Goal: Task Accomplishment & Management: Manage account settings

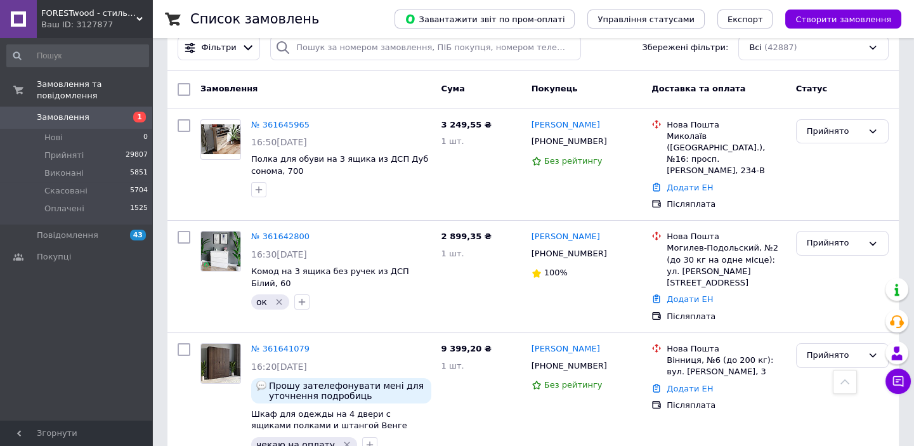
scroll to position [28, 0]
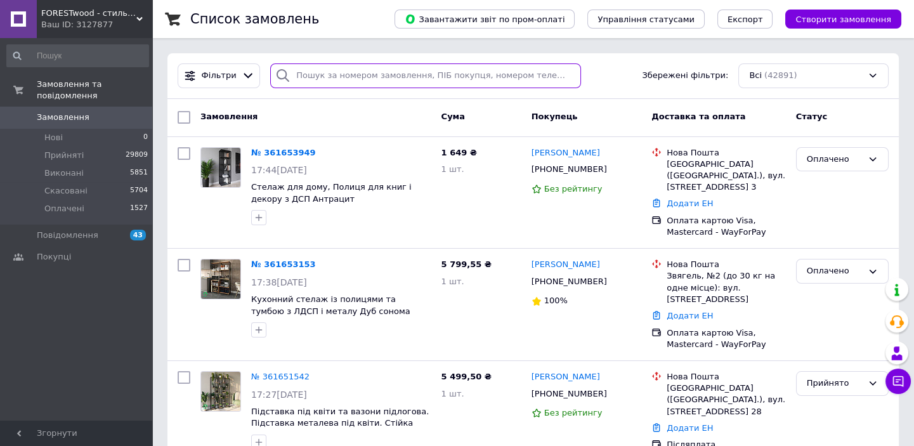
click at [376, 70] on input "search" at bounding box center [425, 75] width 310 height 25
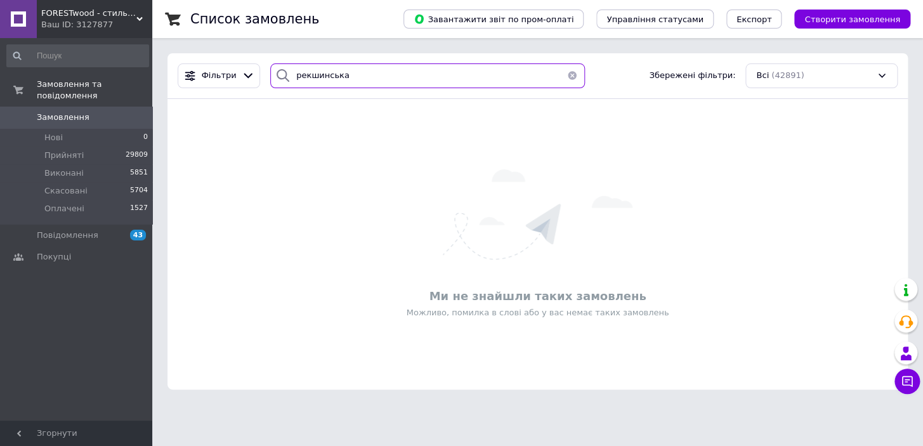
type input "рекшинська"
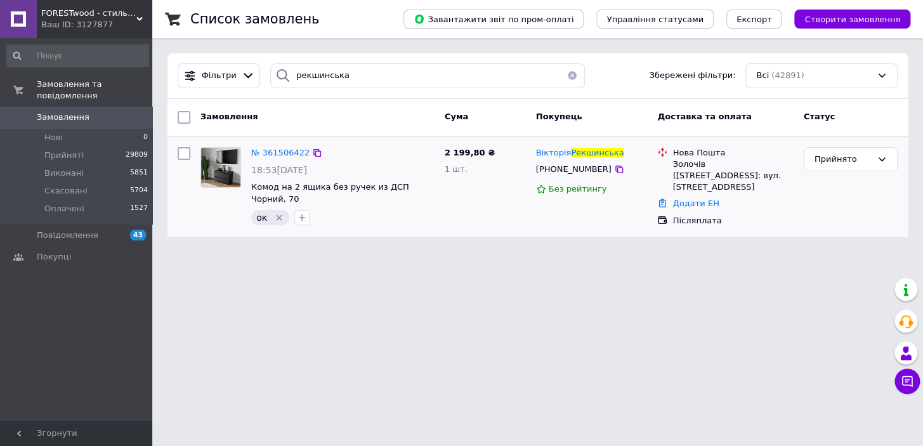
click at [276, 215] on icon "Видалити мітку" at bounding box center [279, 218] width 6 height 6
click at [258, 212] on span "ок" at bounding box center [261, 217] width 11 height 10
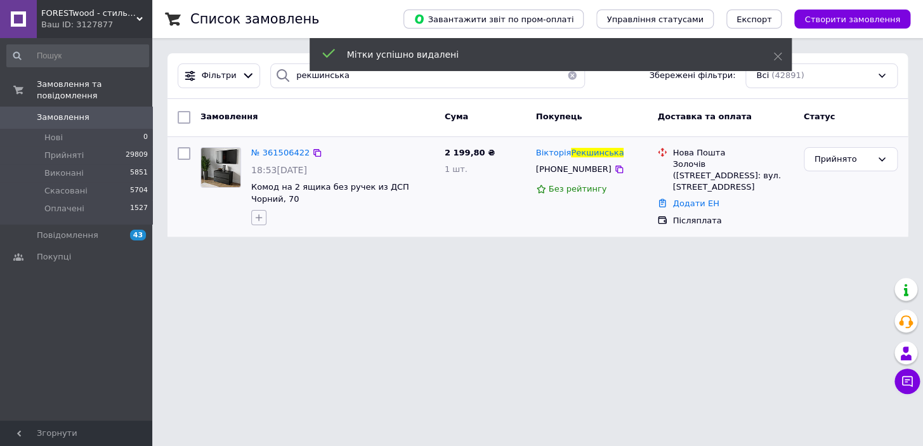
click at [255, 212] on icon "button" at bounding box center [259, 217] width 10 height 10
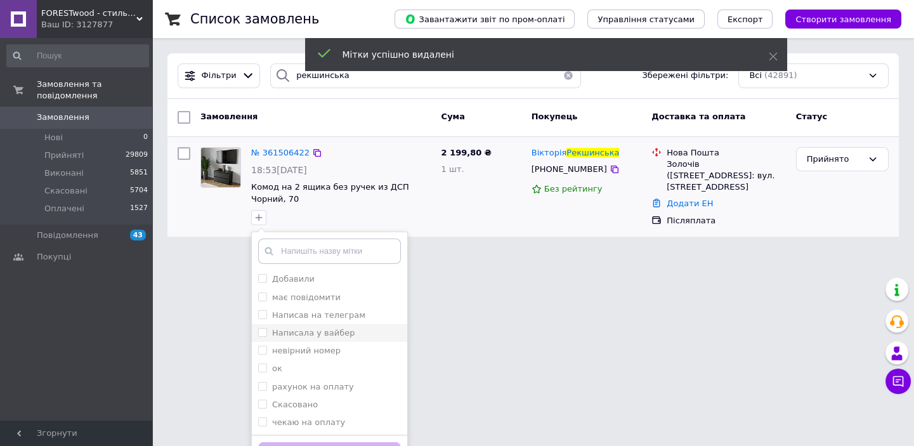
scroll to position [27, 0]
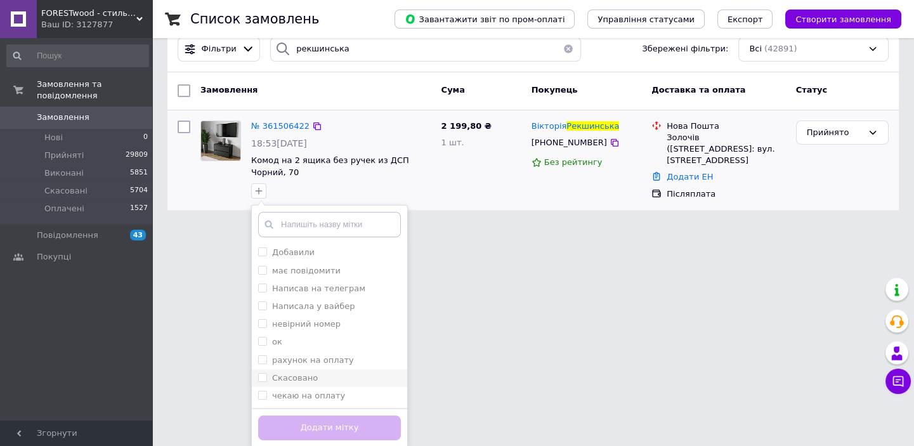
click at [310, 376] on label "Скасовано" at bounding box center [295, 378] width 46 height 10
checkbox input "true"
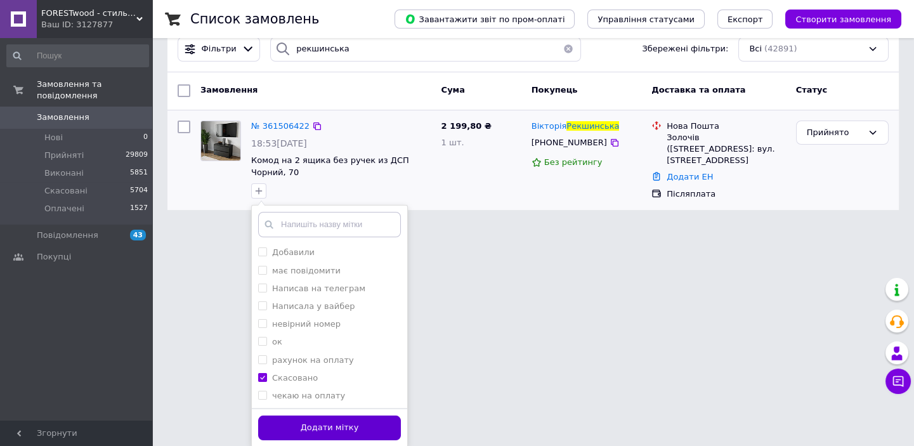
click at [320, 429] on button "Додати мітку" at bounding box center [329, 427] width 143 height 25
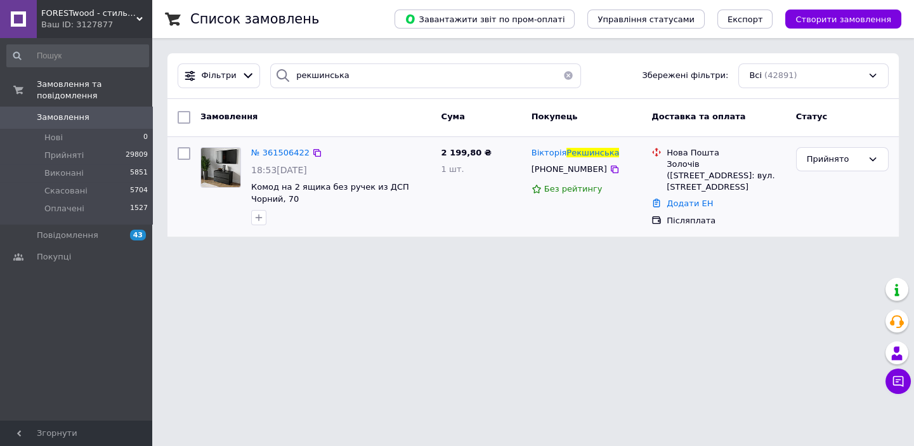
scroll to position [0, 0]
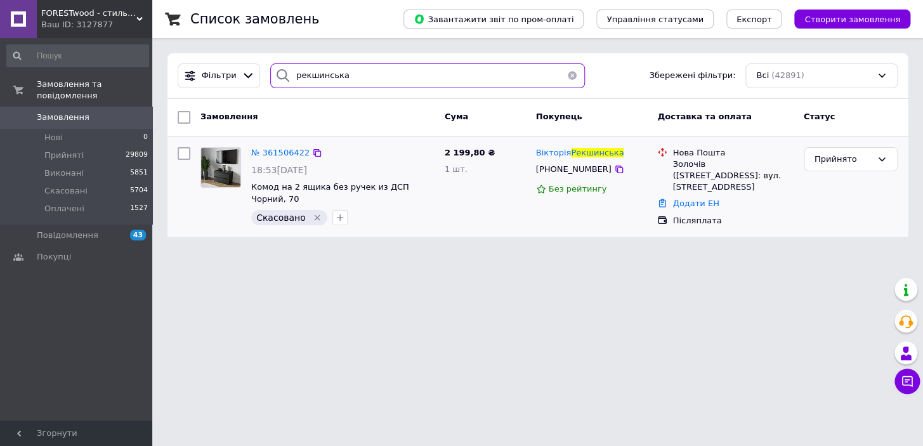
drag, startPoint x: 317, startPoint y: 75, endPoint x: 279, endPoint y: 70, distance: 37.9
click at [279, 70] on div "рекшинська" at bounding box center [427, 75] width 315 height 25
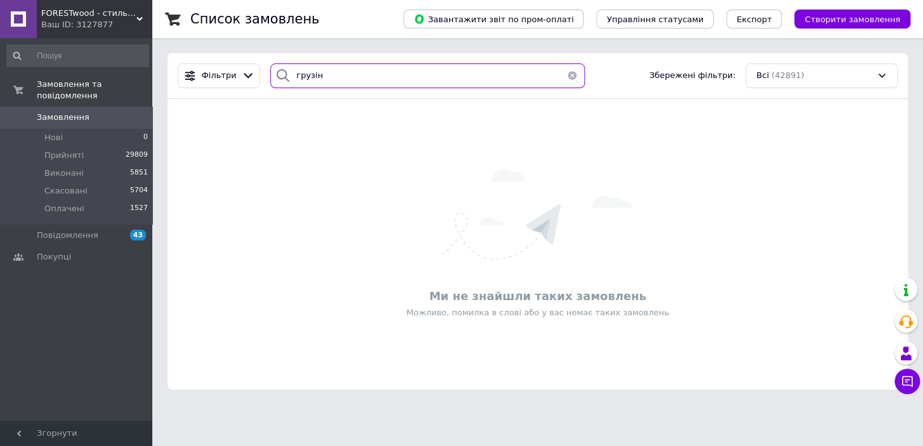
type input "грузін"
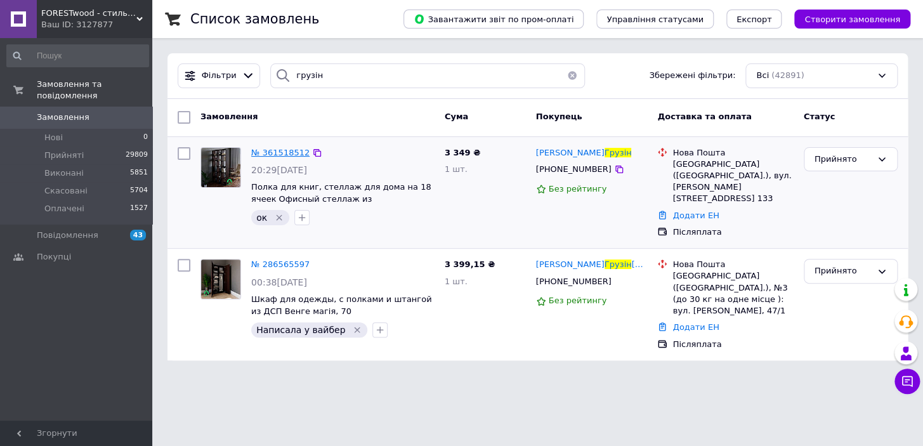
click at [280, 152] on span "№ 361518512" at bounding box center [280, 153] width 58 height 10
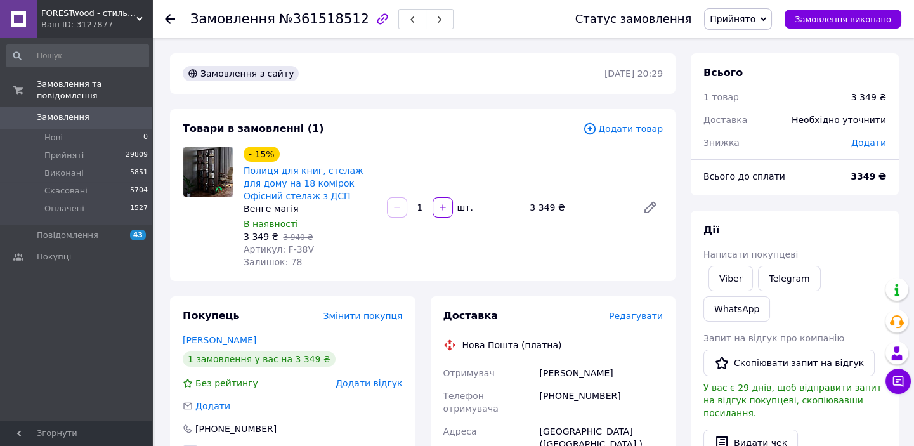
scroll to position [115, 0]
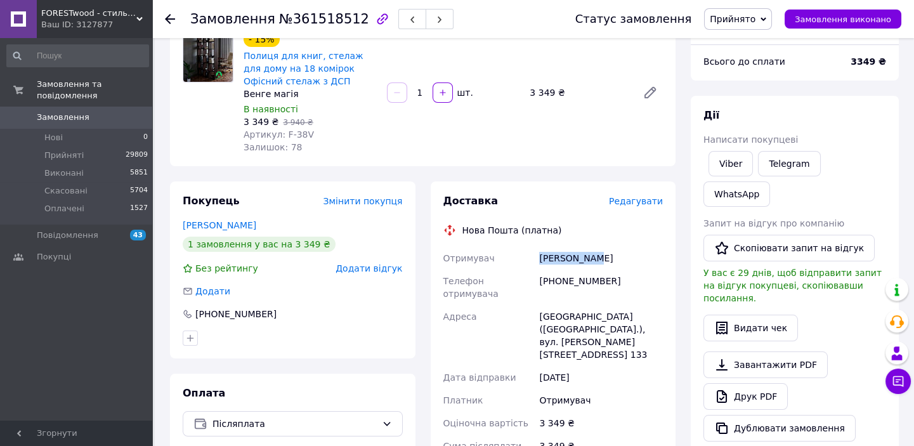
drag, startPoint x: 615, startPoint y: 249, endPoint x: 537, endPoint y: 263, distance: 78.5
click at [537, 263] on div "[PERSON_NAME]" at bounding box center [601, 258] width 129 height 23
copy div "[PERSON_NAME]"
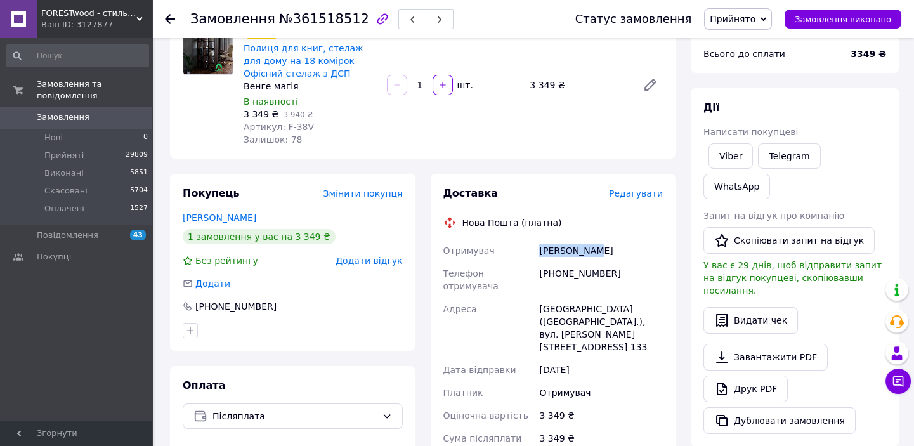
scroll to position [173, 0]
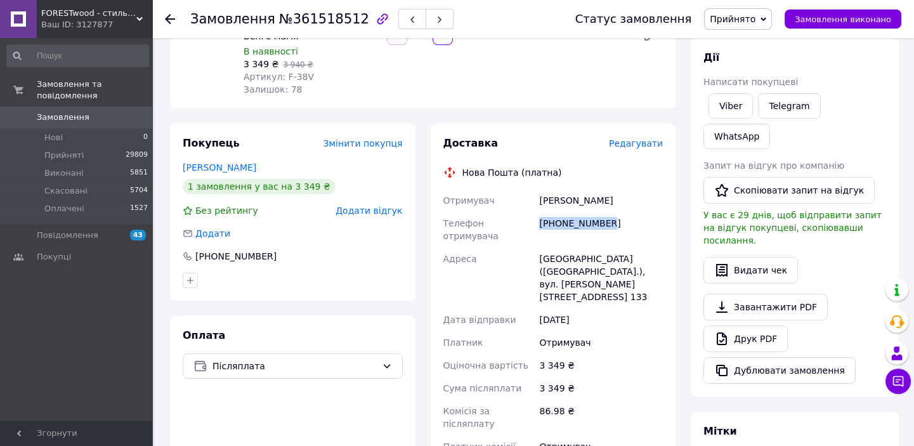
drag, startPoint x: 629, startPoint y: 222, endPoint x: 539, endPoint y: 225, distance: 89.5
click at [539, 225] on div "[PHONE_NUMBER]" at bounding box center [601, 230] width 129 height 36
copy div "[PHONE_NUMBER]"
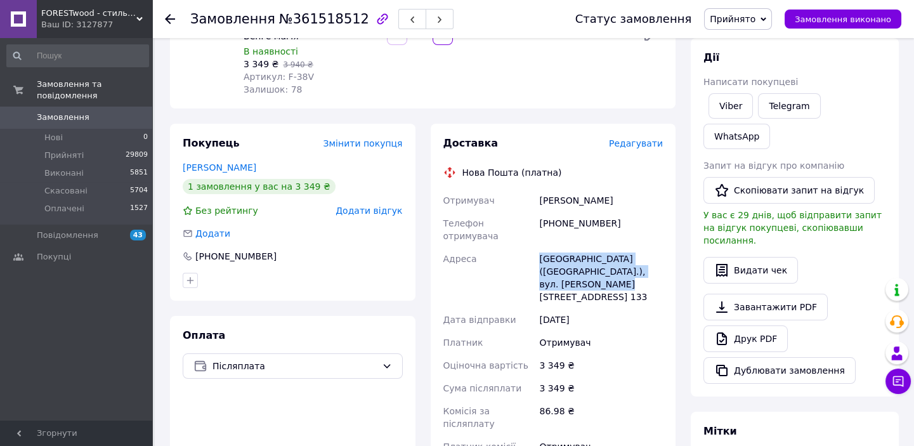
drag, startPoint x: 539, startPoint y: 245, endPoint x: 667, endPoint y: 261, distance: 129.1
click at [667, 261] on div "Доставка Редагувати Нова Пошта (платна) Отримувач Грузін [PERSON_NAME] Телефон …" at bounding box center [553, 365] width 245 height 482
copy div "[GEOGRAPHIC_DATA] ([GEOGRAPHIC_DATA].), вул. [PERSON_NAME][STREET_ADDRESS] 133"
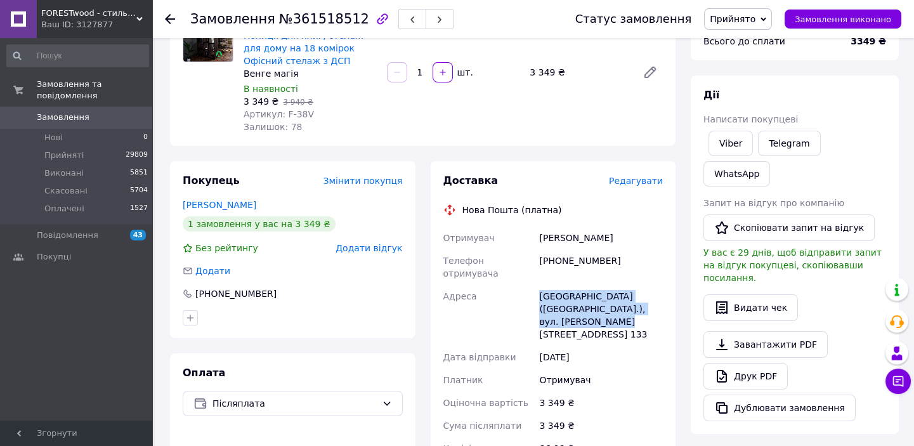
scroll to position [115, 0]
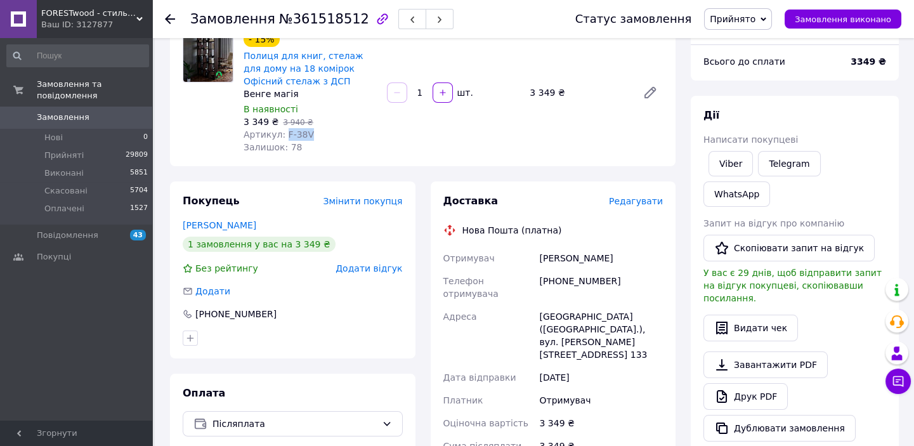
drag, startPoint x: 297, startPoint y: 134, endPoint x: 308, endPoint y: 133, distance: 10.2
click at [310, 134] on div "Артикул: F-38V" at bounding box center [310, 134] width 133 height 13
copy span "F-38V"
click at [170, 18] on use at bounding box center [170, 19] width 10 height 10
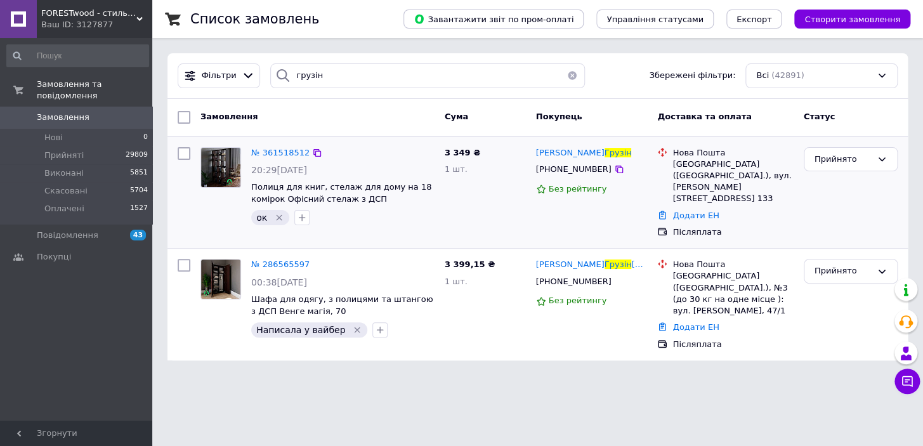
click at [277, 216] on icon "Видалити мітку" at bounding box center [279, 217] width 10 height 10
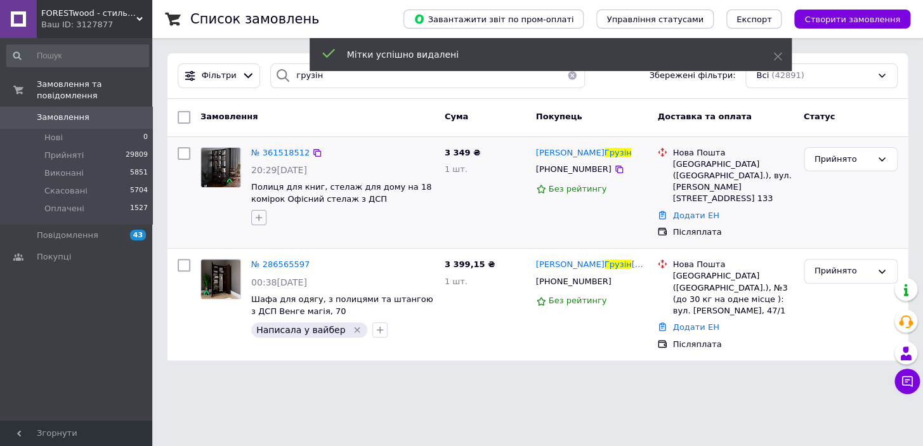
click at [259, 217] on icon "button" at bounding box center [259, 217] width 7 height 7
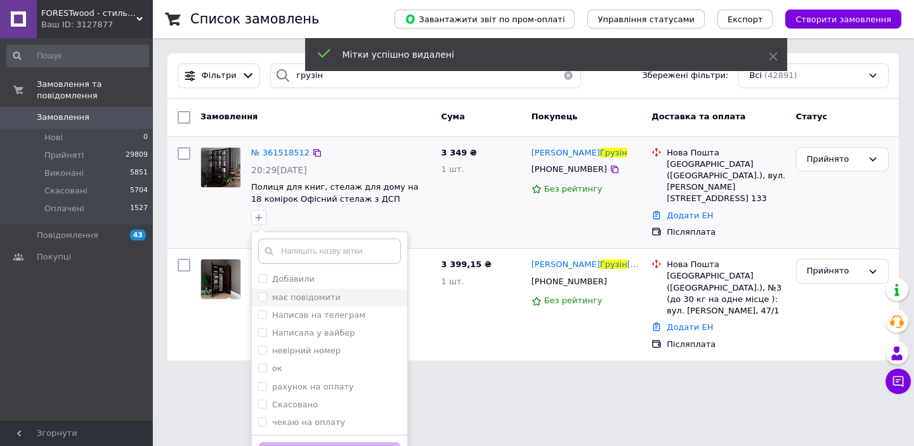
drag, startPoint x: 318, startPoint y: 280, endPoint x: 327, endPoint y: 289, distance: 12.6
click at [319, 281] on div "Добавили" at bounding box center [329, 278] width 143 height 11
checkbox input "true"
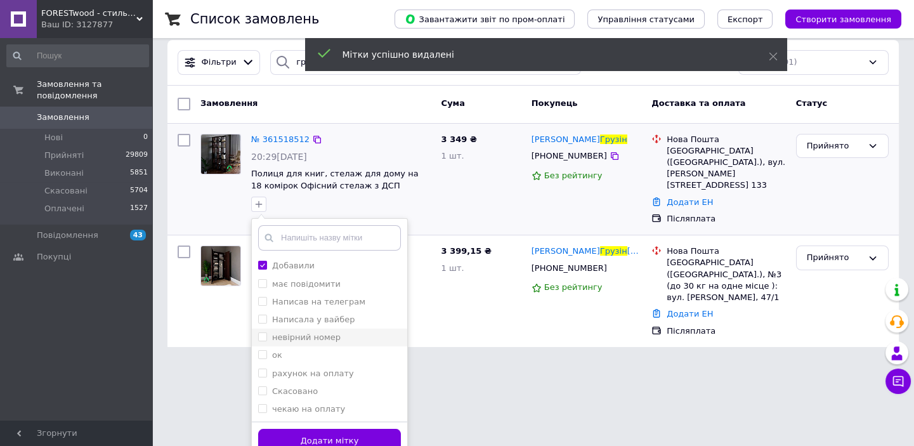
scroll to position [27, 0]
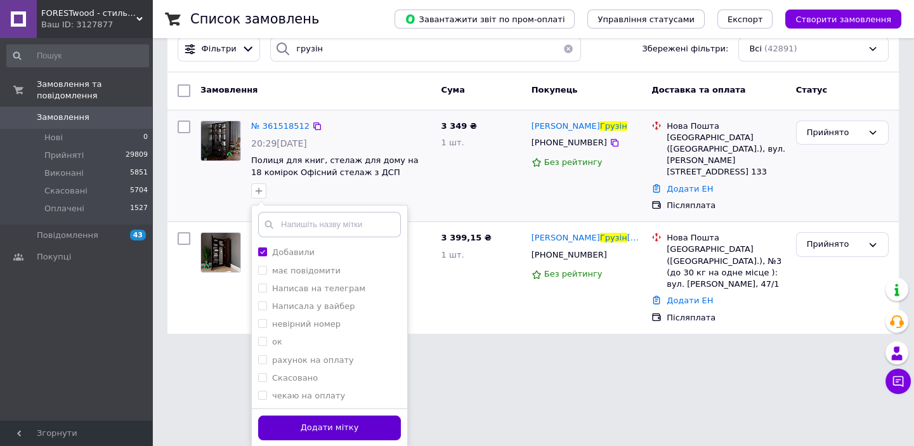
click at [365, 424] on button "Додати мітку" at bounding box center [329, 427] width 143 height 25
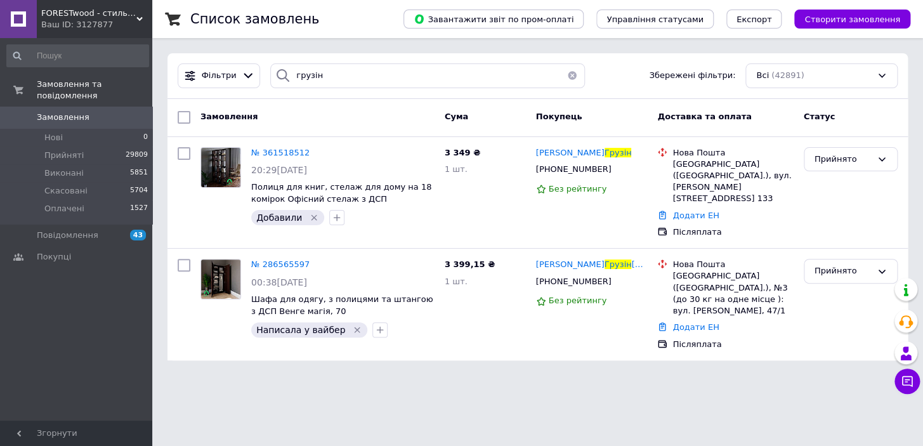
click at [567, 69] on button "button" at bounding box center [571, 75] width 25 height 25
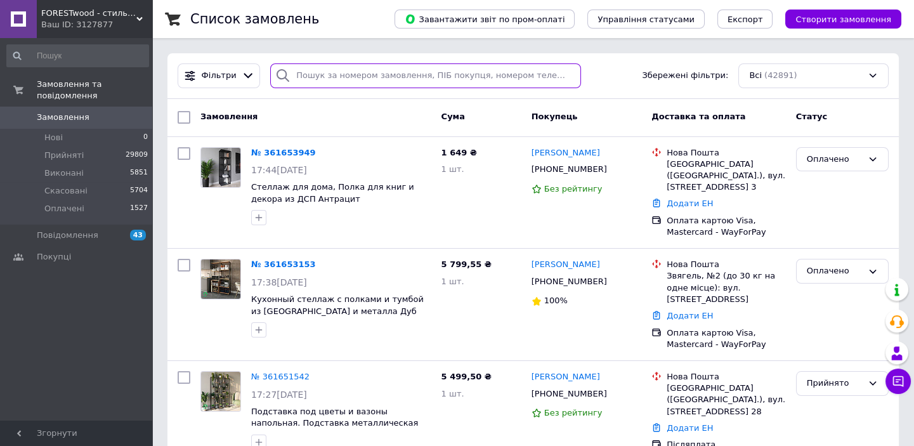
click at [454, 69] on input "search" at bounding box center [425, 75] width 310 height 25
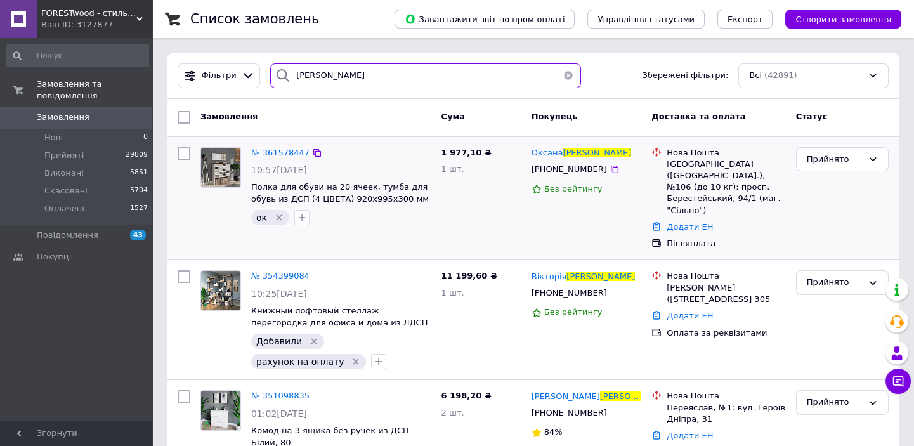
type input "[PERSON_NAME]"
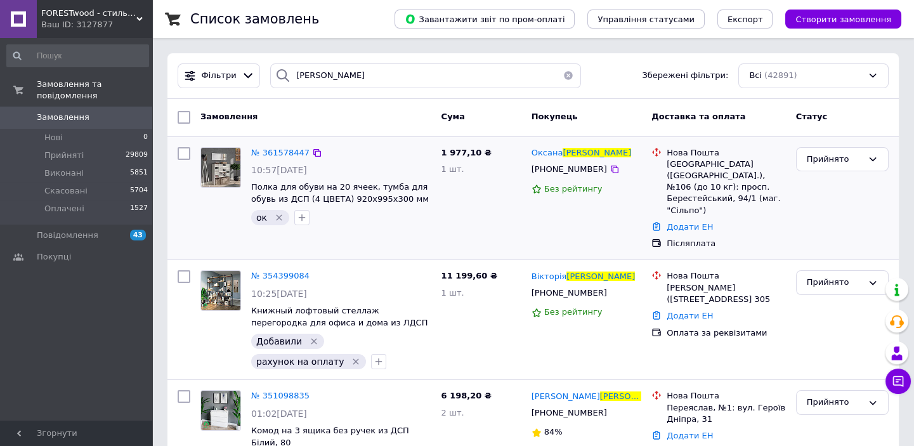
click at [278, 216] on icon "Видалити мітку" at bounding box center [279, 217] width 10 height 10
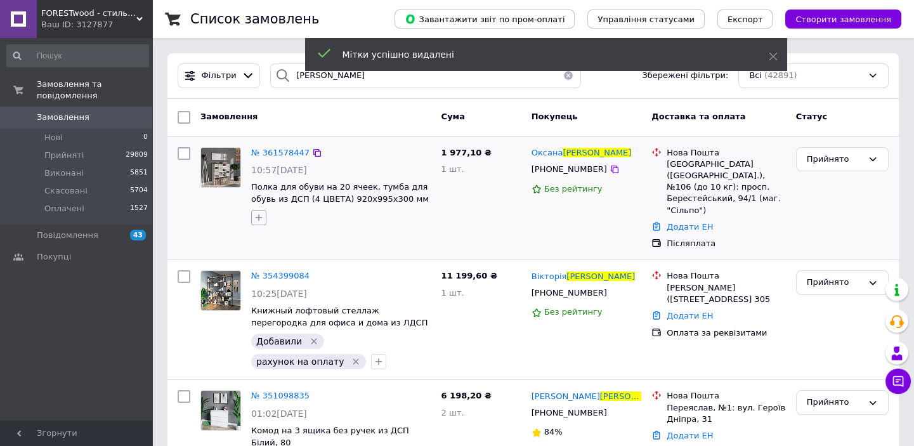
click at [260, 218] on icon "button" at bounding box center [259, 217] width 7 height 7
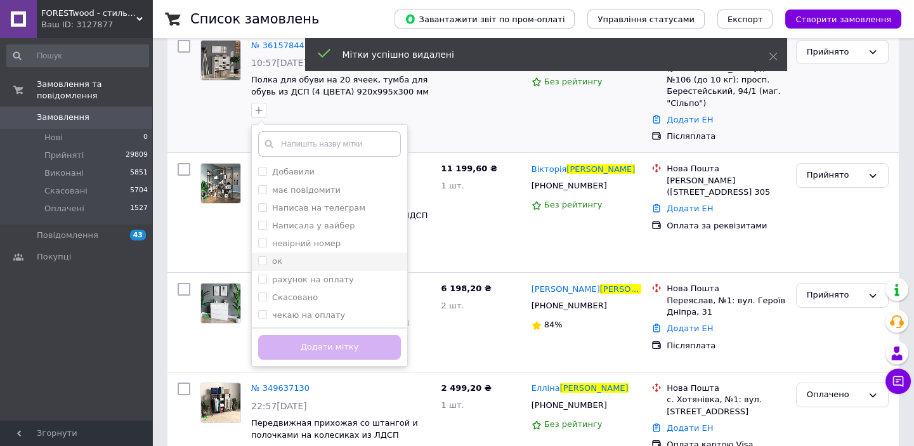
scroll to position [115, 0]
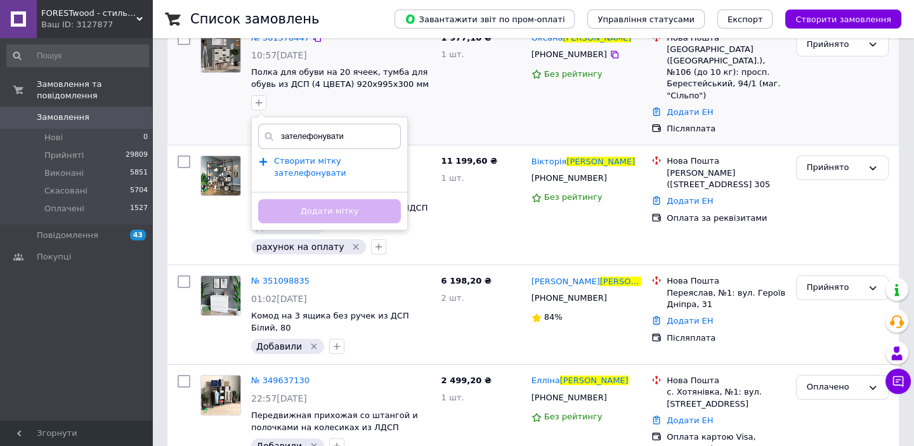
type input "зателефонувати"
click at [324, 163] on span "Створити мітку зателефонувати" at bounding box center [310, 167] width 72 height 22
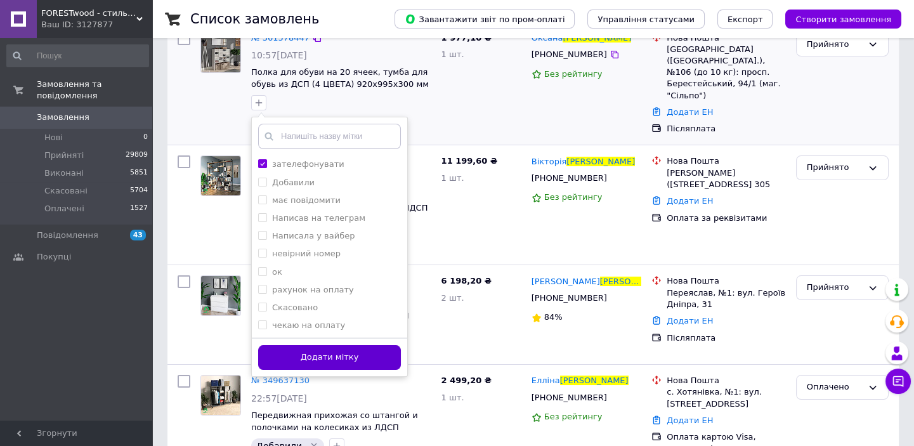
click at [330, 355] on button "Додати мітку" at bounding box center [329, 357] width 143 height 25
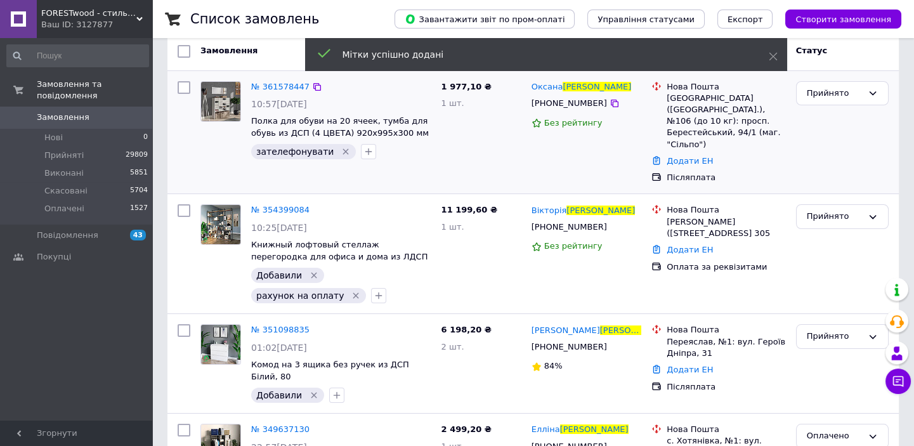
scroll to position [0, 0]
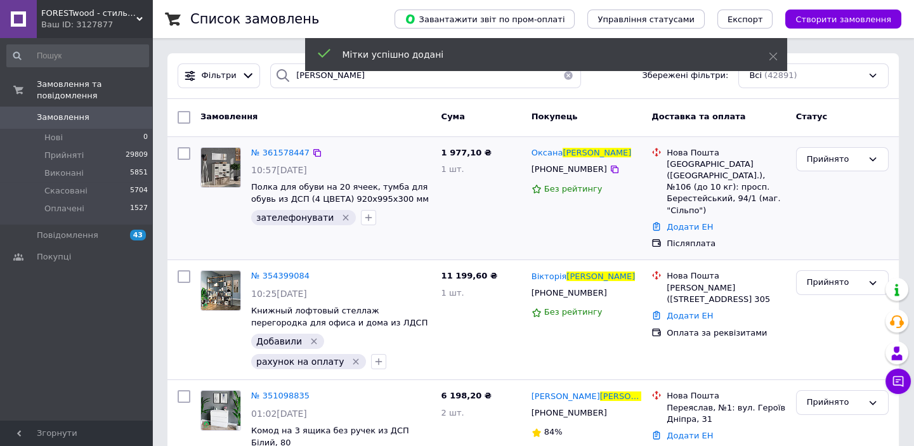
click at [562, 76] on button "button" at bounding box center [568, 75] width 25 height 25
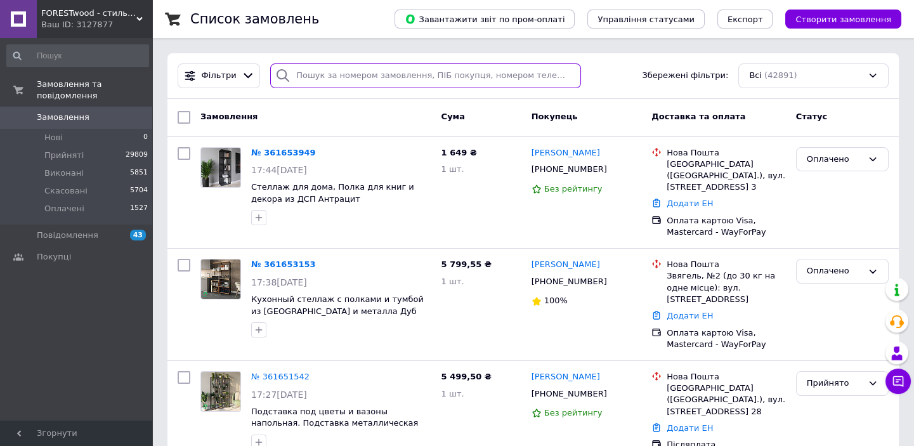
click at [340, 69] on input "search" at bounding box center [425, 75] width 310 height 25
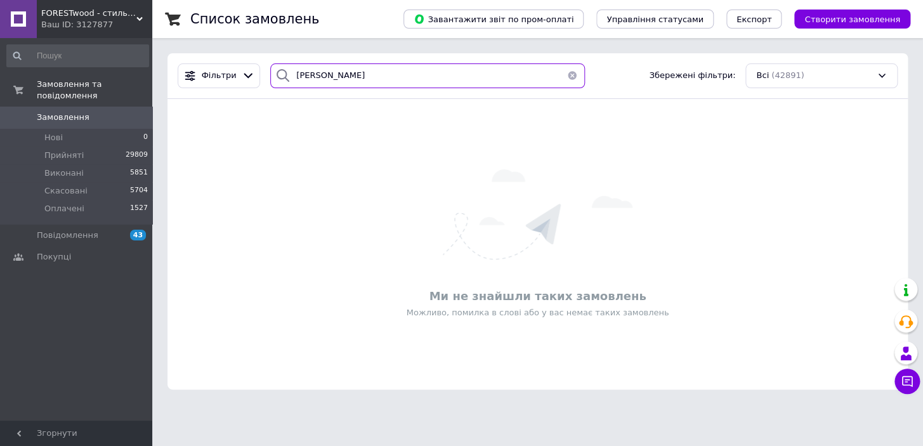
type input "[PERSON_NAME]"
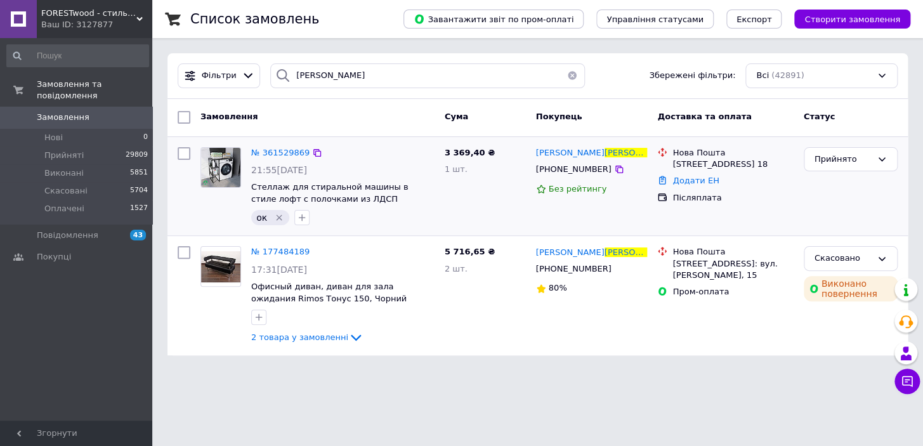
click at [278, 216] on icon "Видалити мітку" at bounding box center [279, 218] width 6 height 6
click at [269, 150] on span "№ 361529869" at bounding box center [280, 153] width 58 height 10
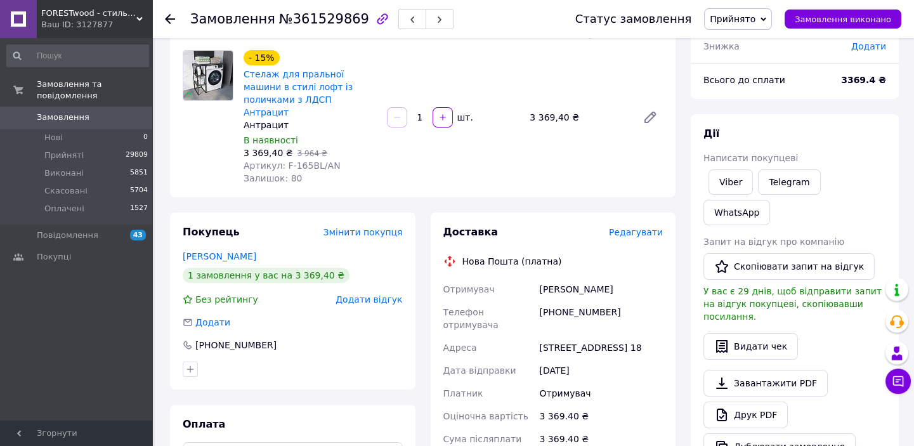
scroll to position [173, 0]
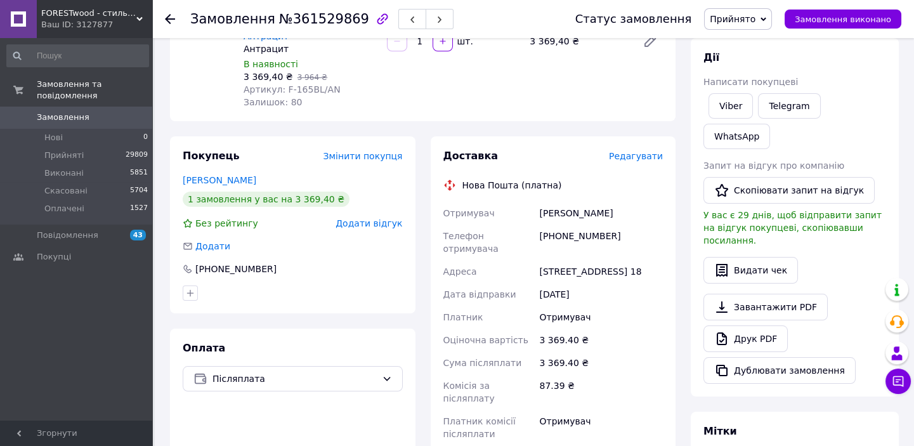
drag, startPoint x: 622, startPoint y: 197, endPoint x: 589, endPoint y: 199, distance: 33.0
click at [528, 202] on div "Отримувач [PERSON_NAME] Телефон отримувача [PHONE_NUMBER] Адреса [STREET_ADDRES…" at bounding box center [553, 324] width 225 height 244
copy div "Отримувач [PERSON_NAME]"
drag, startPoint x: 616, startPoint y: 221, endPoint x: 553, endPoint y: 219, distance: 62.8
click at [539, 225] on div "[PHONE_NUMBER]" at bounding box center [601, 243] width 129 height 36
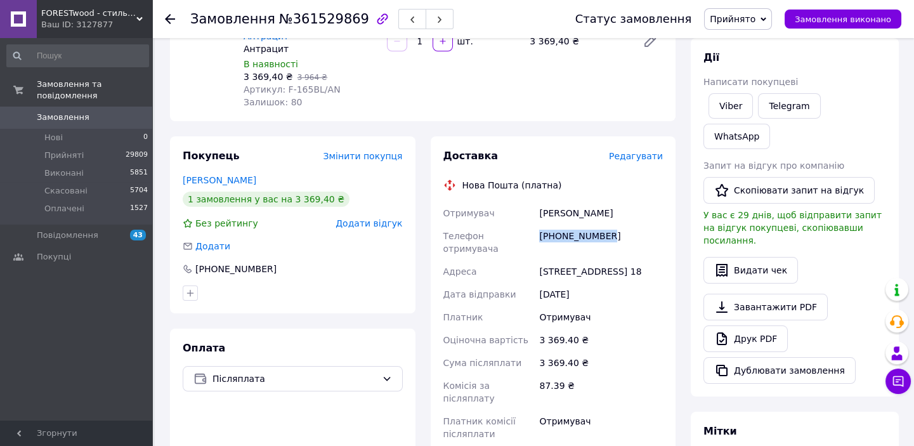
copy div "[PHONE_NUMBER]"
drag, startPoint x: 545, startPoint y: 248, endPoint x: 526, endPoint y: 251, distance: 18.6
click at [595, 272] on div "[STREET_ADDRESS] 18" at bounding box center [601, 271] width 129 height 23
drag, startPoint x: 550, startPoint y: 251, endPoint x: 616, endPoint y: 278, distance: 71.4
click at [629, 280] on div "Отримувач [PERSON_NAME] Телефон отримувача [PHONE_NUMBER] Адреса [STREET_ADDRES…" at bounding box center [553, 324] width 225 height 244
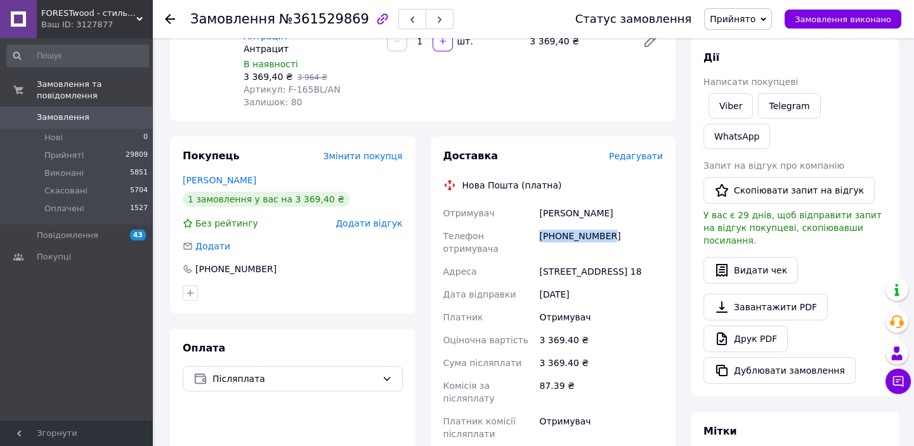
copy div "Адреса [STREET_ADDRESS] 18"
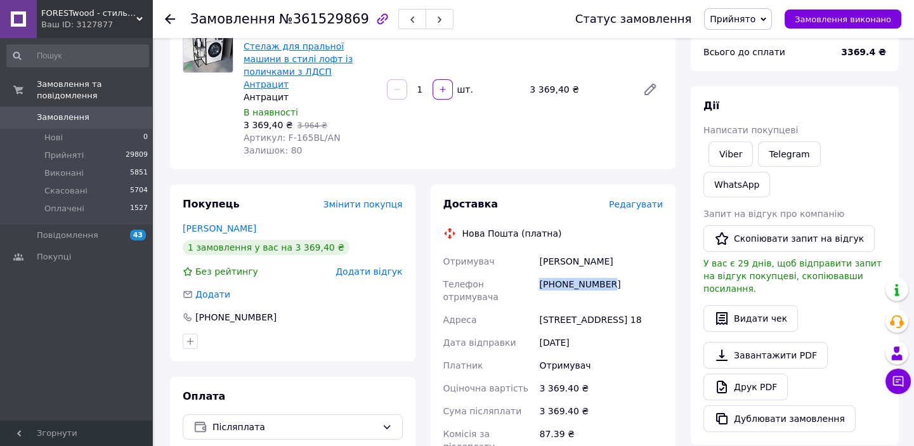
scroll to position [0, 0]
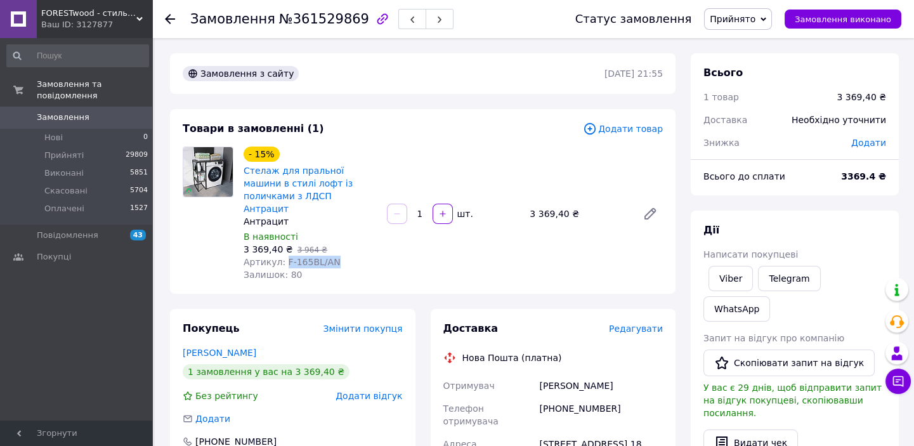
drag, startPoint x: 282, startPoint y: 252, endPoint x: 327, endPoint y: 252, distance: 45.0
click at [336, 256] on div "Артикул: F-165BL/AN" at bounding box center [310, 262] width 133 height 13
copy span "F-165BL/AN"
click at [173, 14] on icon at bounding box center [170, 19] width 10 height 10
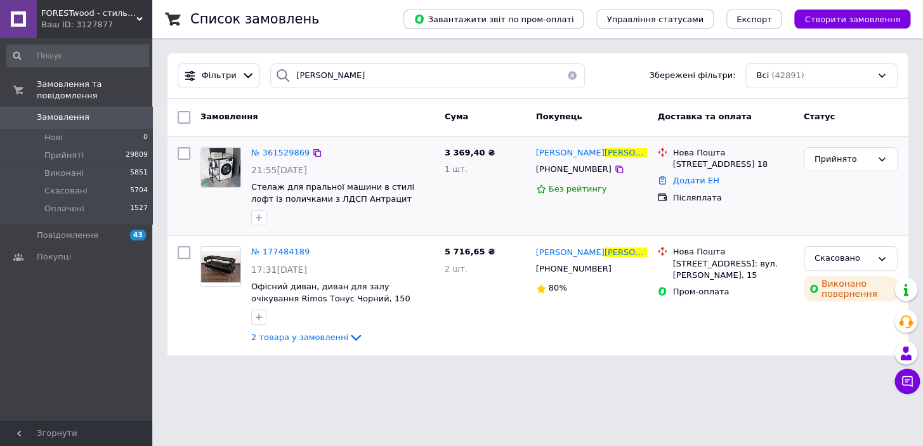
click at [268, 218] on div at bounding box center [259, 217] width 20 height 20
drag, startPoint x: 263, startPoint y: 219, endPoint x: 270, endPoint y: 225, distance: 9.1
click at [263, 220] on icon "button" at bounding box center [259, 217] width 10 height 10
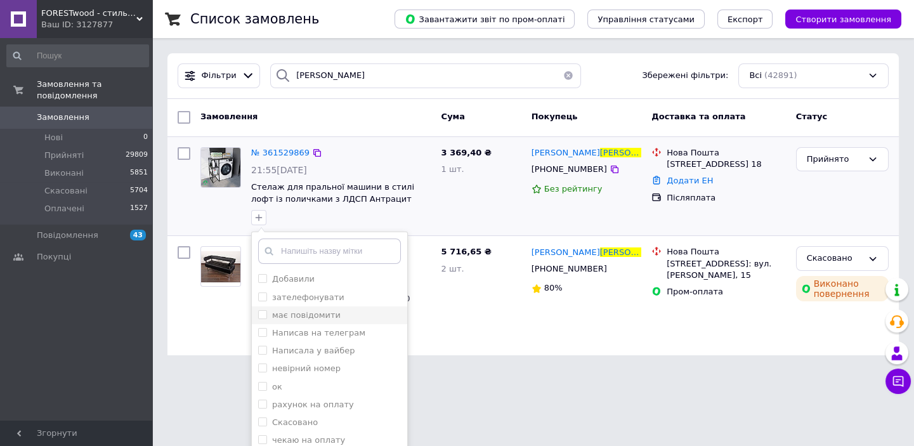
drag, startPoint x: 287, startPoint y: 280, endPoint x: 344, endPoint y: 319, distance: 69.5
click at [296, 280] on label "Добавили" at bounding box center [293, 279] width 42 height 10
checkbox input "true"
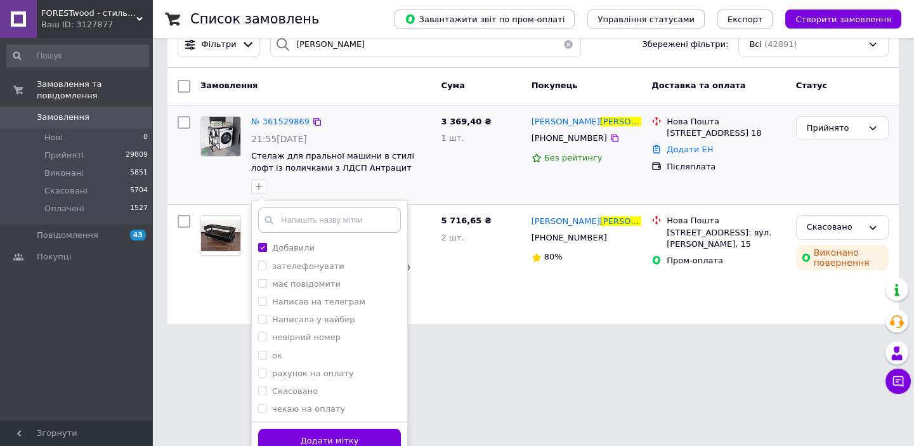
scroll to position [44, 0]
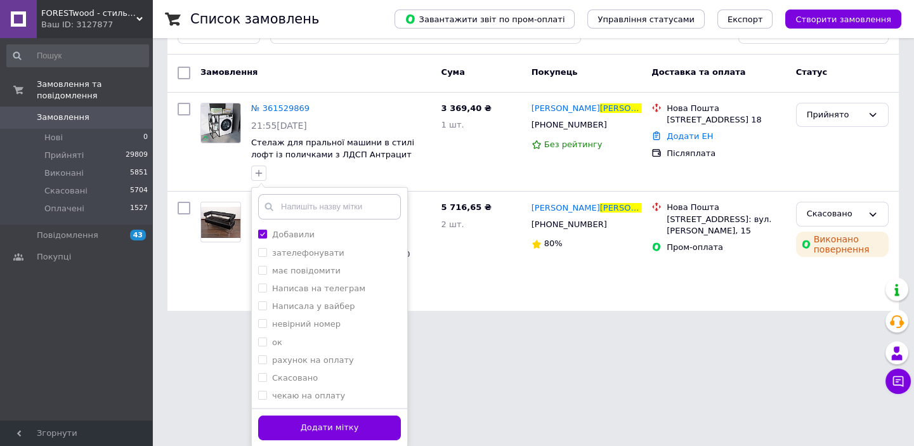
click at [372, 428] on button "Додати мітку" at bounding box center [329, 427] width 143 height 25
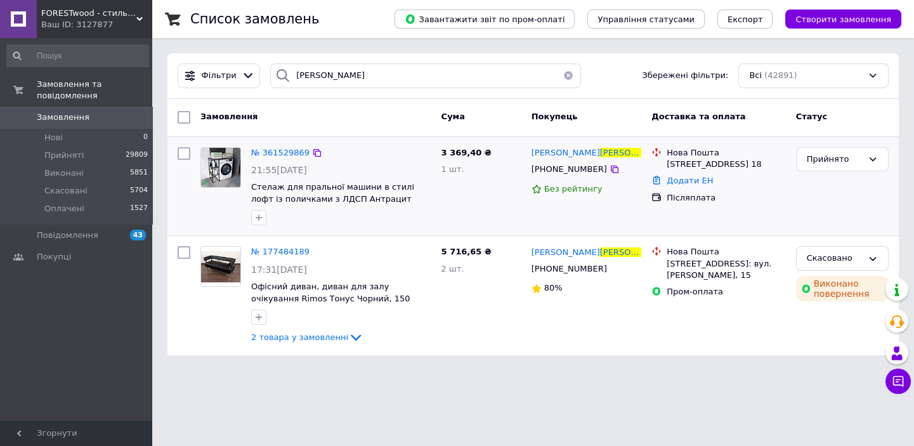
scroll to position [0, 0]
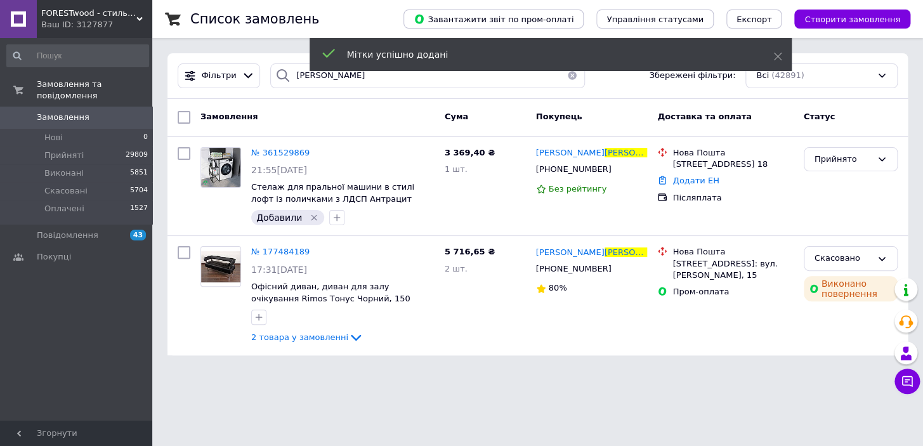
drag, startPoint x: 568, startPoint y: 72, endPoint x: 568, endPoint y: 82, distance: 10.1
click at [568, 74] on div "Мітки успішно додані" at bounding box center [551, 56] width 482 height 36
click at [566, 77] on button "button" at bounding box center [571, 75] width 25 height 25
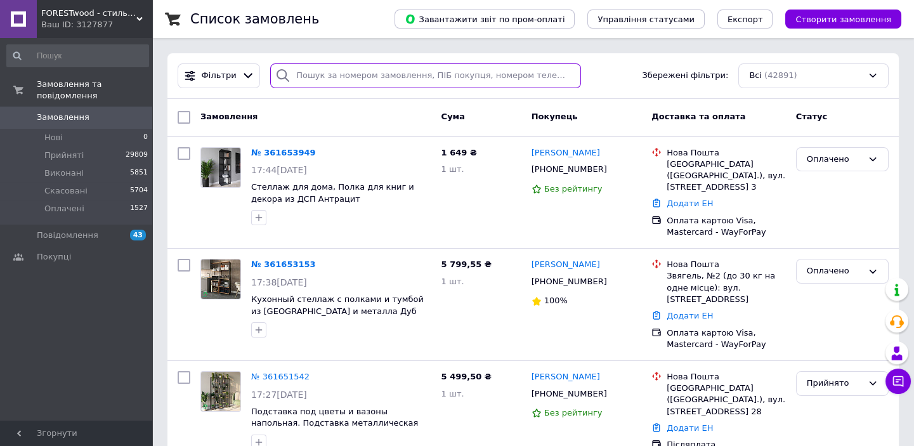
click at [378, 83] on input "search" at bounding box center [425, 75] width 310 height 25
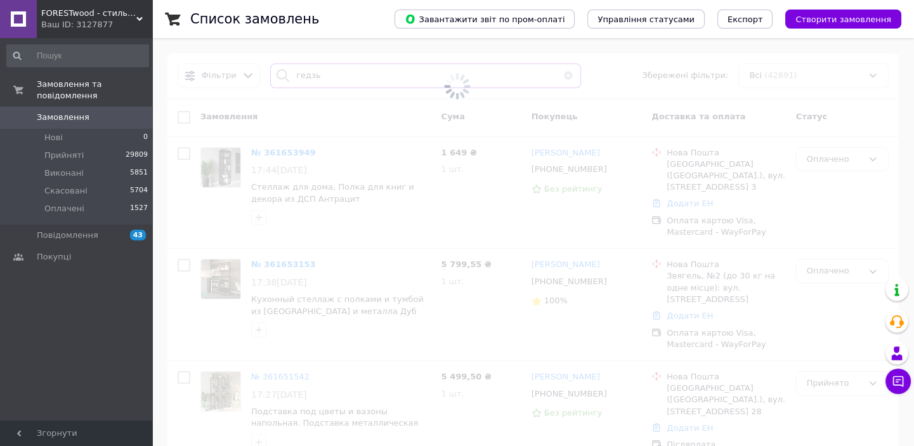
type input "гедзь"
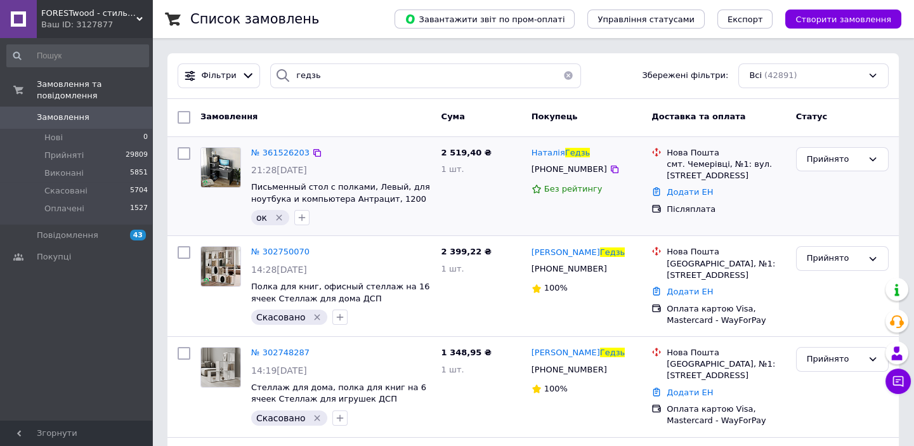
click at [278, 216] on icon "Видалити мітку" at bounding box center [279, 217] width 10 height 10
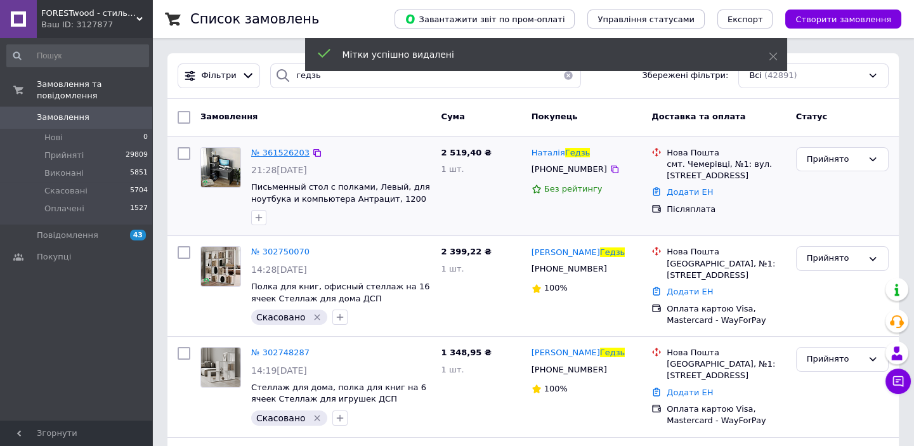
click at [277, 148] on span "№ 361526203" at bounding box center [280, 153] width 58 height 10
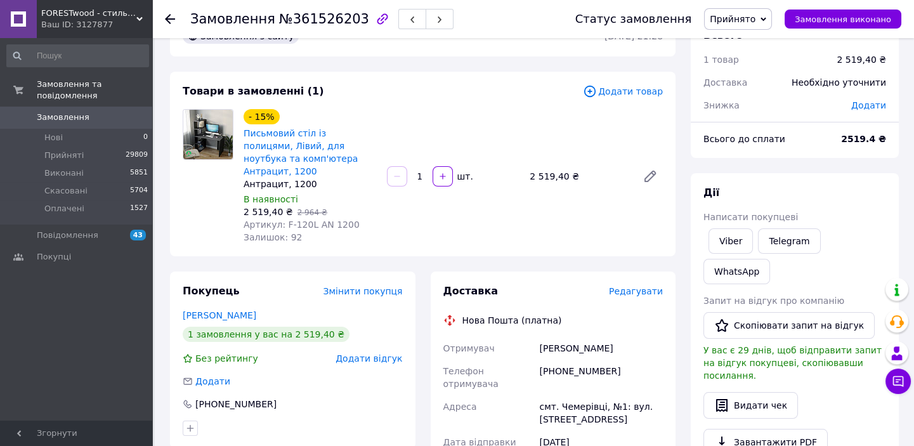
scroll to position [57, 0]
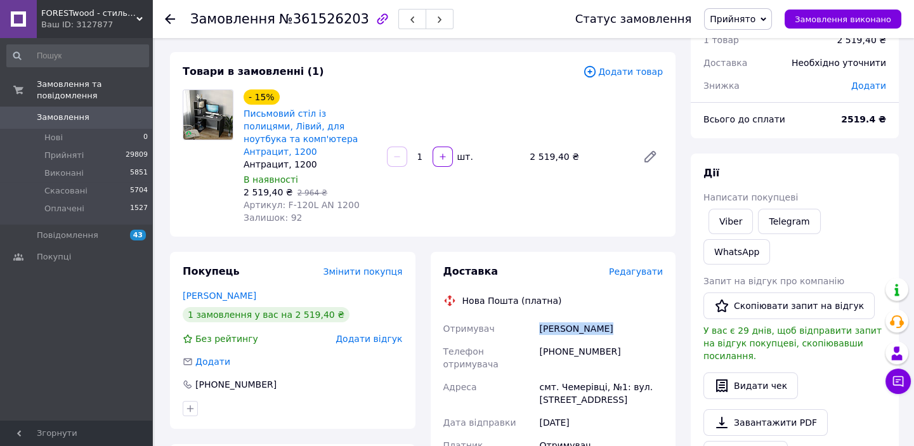
drag, startPoint x: 607, startPoint y: 311, endPoint x: 537, endPoint y: 315, distance: 69.9
click at [537, 317] on div "[PERSON_NAME]" at bounding box center [601, 328] width 129 height 23
copy div "[PERSON_NAME]"
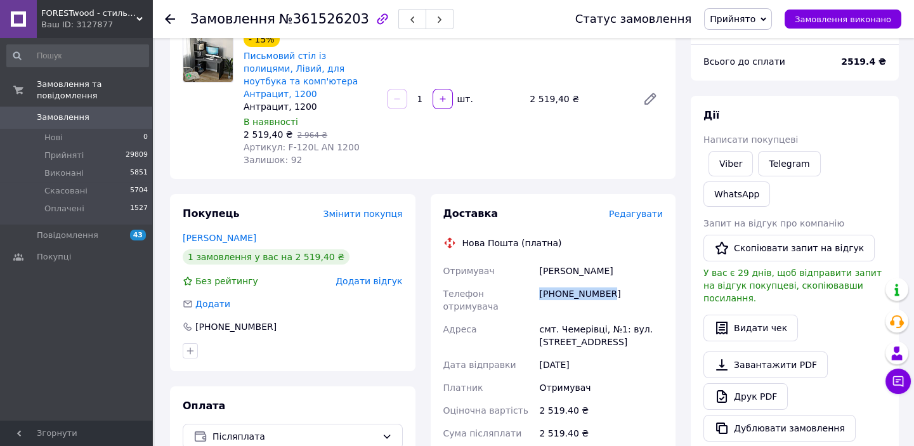
drag, startPoint x: 627, startPoint y: 284, endPoint x: 539, endPoint y: 278, distance: 87.7
click at [539, 282] on div "[PHONE_NUMBER]" at bounding box center [601, 300] width 129 height 36
copy div "[PHONE_NUMBER]"
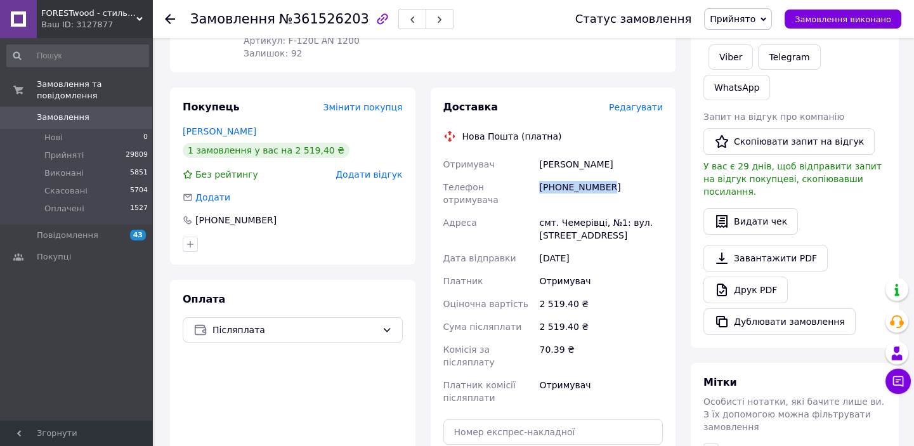
scroll to position [230, 0]
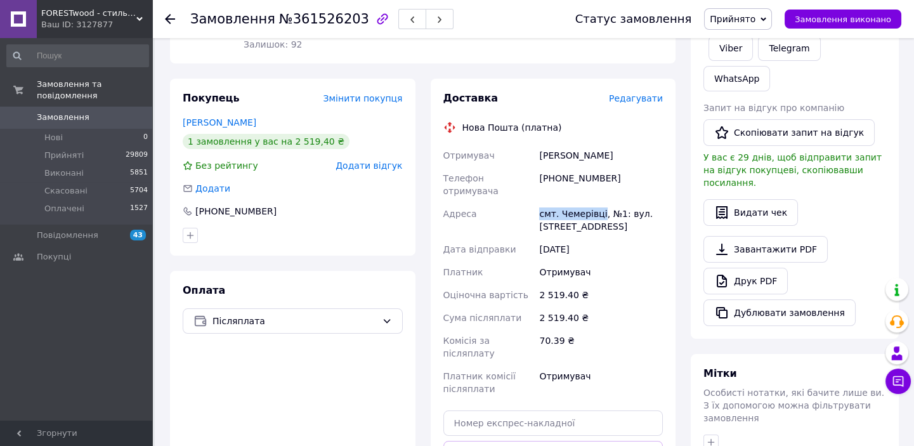
drag, startPoint x: 598, startPoint y: 187, endPoint x: 544, endPoint y: 189, distance: 53.9
click at [535, 189] on div "Отримувач [PERSON_NAME] Телефон отримувача [PHONE_NUMBER] [GEOGRAPHIC_DATA] смт…" at bounding box center [553, 272] width 225 height 256
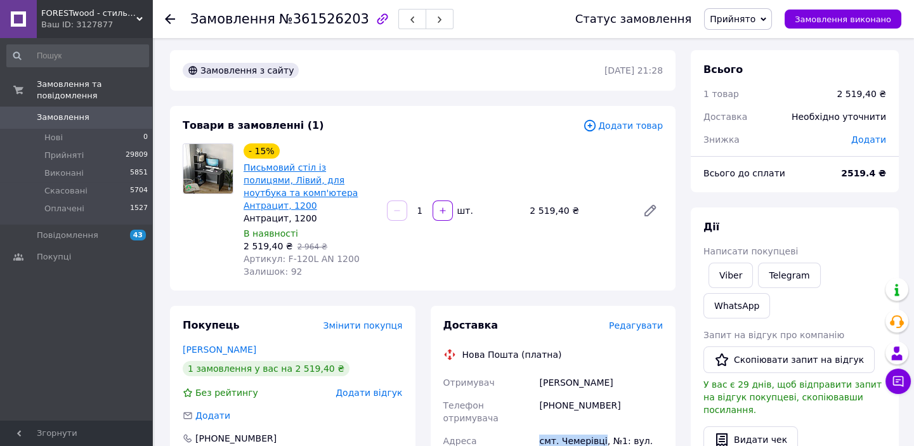
scroll to position [0, 0]
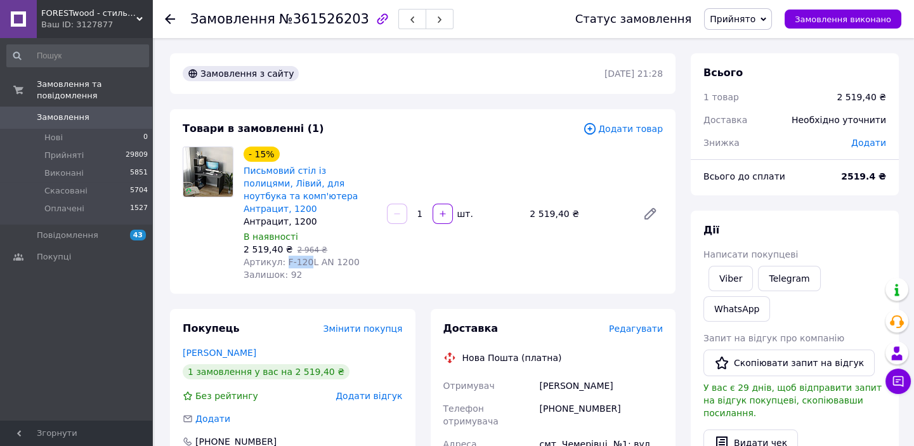
drag, startPoint x: 303, startPoint y: 249, endPoint x: 280, endPoint y: 245, distance: 22.5
click at [280, 257] on span "Артикул: F-120L AN 1200" at bounding box center [302, 262] width 116 height 10
drag, startPoint x: 169, startPoint y: 18, endPoint x: 172, endPoint y: 28, distance: 10.0
click at [169, 18] on use at bounding box center [170, 19] width 10 height 10
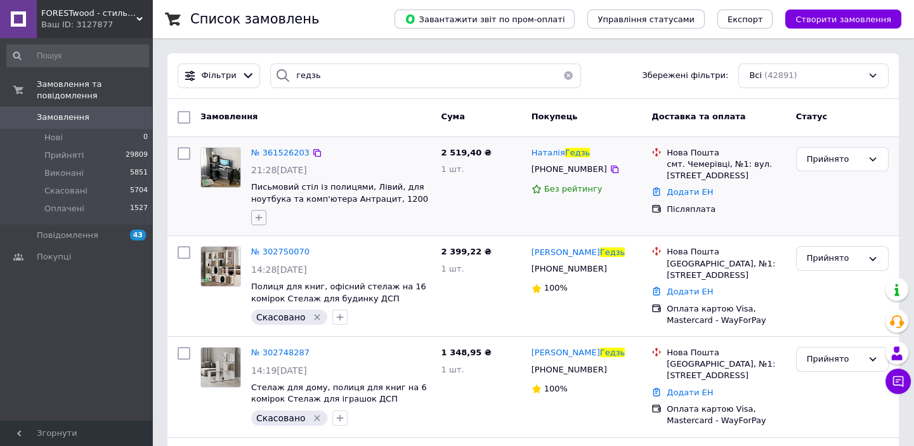
drag, startPoint x: 254, startPoint y: 218, endPoint x: 265, endPoint y: 222, distance: 11.7
click at [256, 218] on icon "button" at bounding box center [259, 217] width 10 height 10
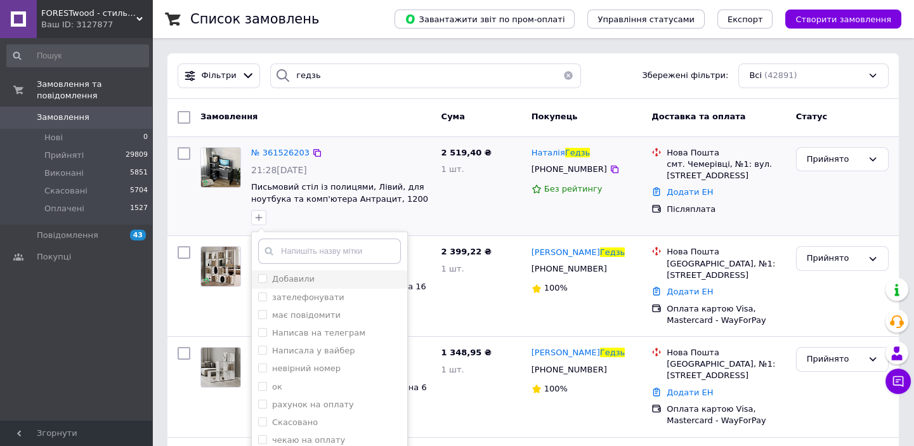
drag, startPoint x: 297, startPoint y: 282, endPoint x: 367, endPoint y: 287, distance: 70.0
click at [306, 282] on label "Добавили" at bounding box center [293, 279] width 42 height 10
checkbox input "true"
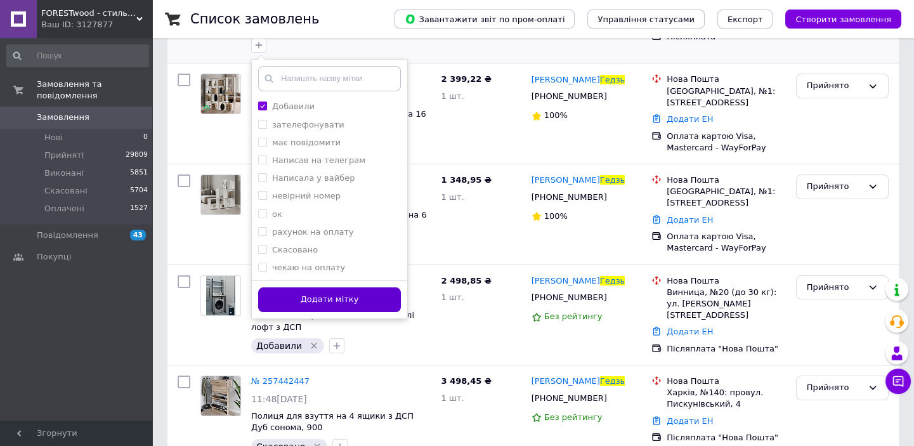
click at [361, 296] on button "Додати мітку" at bounding box center [329, 299] width 143 height 25
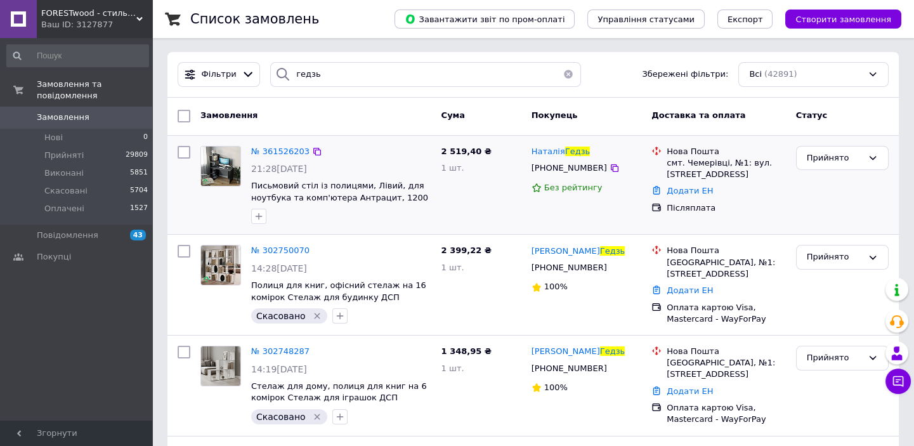
scroll to position [0, 0]
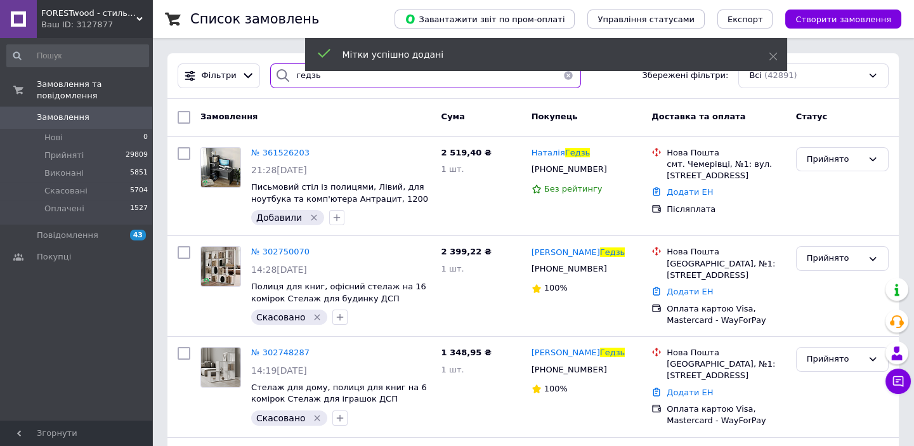
drag, startPoint x: 322, startPoint y: 87, endPoint x: 293, endPoint y: 84, distance: 28.7
click at [293, 84] on input "гедзь" at bounding box center [425, 75] width 310 height 25
type input "г"
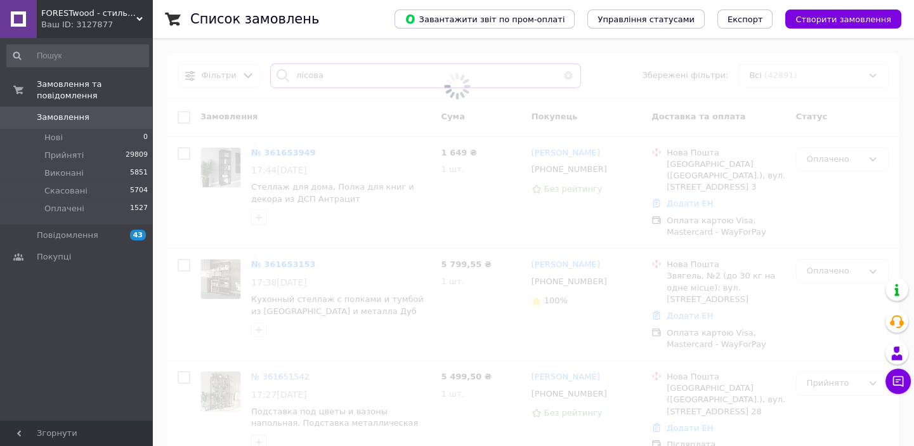
type input "лісова"
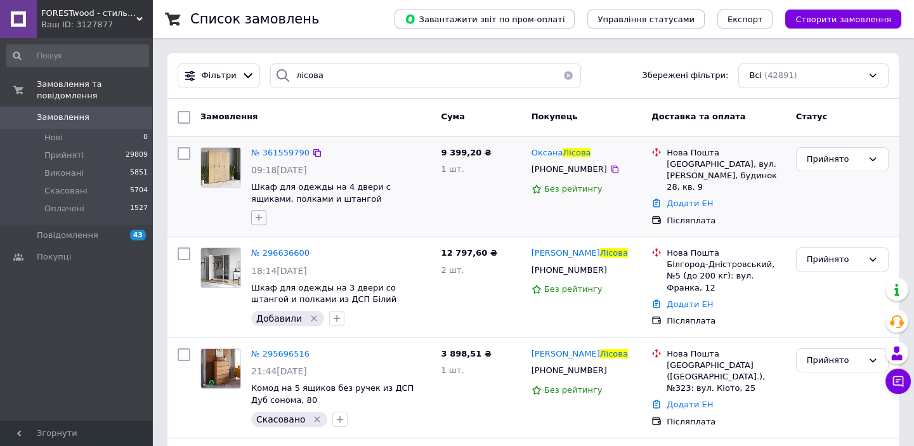
click at [259, 219] on icon "button" at bounding box center [259, 217] width 7 height 7
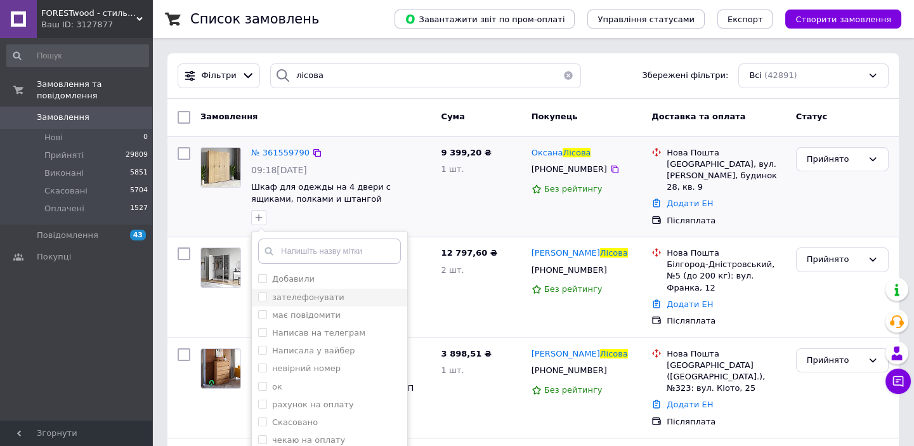
click at [323, 297] on label "зателефонувати" at bounding box center [308, 297] width 72 height 10
checkbox input "true"
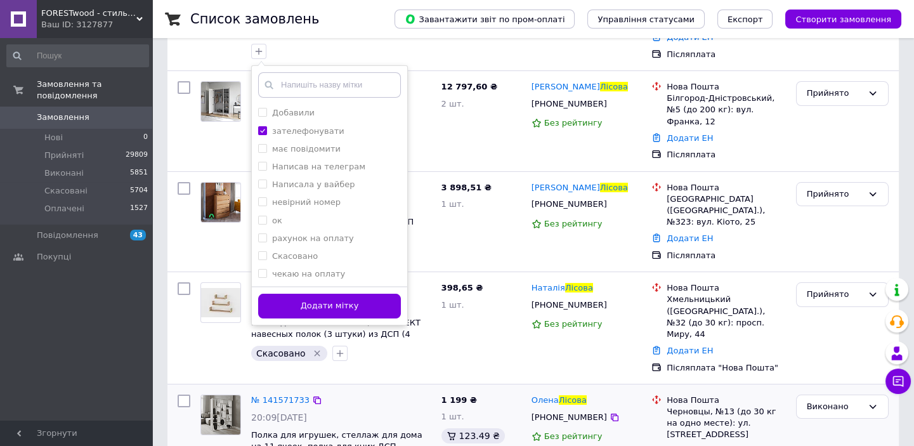
scroll to position [203, 0]
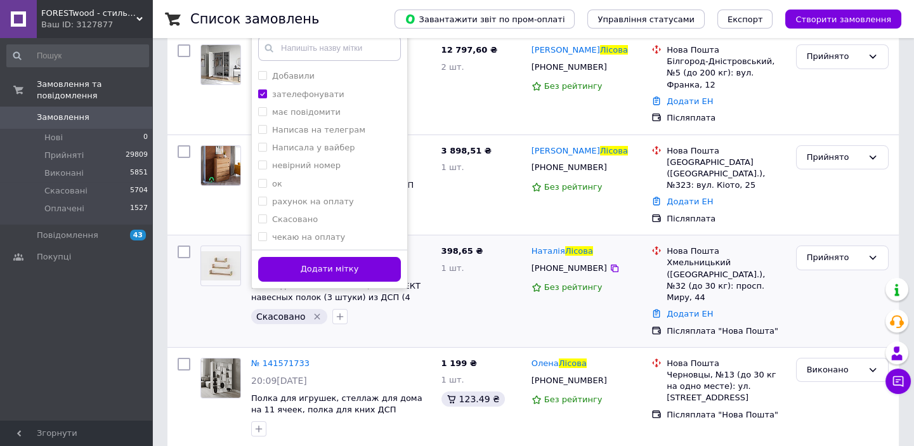
click at [359, 275] on button "Додати мітку" at bounding box center [329, 269] width 143 height 25
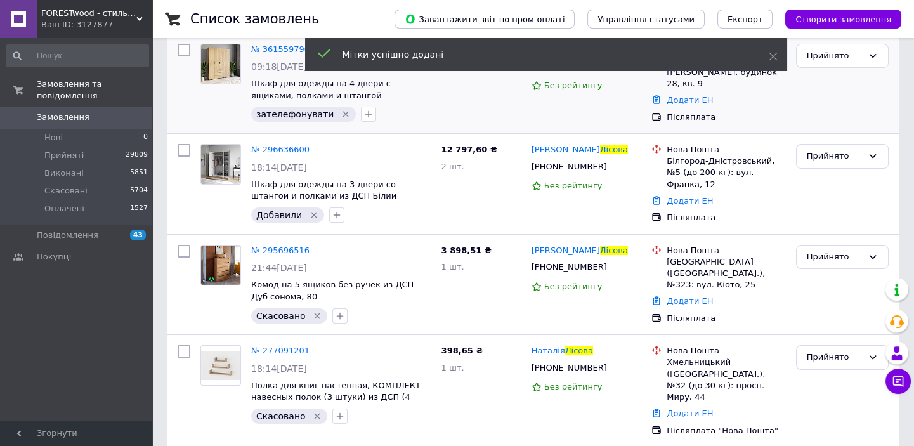
scroll to position [0, 0]
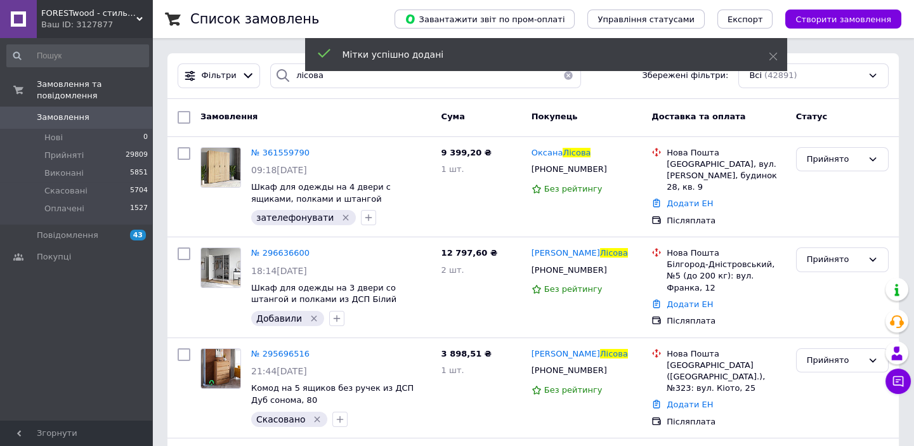
click at [565, 81] on button "button" at bounding box center [568, 75] width 25 height 25
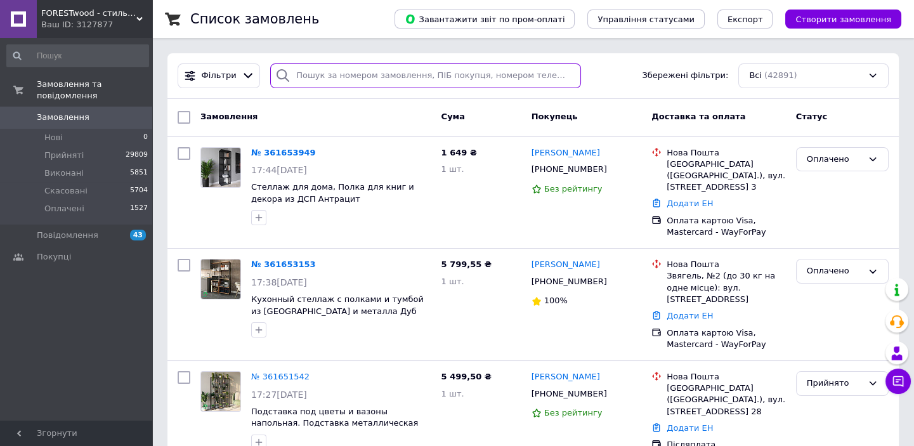
click at [343, 82] on input "search" at bounding box center [425, 75] width 310 height 25
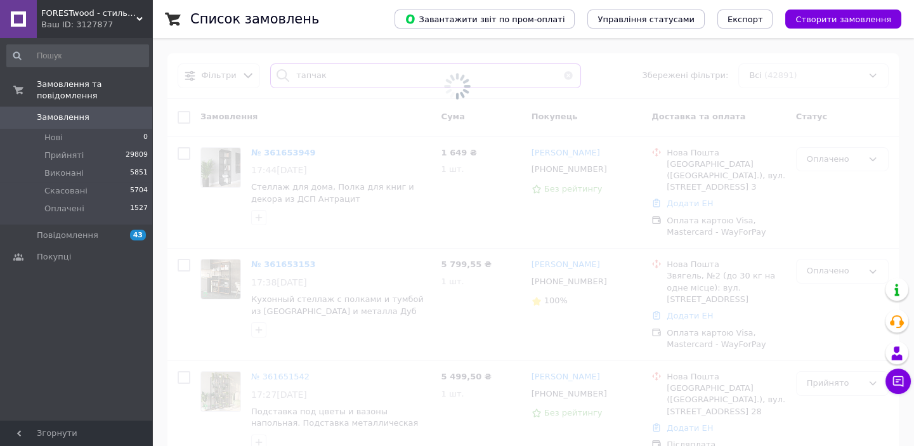
type input "тапчак"
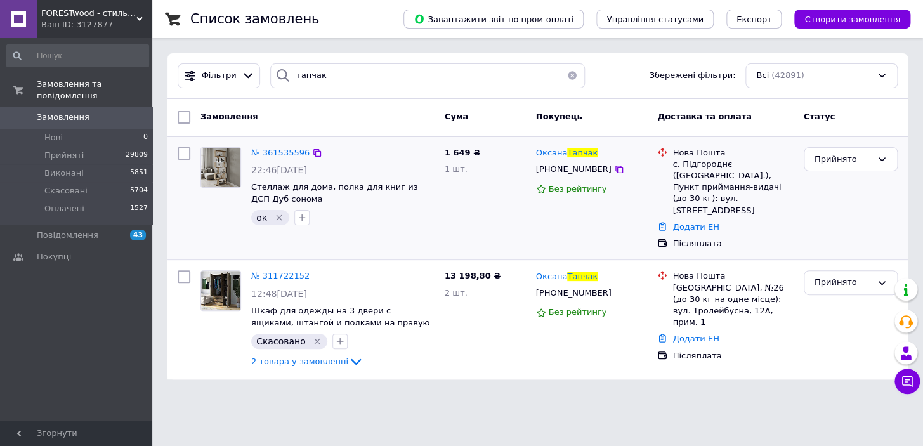
click at [282, 220] on icon "Видалити мітку" at bounding box center [279, 217] width 10 height 10
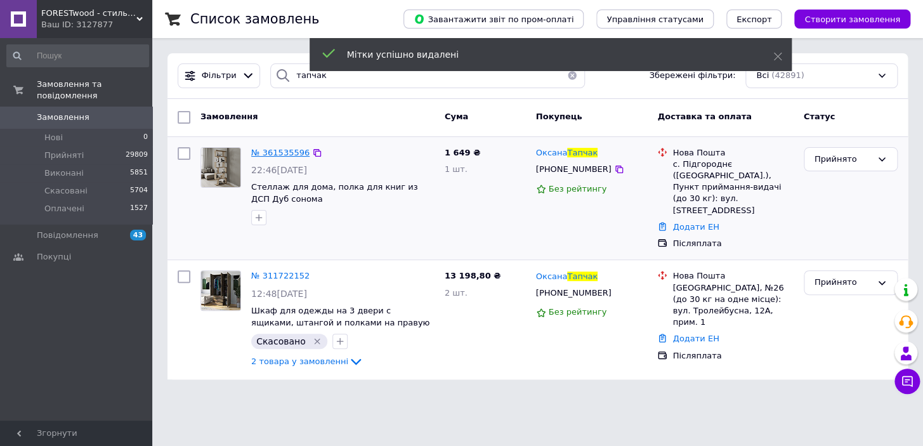
click at [268, 152] on span "№ 361535596" at bounding box center [280, 153] width 58 height 10
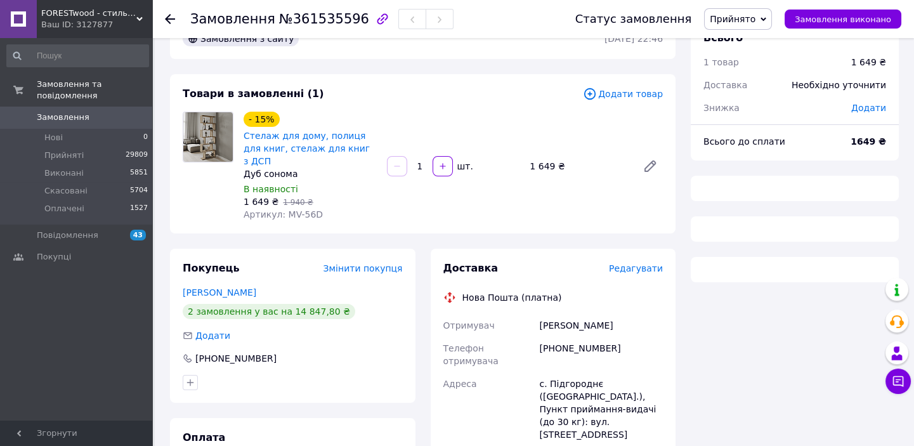
scroll to position [125, 0]
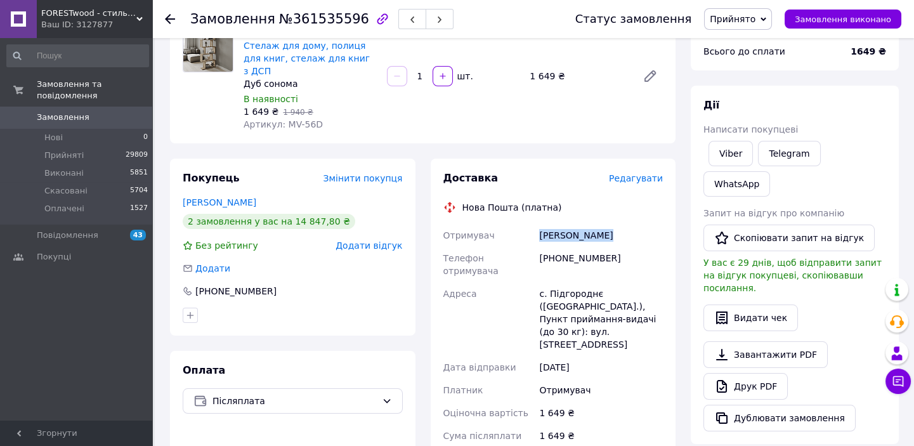
drag, startPoint x: 623, startPoint y: 230, endPoint x: 556, endPoint y: 229, distance: 66.6
click at [524, 230] on div "Отримувач Тапчак [PERSON_NAME] Телефон отримувача [PHONE_NUMBER] Адреса с. Підг…" at bounding box center [553, 371] width 225 height 294
drag, startPoint x: 597, startPoint y: 243, endPoint x: 540, endPoint y: 244, distance: 57.1
click at [540, 247] on div "[PHONE_NUMBER]" at bounding box center [601, 265] width 129 height 36
drag, startPoint x: 594, startPoint y: 266, endPoint x: 530, endPoint y: 266, distance: 64.7
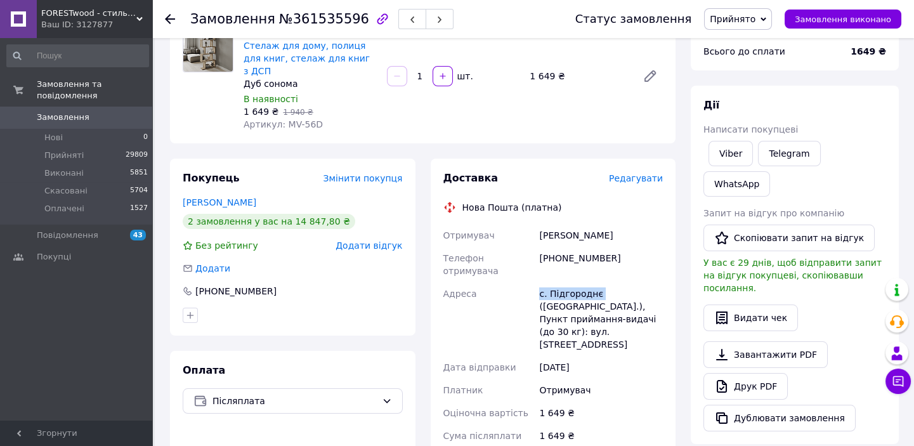
click at [530, 266] on div "Отримувач Тапчак [PERSON_NAME] Телефон отримувача [PHONE_NUMBER] Адреса с. Підг…" at bounding box center [553, 371] width 225 height 294
click at [535, 282] on div "Адреса" at bounding box center [489, 319] width 96 height 74
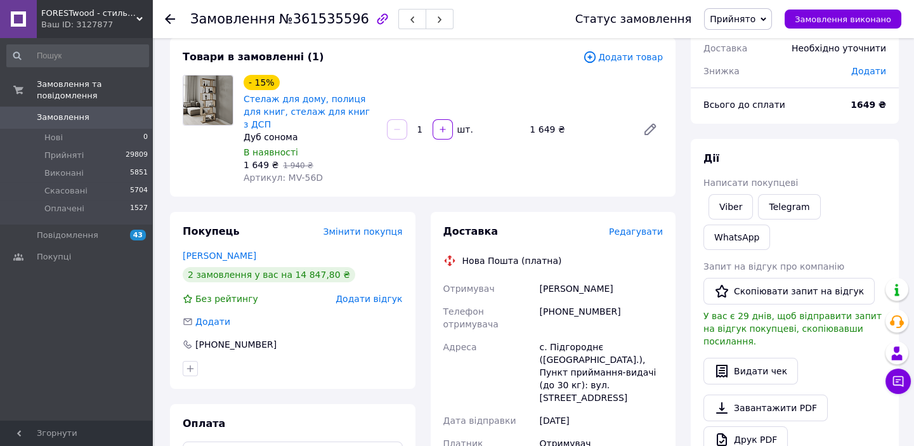
scroll to position [10, 0]
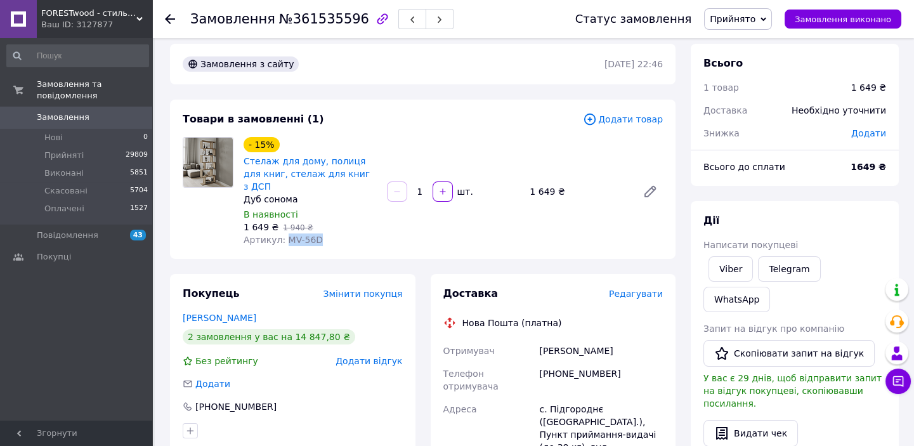
drag, startPoint x: 280, startPoint y: 229, endPoint x: 302, endPoint y: 227, distance: 22.3
click at [353, 233] on div "Артикул: MV-56D" at bounding box center [310, 239] width 133 height 13
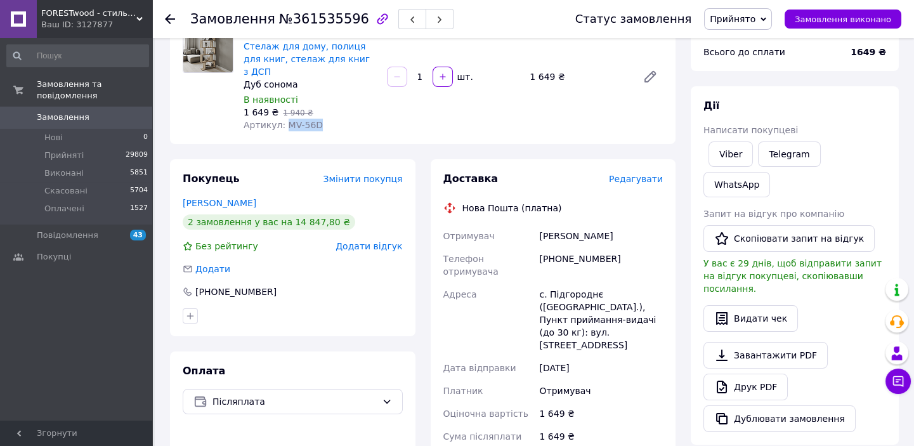
scroll to position [125, 0]
drag, startPoint x: 603, startPoint y: 226, endPoint x: 585, endPoint y: 240, distance: 21.7
click at [541, 228] on div "[PERSON_NAME]" at bounding box center [601, 235] width 129 height 23
drag, startPoint x: 626, startPoint y: 247, endPoint x: 632, endPoint y: 226, distance: 22.3
click at [556, 247] on div "[PHONE_NUMBER]" at bounding box center [601, 265] width 129 height 36
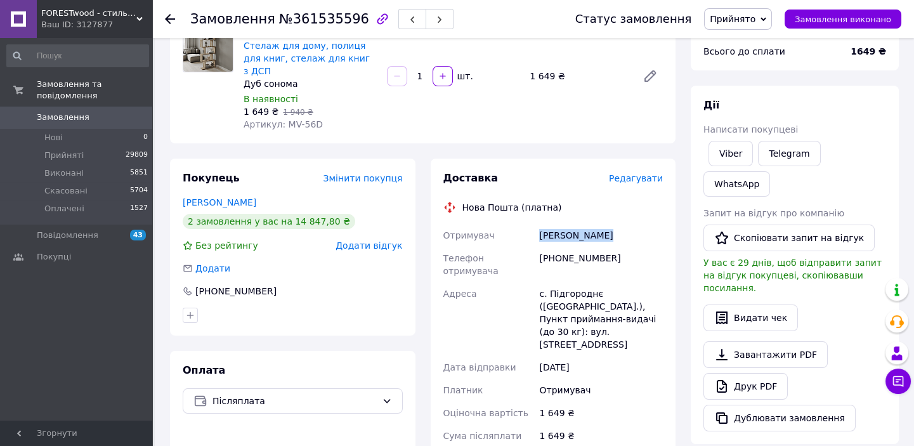
drag, startPoint x: 622, startPoint y: 223, endPoint x: 533, endPoint y: 223, distance: 88.8
click at [525, 224] on div "Отримувач Тапчак [PERSON_NAME] Телефон отримувача [PHONE_NUMBER] Адреса с. Підг…" at bounding box center [553, 371] width 225 height 294
drag, startPoint x: 632, startPoint y: 245, endPoint x: 538, endPoint y: 251, distance: 94.1
click at [538, 251] on div "[PHONE_NUMBER]" at bounding box center [601, 265] width 129 height 36
drag, startPoint x: 589, startPoint y: 270, endPoint x: 533, endPoint y: 270, distance: 56.5
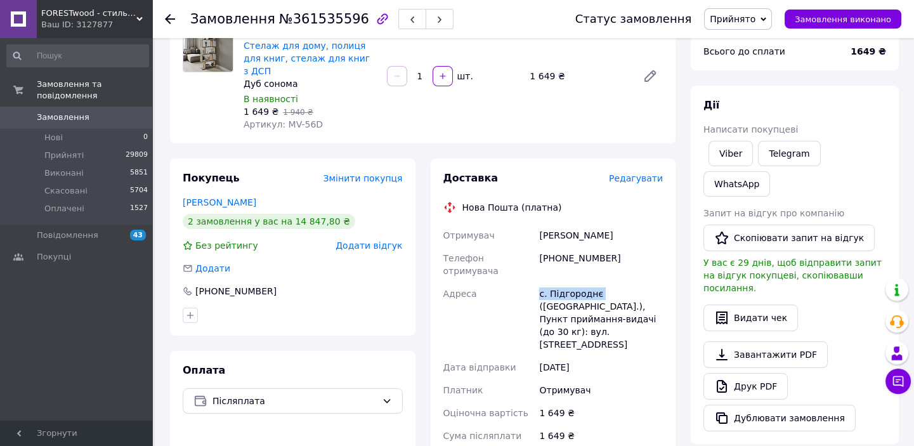
click at [533, 270] on div "Отримувач Тапчак [PERSON_NAME] Телефон отримувача [PHONE_NUMBER] Адреса с. Підг…" at bounding box center [553, 371] width 225 height 294
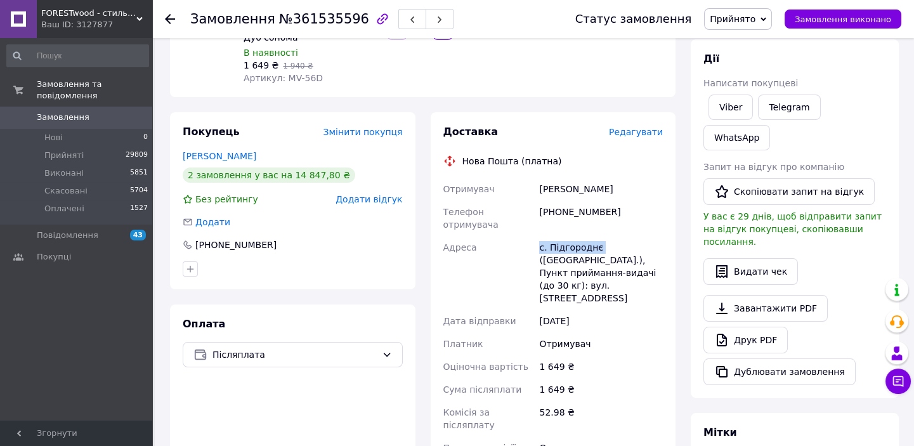
scroll to position [67, 0]
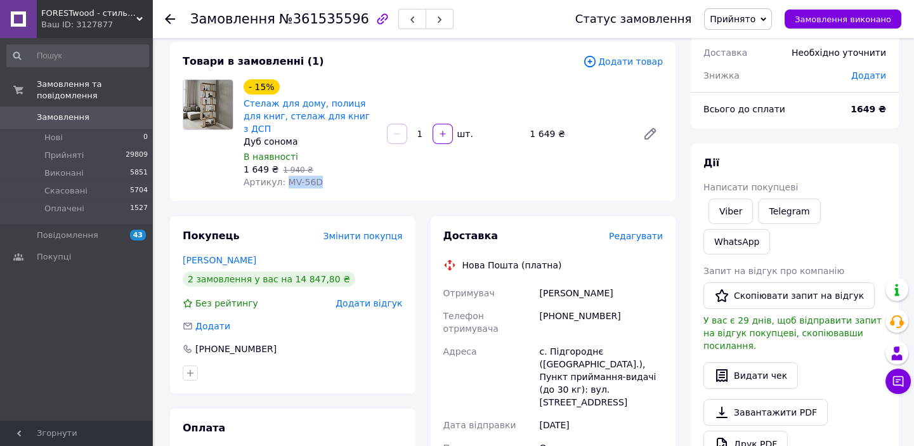
drag, startPoint x: 284, startPoint y: 170, endPoint x: 315, endPoint y: 171, distance: 30.5
click at [315, 176] on div "Артикул: MV-56D" at bounding box center [310, 182] width 133 height 13
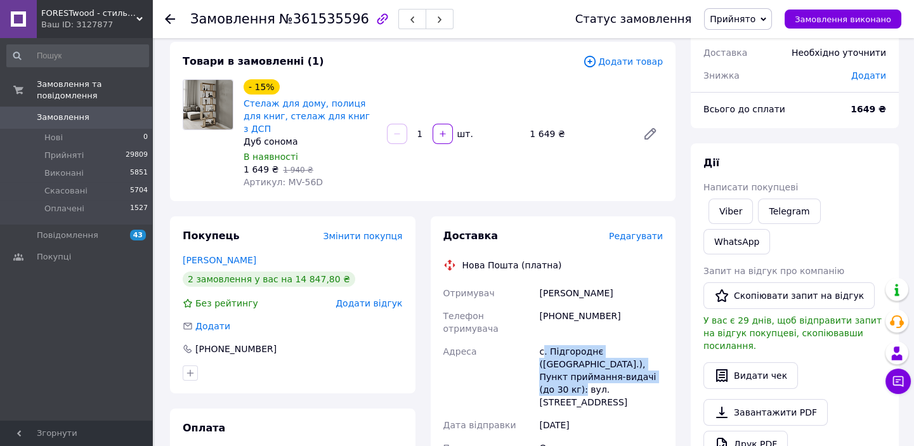
drag, startPoint x: 574, startPoint y: 335, endPoint x: 602, endPoint y: 351, distance: 32.4
click at [603, 352] on div "с. Підгороднє ([GEOGRAPHIC_DATA].), Пункт приймання-видачі (до 30 кг): вул. [ST…" at bounding box center [601, 377] width 129 height 74
drag, startPoint x: 514, startPoint y: 333, endPoint x: 520, endPoint y: 331, distance: 6.6
click at [515, 340] on div "Адреса" at bounding box center [489, 377] width 96 height 74
drag, startPoint x: 533, startPoint y: 333, endPoint x: 598, endPoint y: 362, distance: 71.3
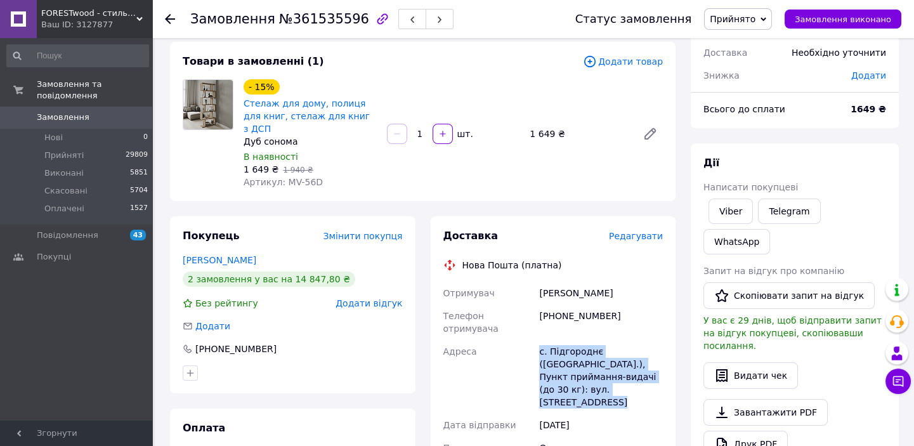
click at [617, 363] on div "Отримувач Тапчак [PERSON_NAME] Телефон отримувача [PHONE_NUMBER] Адреса с. Підг…" at bounding box center [553, 429] width 225 height 294
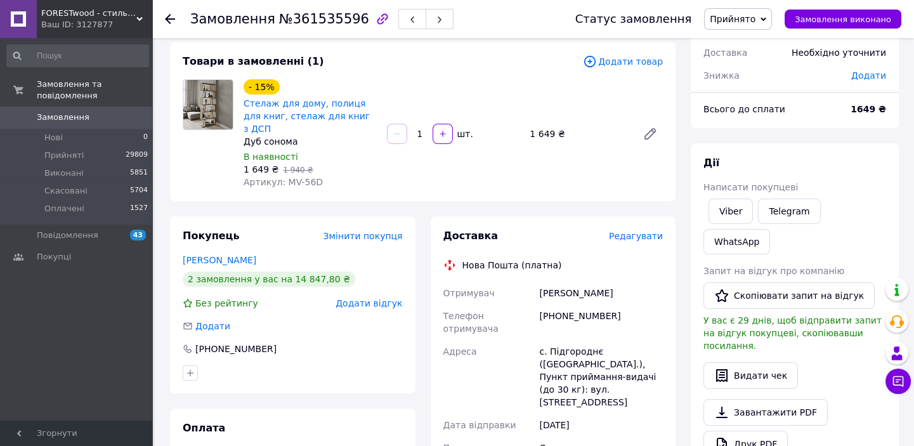
click at [171, 16] on icon at bounding box center [170, 19] width 10 height 10
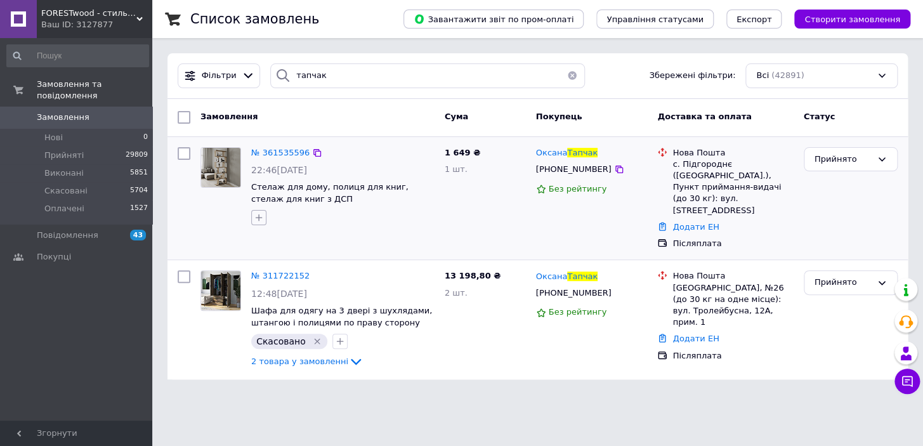
click at [254, 217] on icon "button" at bounding box center [259, 217] width 10 height 10
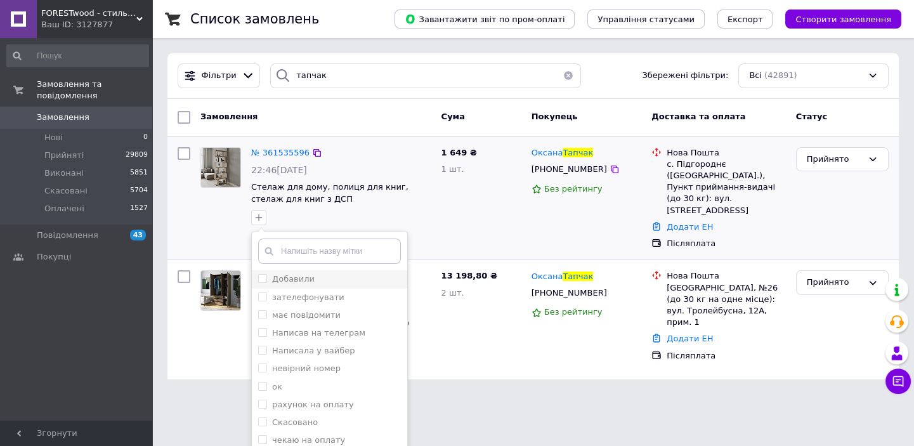
click at [292, 277] on label "Добавили" at bounding box center [293, 279] width 42 height 10
checkbox input "true"
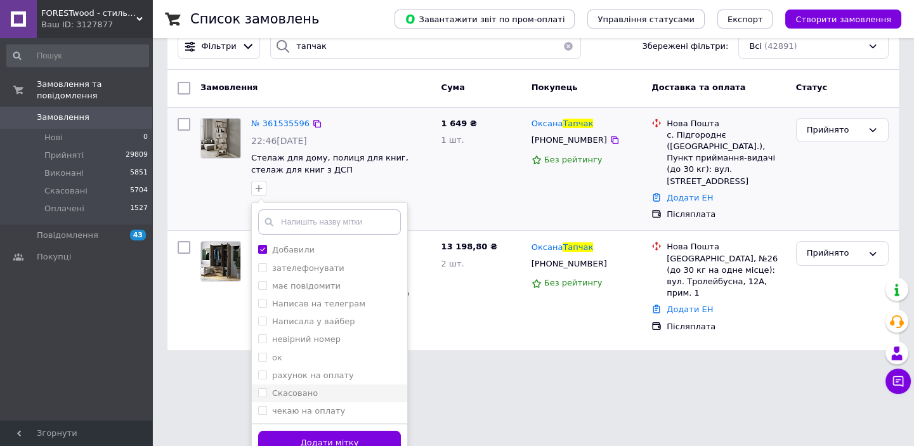
scroll to position [44, 0]
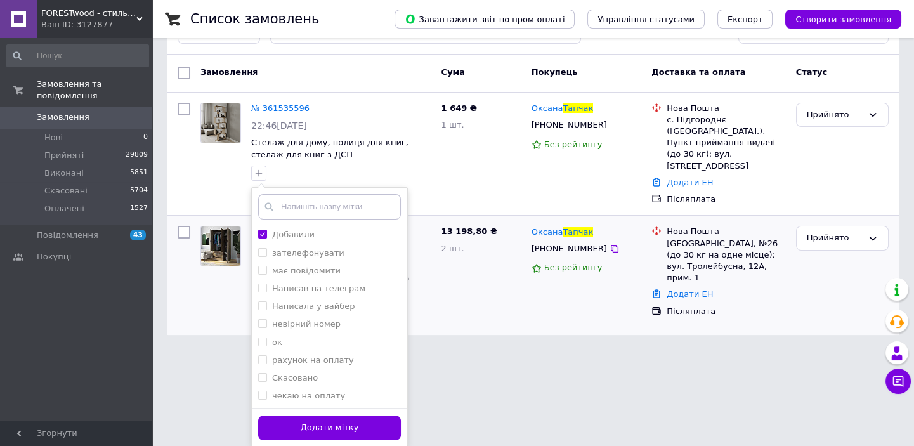
drag, startPoint x: 366, startPoint y: 433, endPoint x: 405, endPoint y: 317, distance: 123.2
click at [367, 431] on button "Додати мітку" at bounding box center [329, 427] width 143 height 25
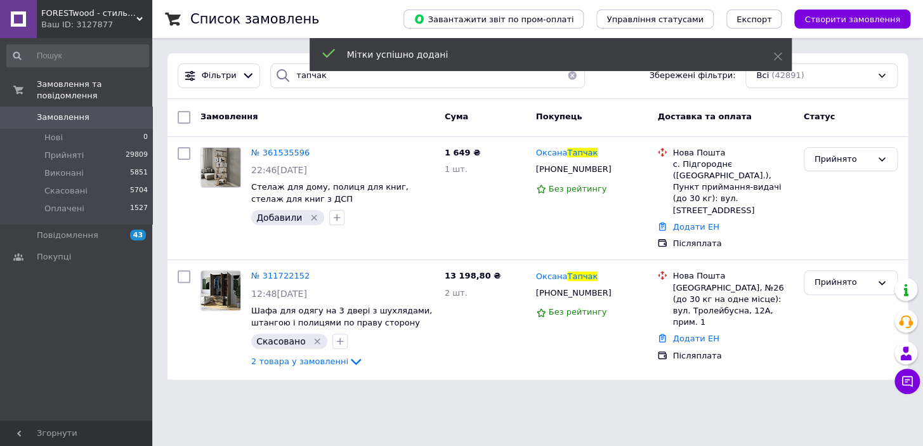
click at [567, 75] on button "button" at bounding box center [571, 75] width 25 height 25
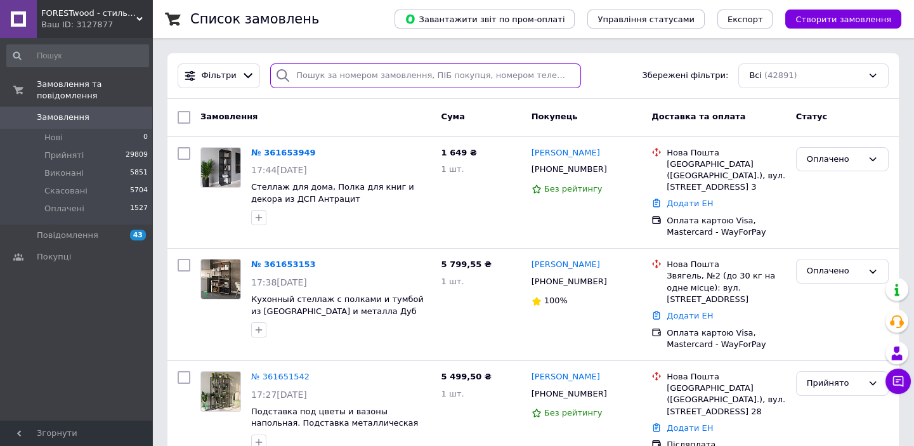
click at [322, 74] on input "search" at bounding box center [425, 75] width 310 height 25
type input "шара"
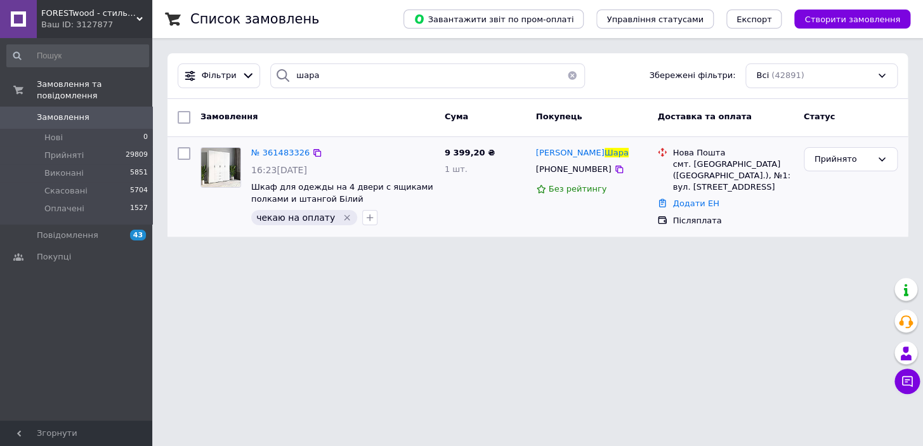
click at [342, 217] on icon "Видалити мітку" at bounding box center [347, 217] width 10 height 10
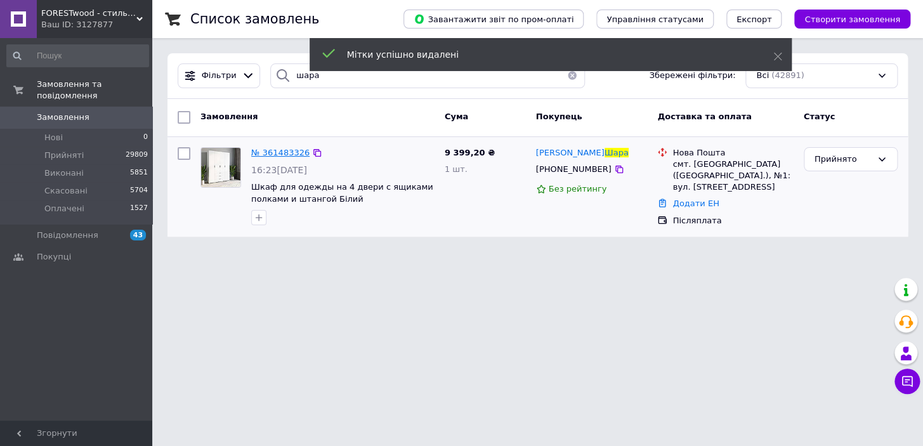
click at [281, 151] on span "№ 361483326" at bounding box center [280, 153] width 58 height 10
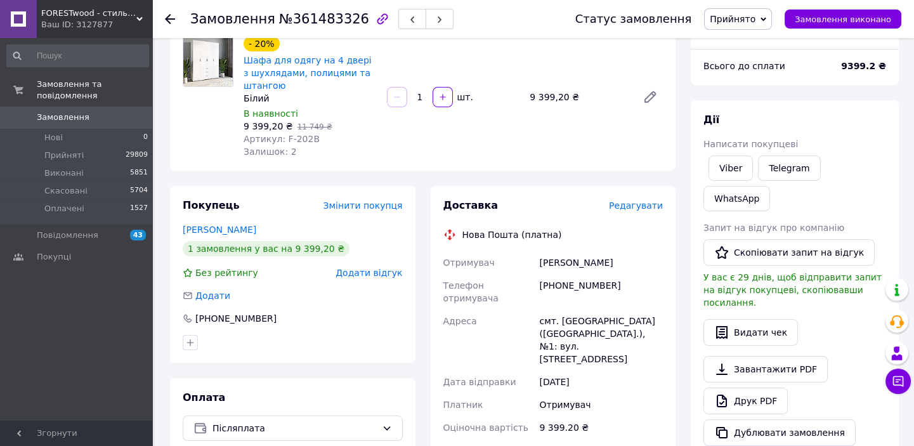
scroll to position [115, 0]
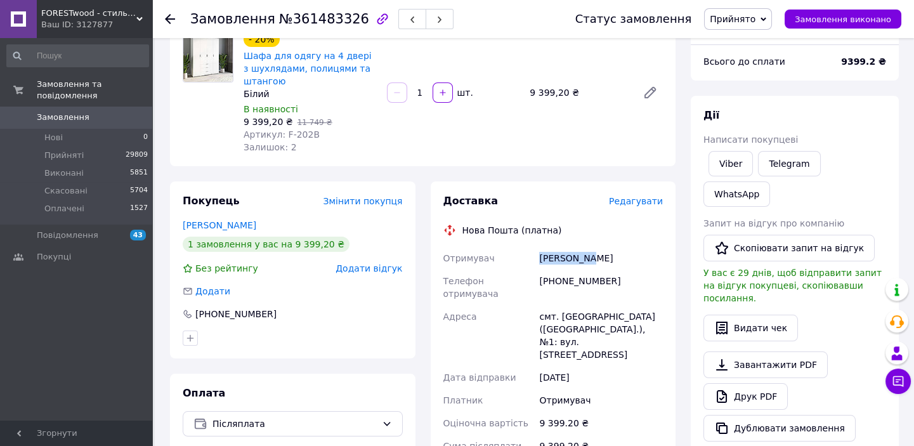
drag, startPoint x: 601, startPoint y: 262, endPoint x: 527, endPoint y: 259, distance: 73.6
click at [527, 259] on div "Отримувач [PERSON_NAME] Телефон отримувача [PHONE_NUMBER] [GEOGRAPHIC_DATA] смт…" at bounding box center [553, 388] width 225 height 282
drag, startPoint x: 624, startPoint y: 277, endPoint x: 539, endPoint y: 280, distance: 85.7
click at [539, 280] on div "[PHONE_NUMBER]" at bounding box center [601, 288] width 129 height 36
drag, startPoint x: 539, startPoint y: 303, endPoint x: 585, endPoint y: 304, distance: 47.0
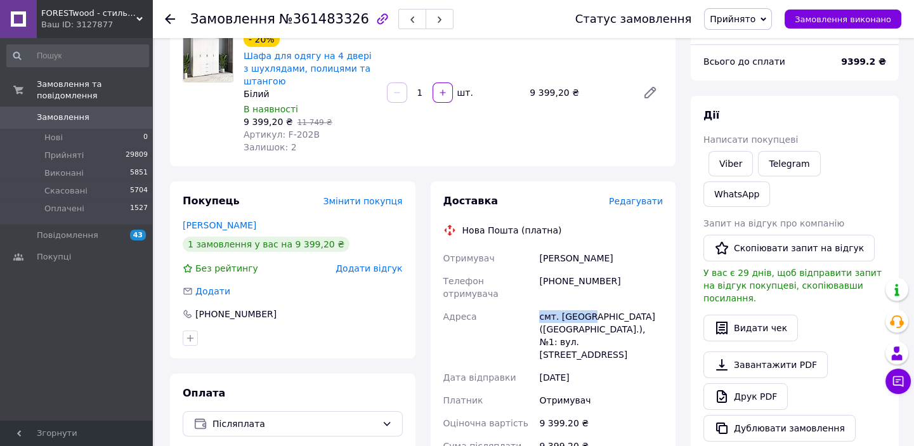
click at [585, 305] on div "смт. [GEOGRAPHIC_DATA] ([GEOGRAPHIC_DATA].), №1: вул. [STREET_ADDRESS]" at bounding box center [601, 335] width 129 height 61
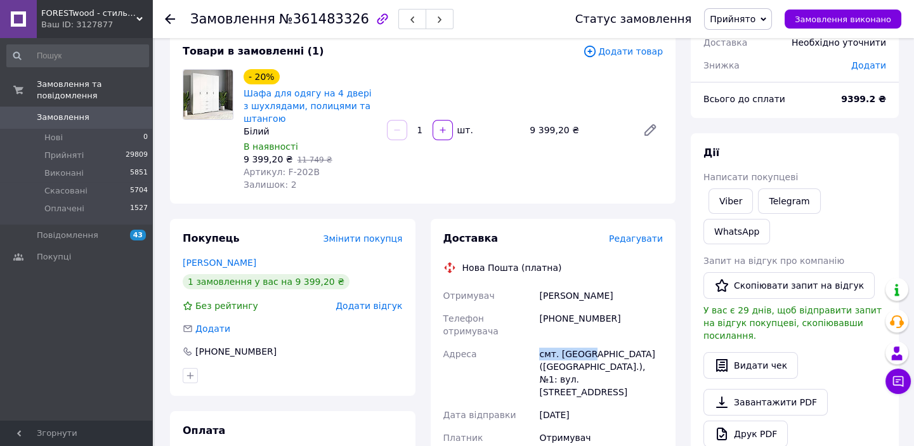
scroll to position [57, 0]
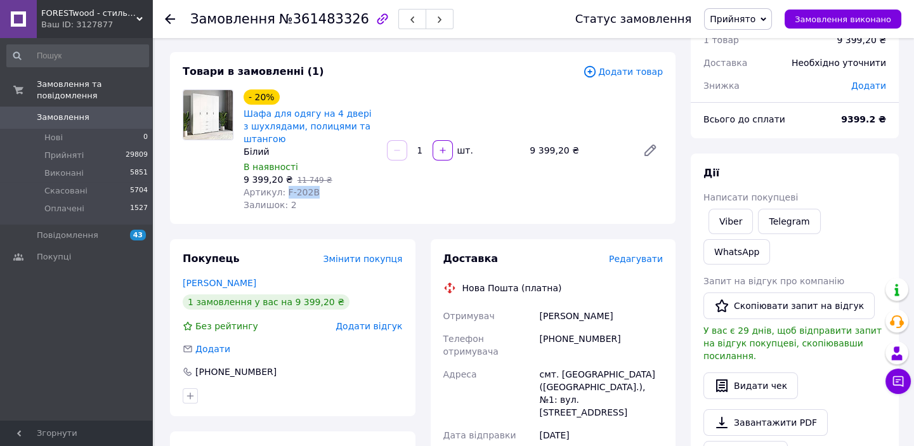
drag, startPoint x: 280, startPoint y: 197, endPoint x: 310, endPoint y: 189, distance: 30.8
click at [323, 196] on div "Артикул: F-202B" at bounding box center [310, 192] width 133 height 13
click at [164, 18] on div "Замовлення №361483326 Статус замовлення Прийнято Виконано Скасовано Оплачено За…" at bounding box center [533, 19] width 762 height 38
click at [167, 18] on use at bounding box center [170, 19] width 10 height 10
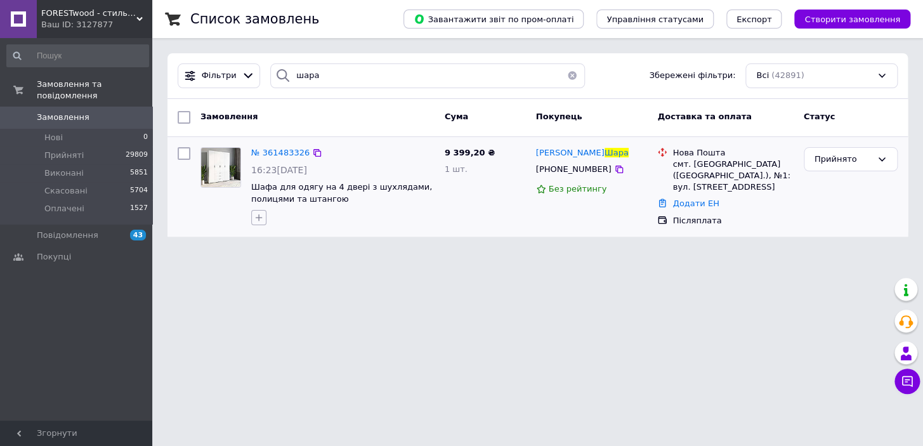
click at [258, 219] on icon "button" at bounding box center [259, 217] width 10 height 10
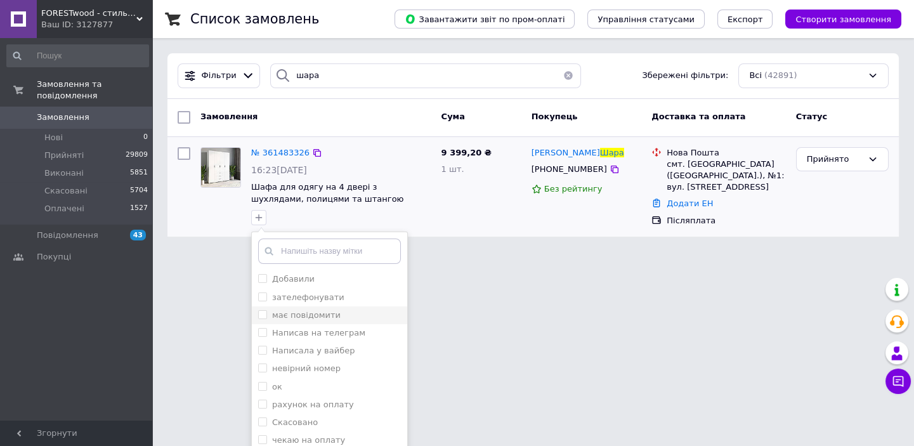
drag, startPoint x: 304, startPoint y: 280, endPoint x: 372, endPoint y: 313, distance: 75.2
click at [308, 280] on label "Добавили" at bounding box center [293, 279] width 42 height 10
checkbox input "true"
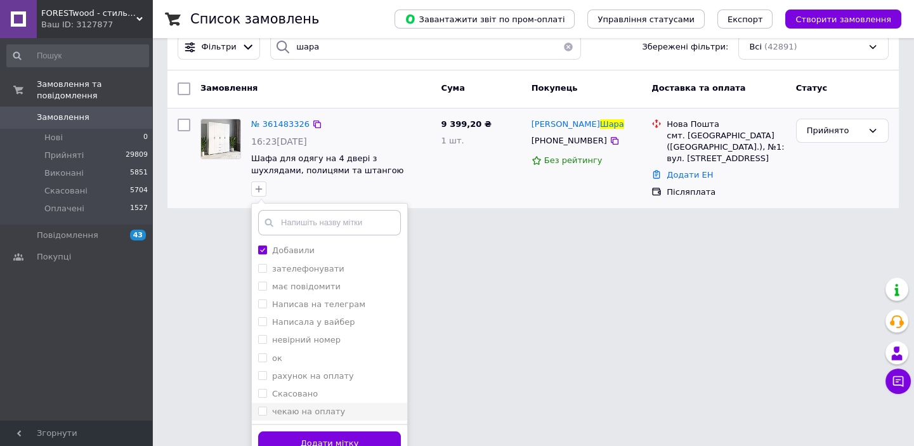
scroll to position [44, 0]
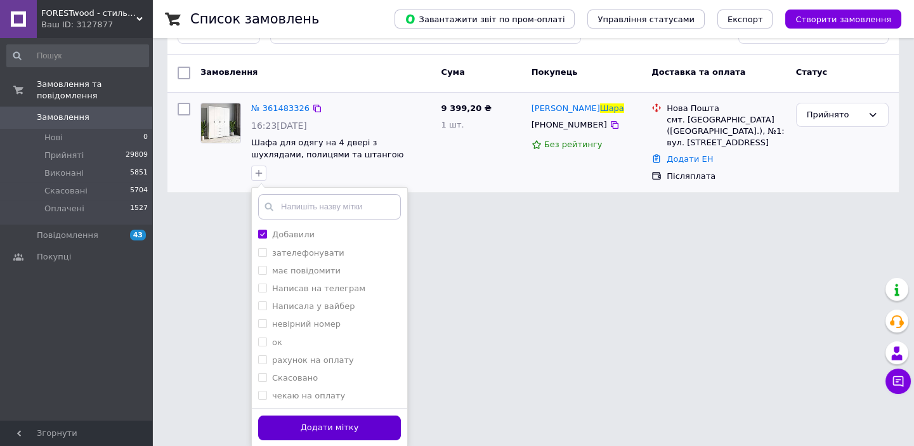
click at [372, 425] on button "Додати мітку" at bounding box center [329, 427] width 143 height 25
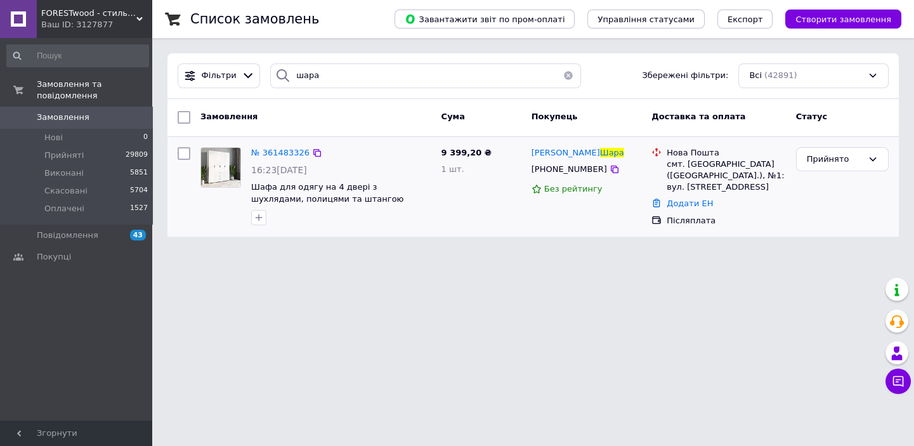
scroll to position [0, 0]
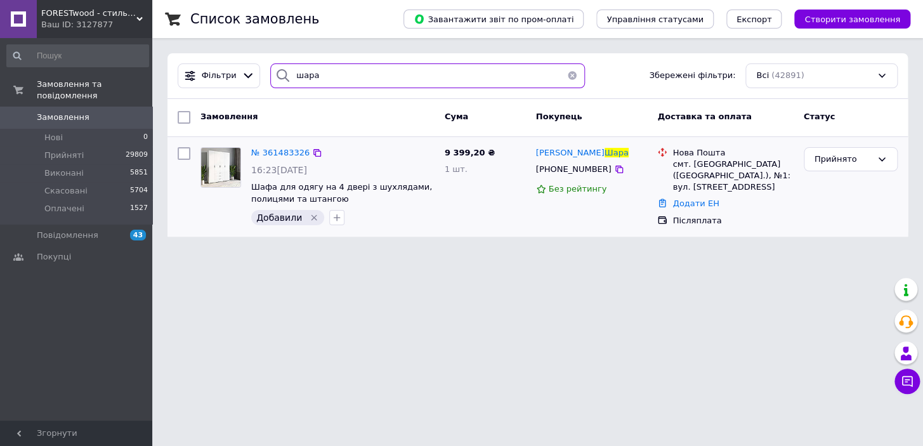
drag, startPoint x: 331, startPoint y: 78, endPoint x: 289, endPoint y: 75, distance: 42.6
click at [289, 75] on div "шара" at bounding box center [427, 75] width 315 height 25
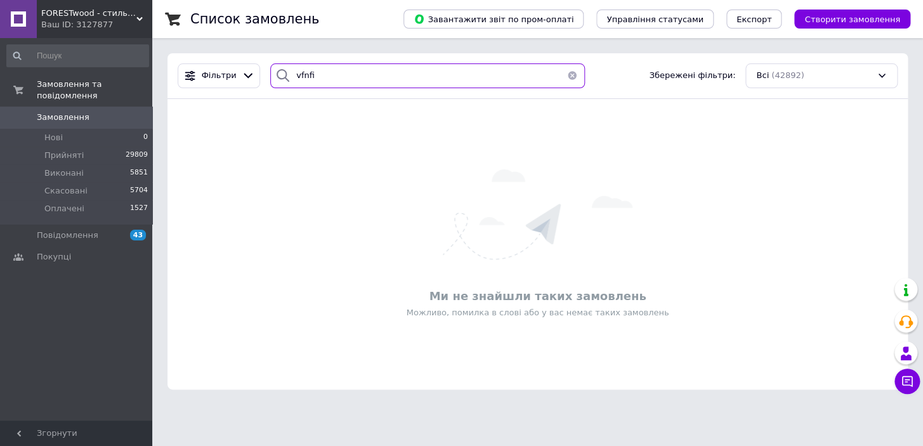
drag, startPoint x: 318, startPoint y: 74, endPoint x: 287, endPoint y: 73, distance: 30.5
click at [287, 73] on div "vfnfi" at bounding box center [427, 75] width 315 height 25
type input "[PERSON_NAME]"
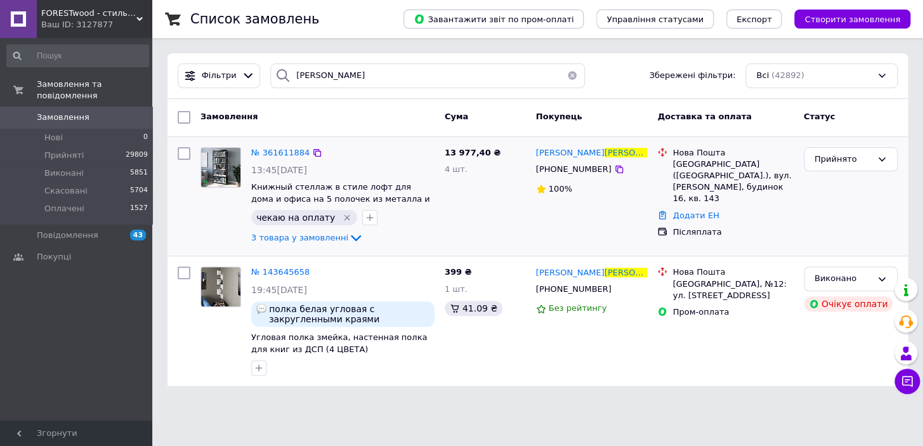
click at [344, 218] on icon "Видалити мітку" at bounding box center [347, 218] width 6 height 6
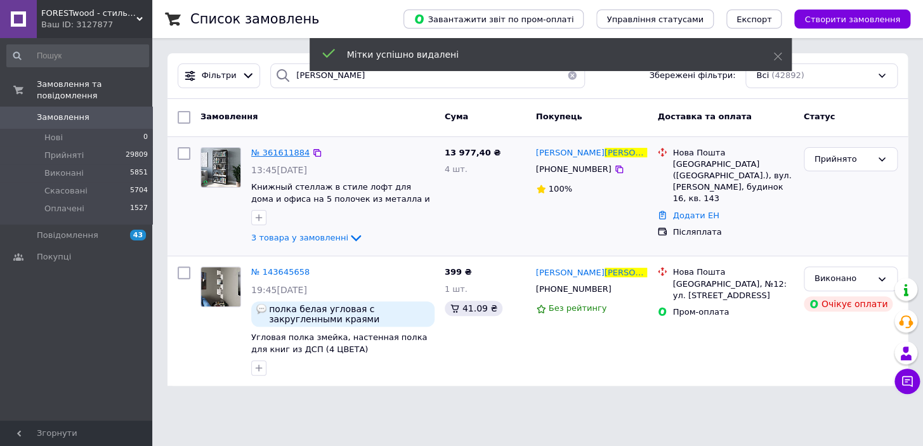
click at [283, 149] on span "№ 361611884" at bounding box center [280, 153] width 58 height 10
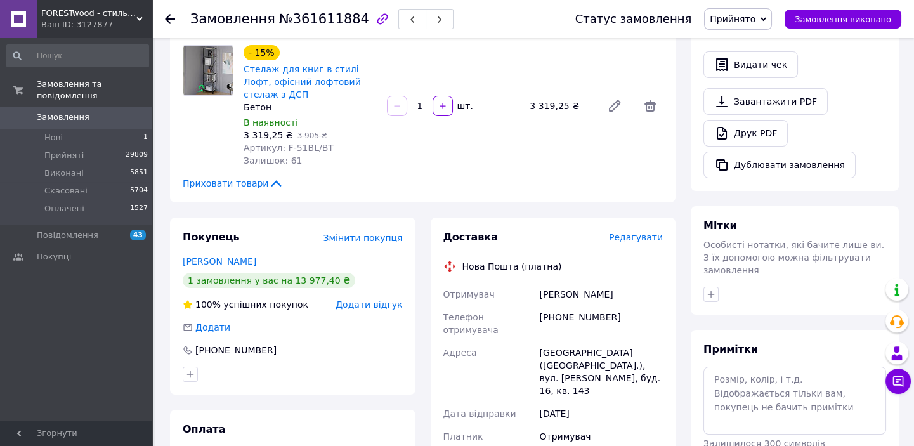
scroll to position [461, 0]
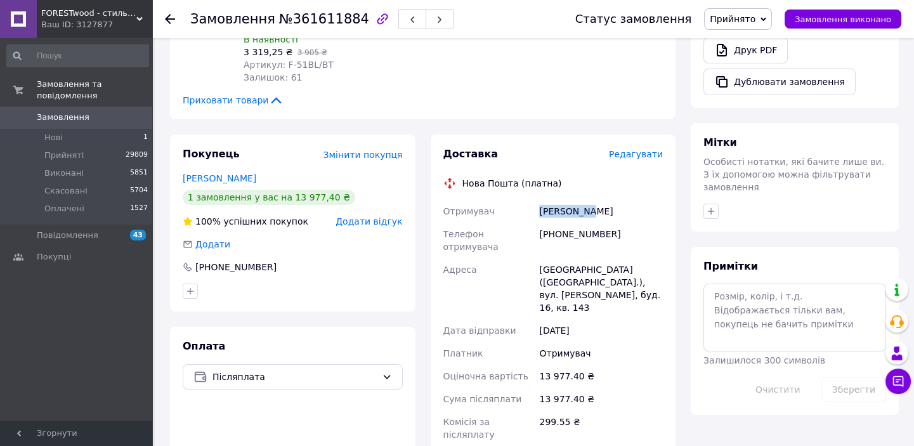
drag, startPoint x: 607, startPoint y: 176, endPoint x: 537, endPoint y: 174, distance: 69.8
click at [537, 200] on div "[PERSON_NAME]" at bounding box center [601, 211] width 129 height 23
drag, startPoint x: 608, startPoint y: 197, endPoint x: 549, endPoint y: 197, distance: 59.6
click at [533, 200] on div "Отримувач [PERSON_NAME] отримувача [PHONE_NUMBER] [GEOGRAPHIC_DATA] [GEOGRAPHIC…" at bounding box center [553, 341] width 225 height 282
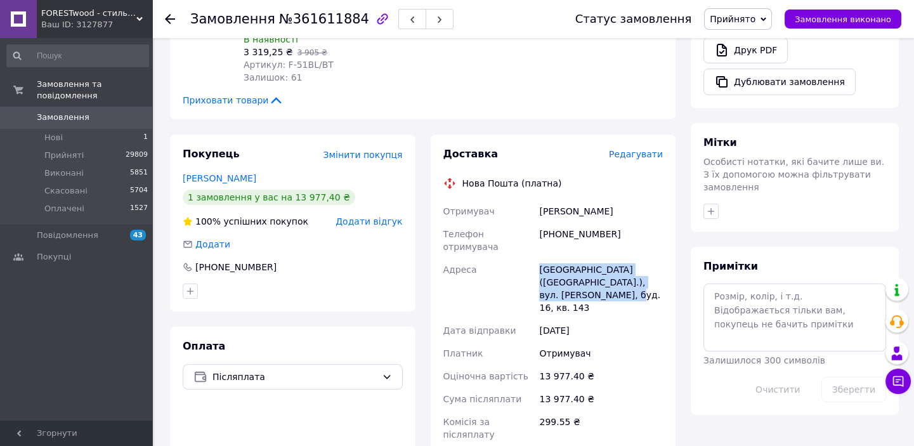
drag, startPoint x: 542, startPoint y: 223, endPoint x: 554, endPoint y: 228, distance: 12.5
click at [554, 239] on div "Отримувач [PERSON_NAME] отримувача [PHONE_NUMBER] [GEOGRAPHIC_DATA] [GEOGRAPHIC…" at bounding box center [553, 341] width 225 height 282
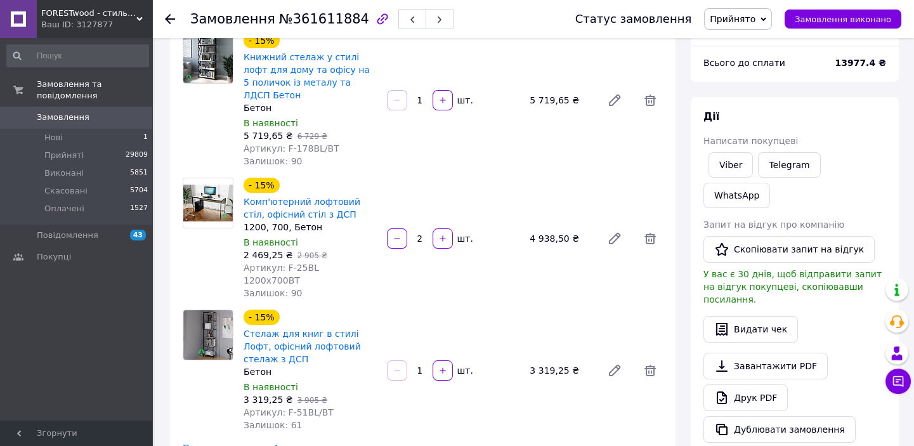
scroll to position [0, 0]
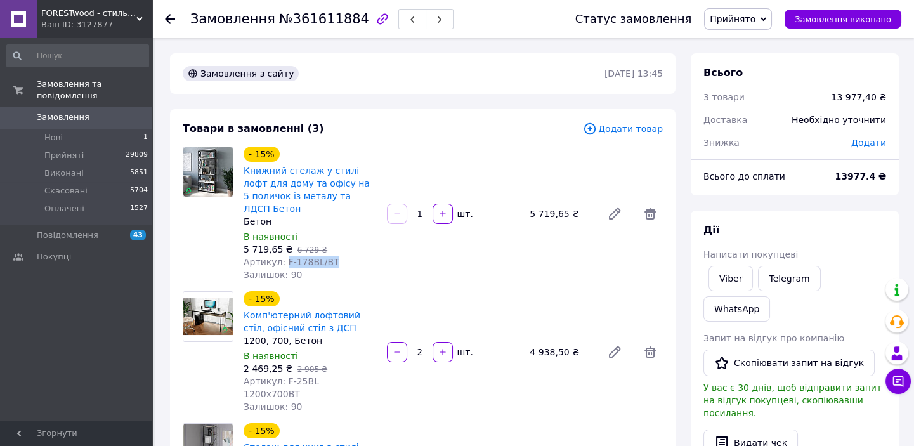
drag, startPoint x: 280, startPoint y: 247, endPoint x: 350, endPoint y: 249, distance: 69.8
click at [350, 256] on div "Артикул: F-178BL/BT" at bounding box center [310, 262] width 133 height 13
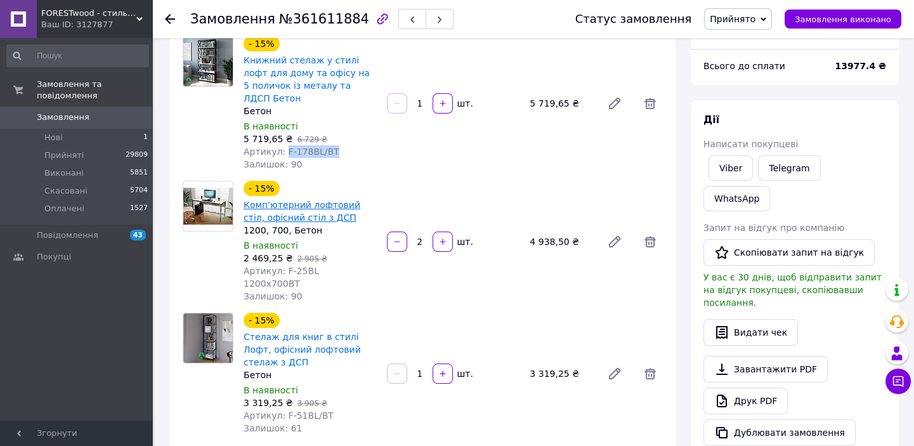
scroll to position [115, 0]
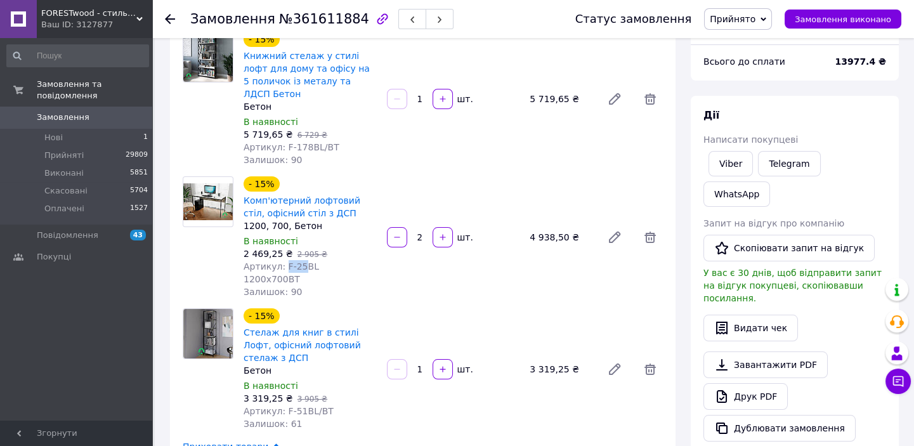
drag, startPoint x: 281, startPoint y: 251, endPoint x: 297, endPoint y: 251, distance: 16.5
click at [297, 261] on span "Артикул: F-25BL 1200x700BT" at bounding box center [281, 272] width 75 height 23
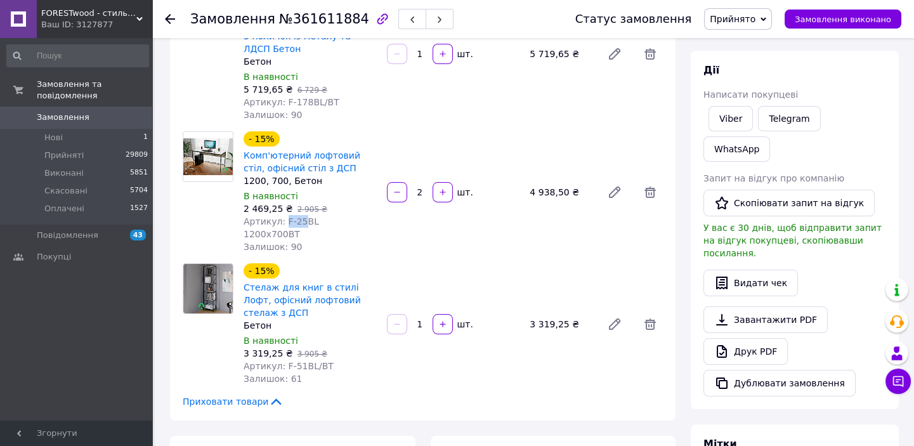
scroll to position [230, 0]
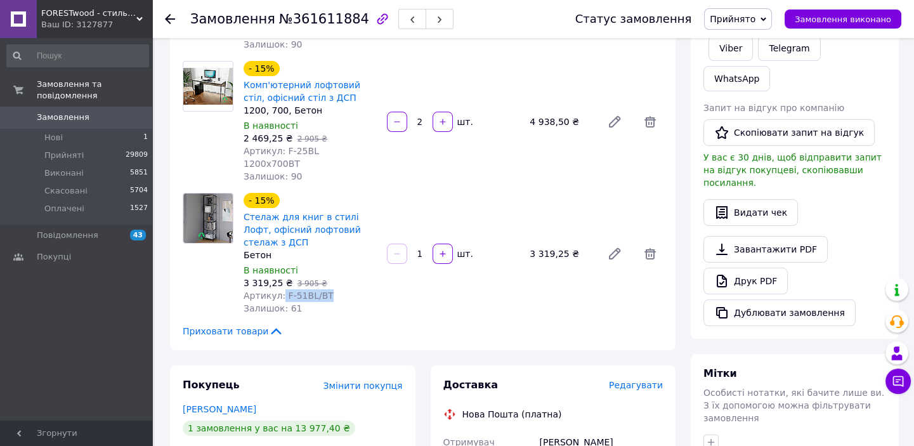
drag, startPoint x: 278, startPoint y: 254, endPoint x: 313, endPoint y: 259, distance: 35.2
click at [349, 289] on div "Артикул: F-51BL/BT" at bounding box center [310, 295] width 133 height 13
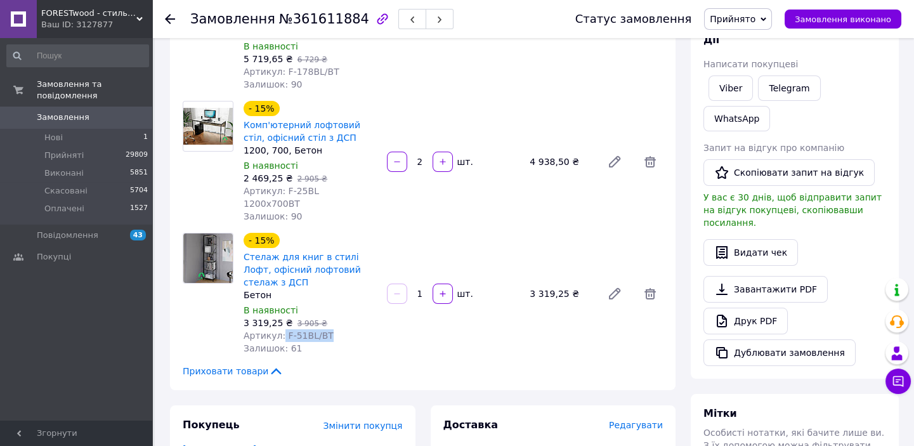
scroll to position [0, 0]
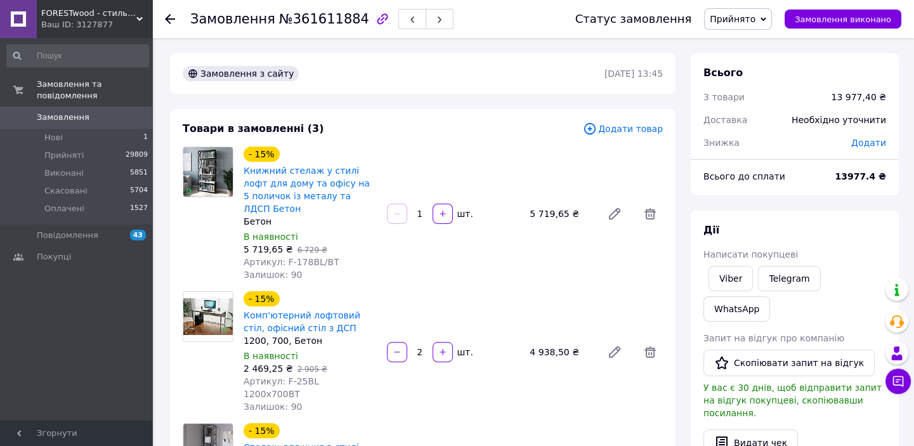
click at [173, 18] on icon at bounding box center [170, 19] width 10 height 10
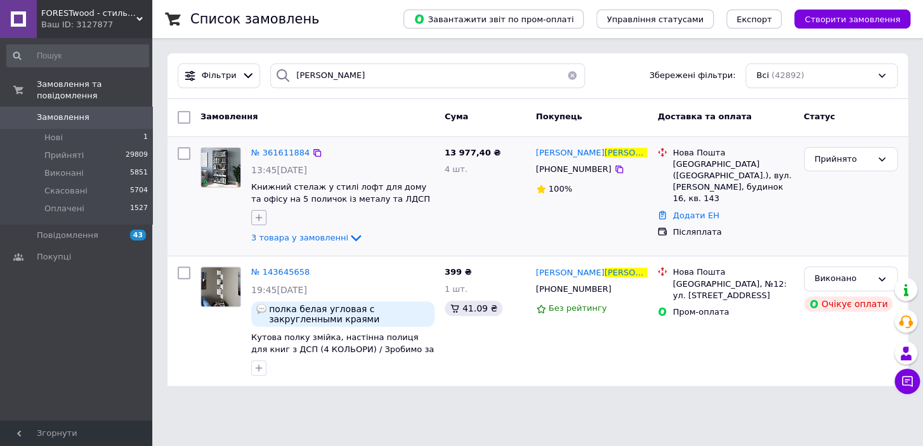
click at [255, 217] on icon "button" at bounding box center [259, 217] width 10 height 10
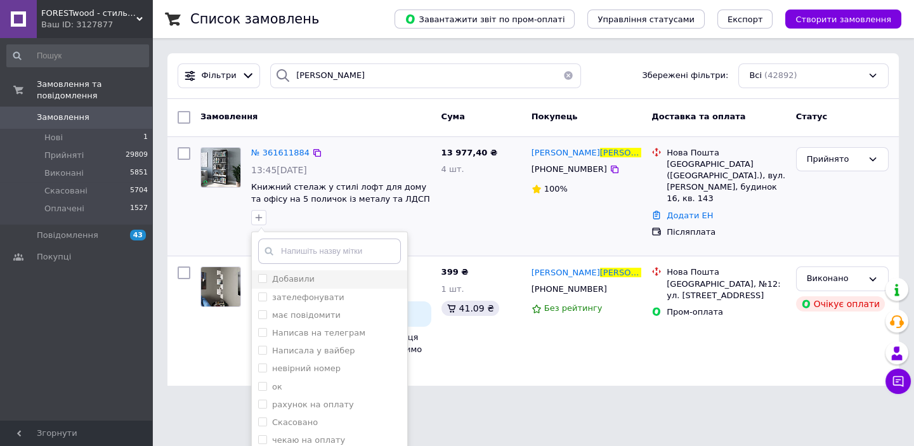
click at [268, 278] on label "Добавили" at bounding box center [286, 278] width 56 height 11
click at [266, 278] on input "Добавили" at bounding box center [262, 278] width 8 height 8
click at [260, 276] on input "Добавили" at bounding box center [262, 278] width 8 height 8
checkbox input "true"
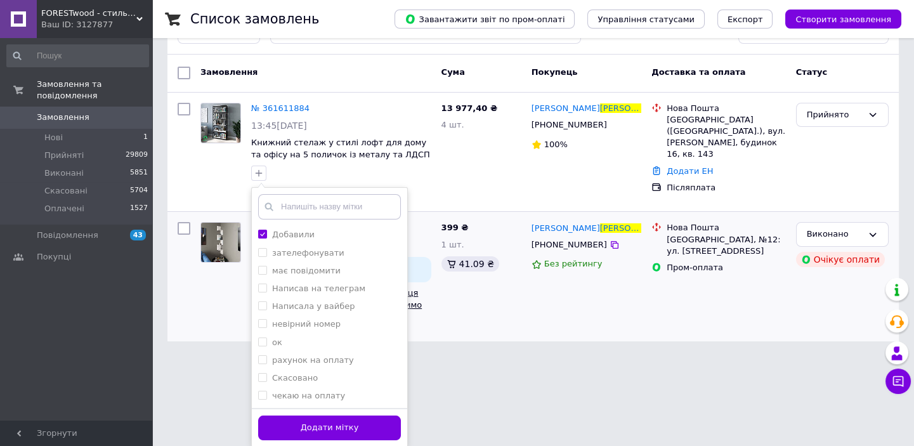
drag, startPoint x: 324, startPoint y: 431, endPoint x: 341, endPoint y: 334, distance: 98.4
click at [324, 428] on button "Додати мітку" at bounding box center [329, 427] width 143 height 25
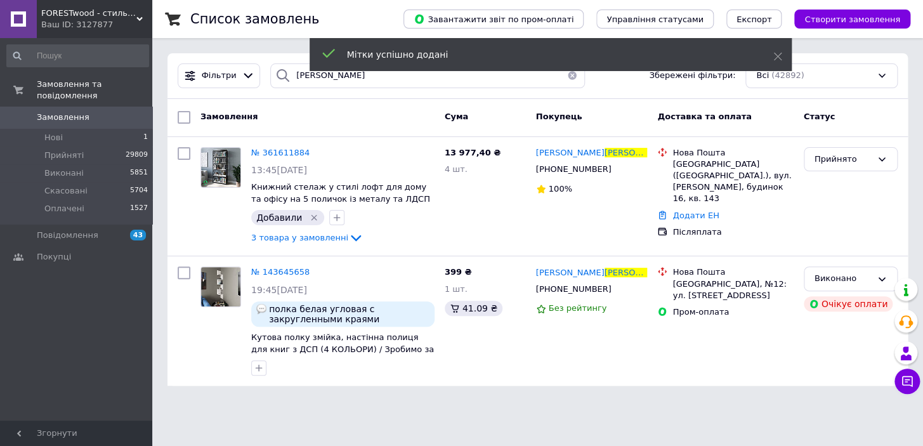
click at [563, 77] on button "button" at bounding box center [571, 75] width 25 height 25
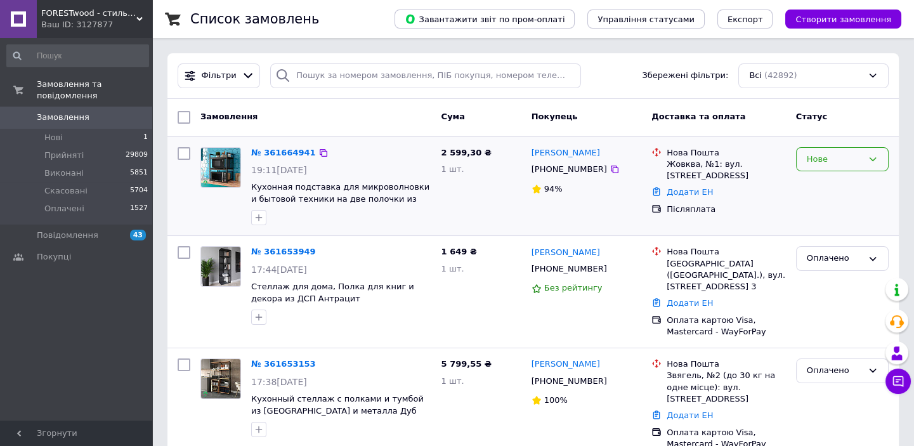
click at [846, 159] on div "Нове" at bounding box center [835, 159] width 56 height 13
drag, startPoint x: 842, startPoint y: 182, endPoint x: 641, endPoint y: 145, distance: 203.8
click at [841, 182] on li "Прийнято" at bounding box center [842, 185] width 91 height 23
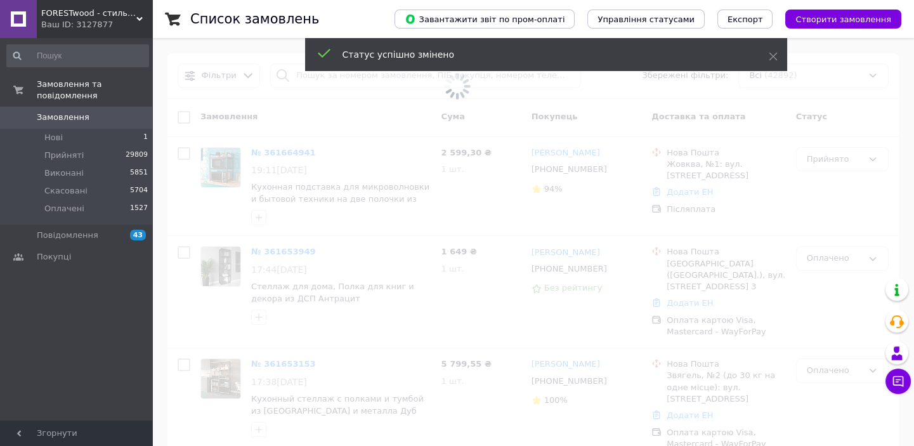
click at [428, 76] on span at bounding box center [457, 86] width 914 height 173
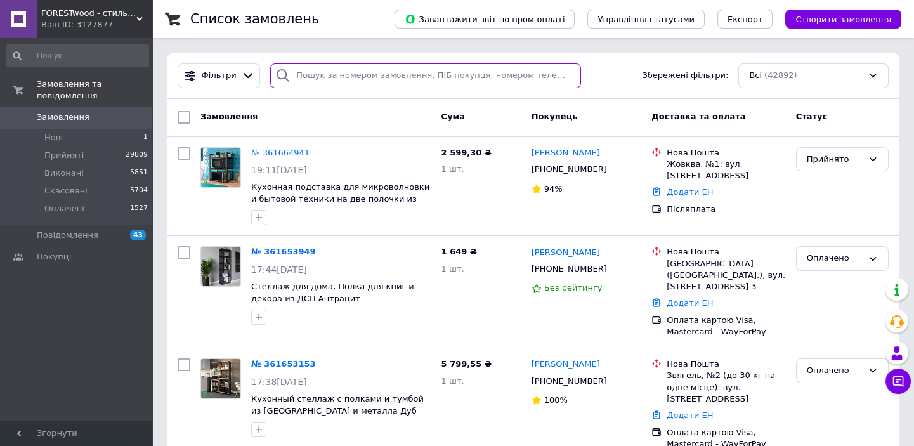
click at [306, 81] on input "search" at bounding box center [425, 75] width 310 height 25
type input "[PERSON_NAME]"
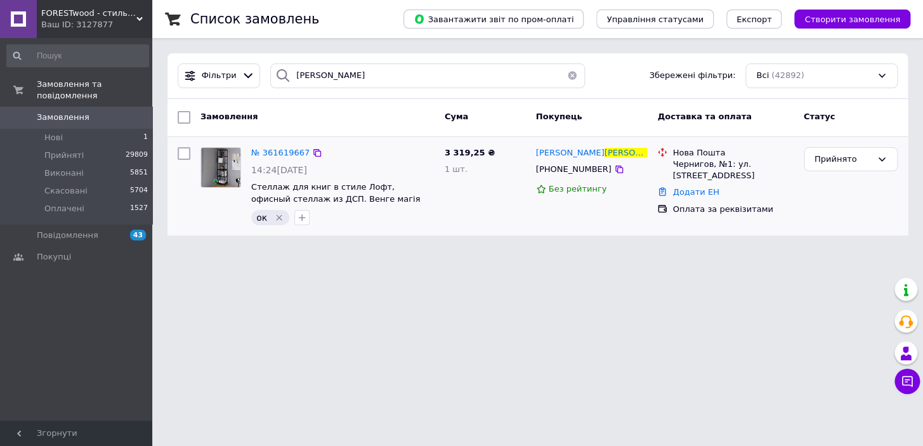
click at [277, 213] on icon "Видалити мітку" at bounding box center [279, 217] width 10 height 10
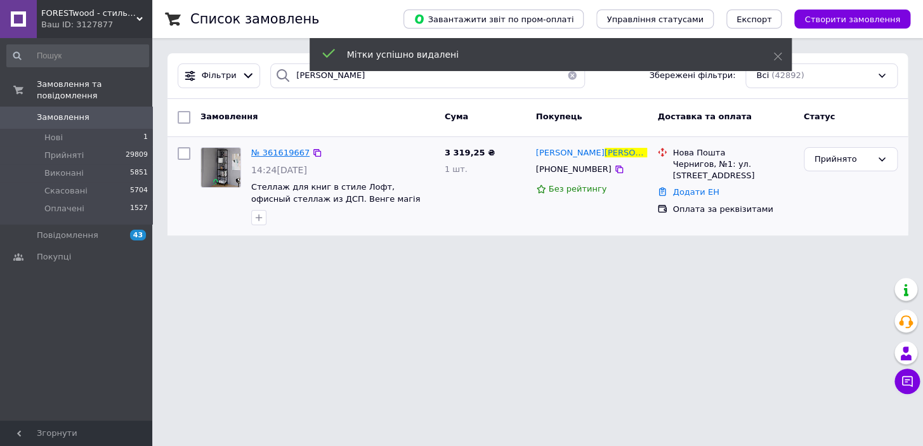
click at [267, 148] on span "№ 361619667" at bounding box center [280, 153] width 58 height 10
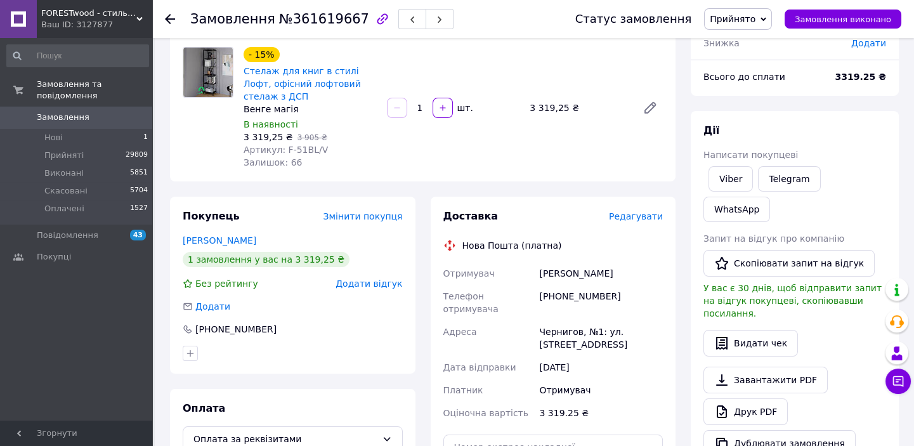
scroll to position [173, 0]
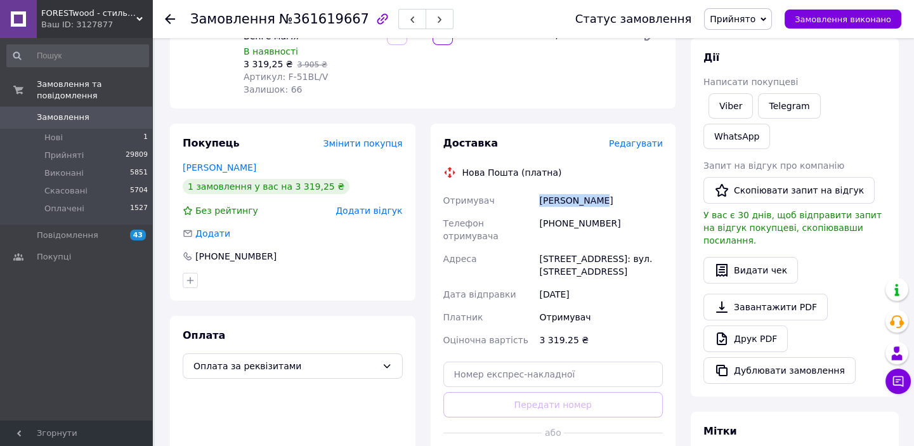
drag, startPoint x: 607, startPoint y: 193, endPoint x: 542, endPoint y: 185, distance: 65.2
click at [538, 192] on div "[PERSON_NAME]" at bounding box center [601, 200] width 129 height 23
drag, startPoint x: 618, startPoint y: 211, endPoint x: 537, endPoint y: 209, distance: 81.2
click at [537, 212] on div "[PHONE_NUMBER]" at bounding box center [601, 230] width 129 height 36
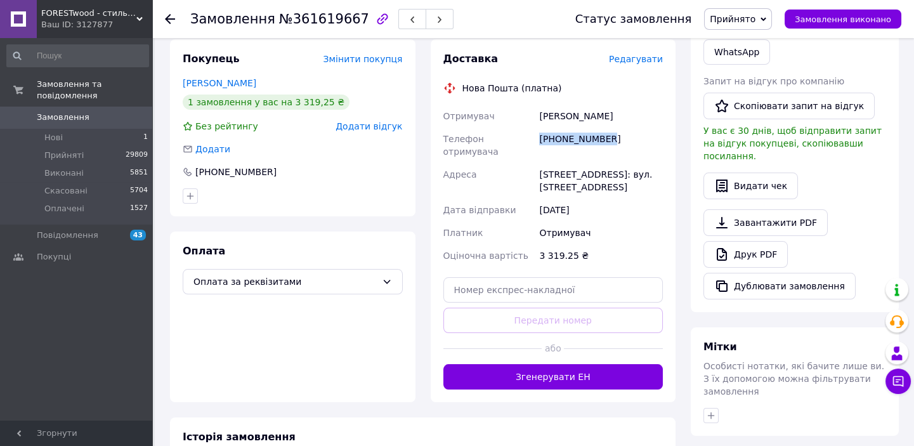
scroll to position [288, 0]
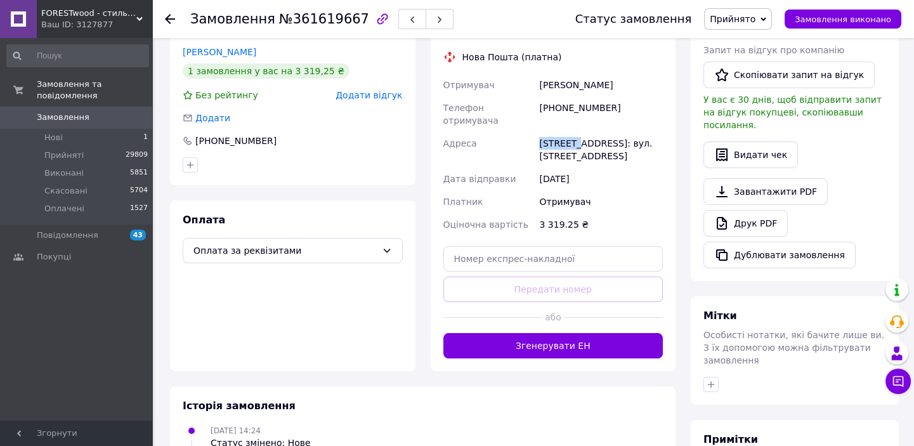
drag, startPoint x: 573, startPoint y: 114, endPoint x: 526, endPoint y: 114, distance: 46.9
click at [526, 114] on div "Отримувач [PERSON_NAME] Телефон отримувача [PHONE_NUMBER] [PERSON_NAME], №1: ву…" at bounding box center [553, 155] width 225 height 162
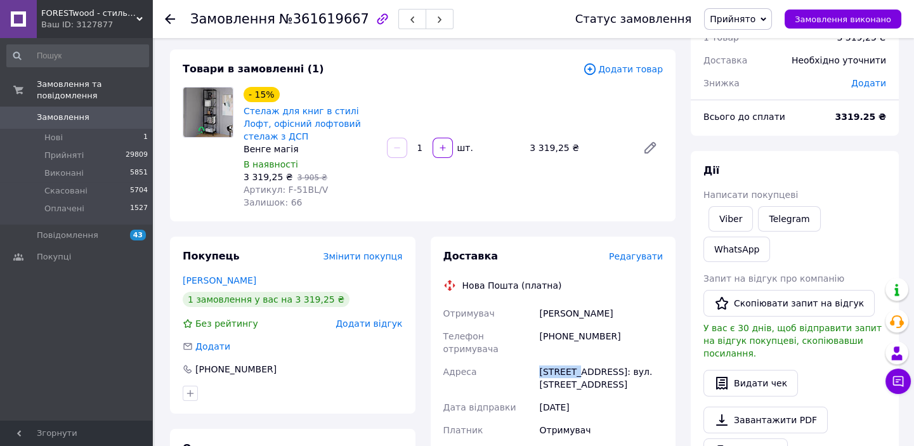
scroll to position [57, 0]
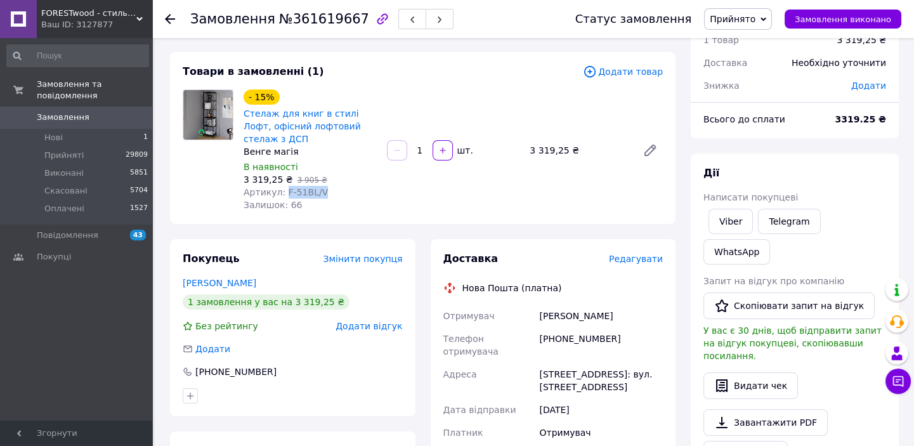
drag, startPoint x: 282, startPoint y: 180, endPoint x: 310, endPoint y: 178, distance: 28.0
click at [316, 187] on span "Артикул: F-51BL/V" at bounding box center [286, 192] width 84 height 10
click at [170, 16] on icon at bounding box center [170, 19] width 10 height 10
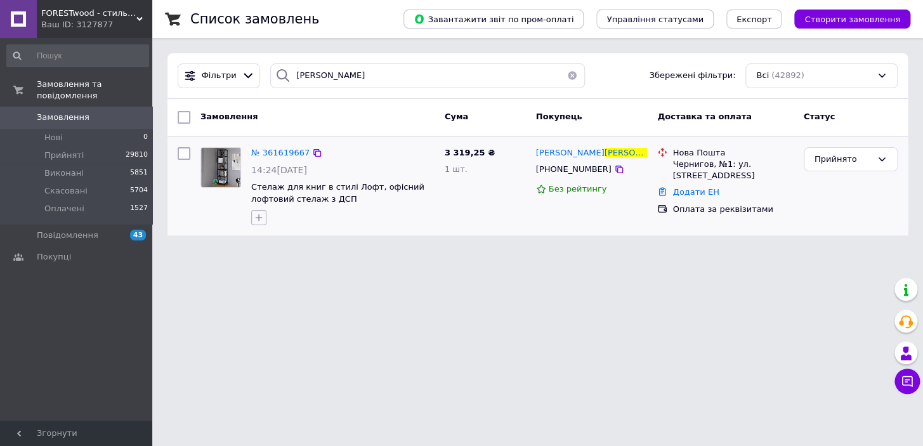
drag, startPoint x: 258, startPoint y: 210, endPoint x: 278, endPoint y: 230, distance: 29.2
click at [258, 210] on button "button" at bounding box center [258, 217] width 15 height 15
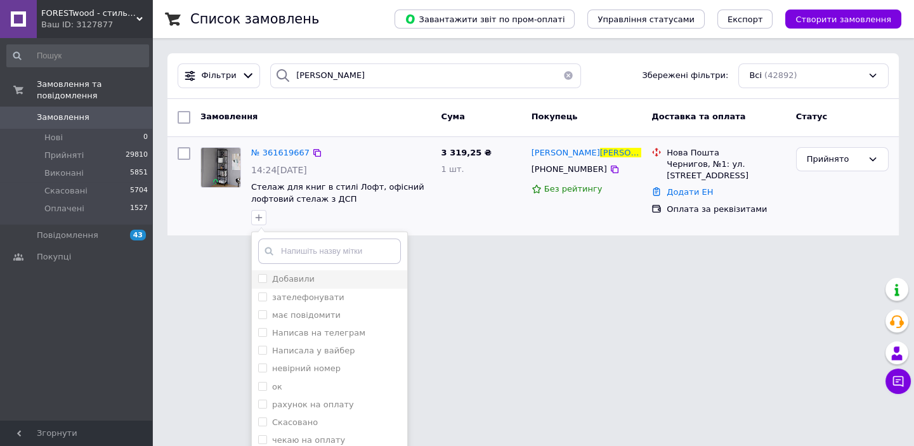
drag, startPoint x: 301, startPoint y: 278, endPoint x: 327, endPoint y: 284, distance: 25.9
click at [319, 281] on div "Добавили" at bounding box center [329, 278] width 143 height 11
checkbox input "true"
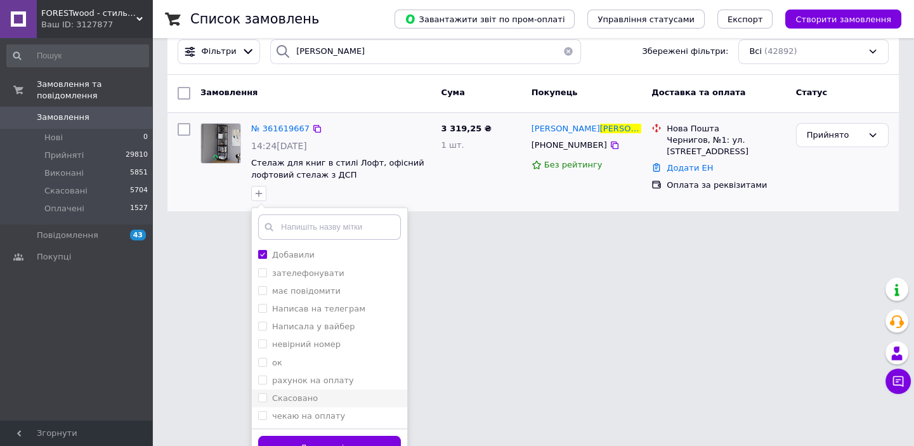
scroll to position [44, 0]
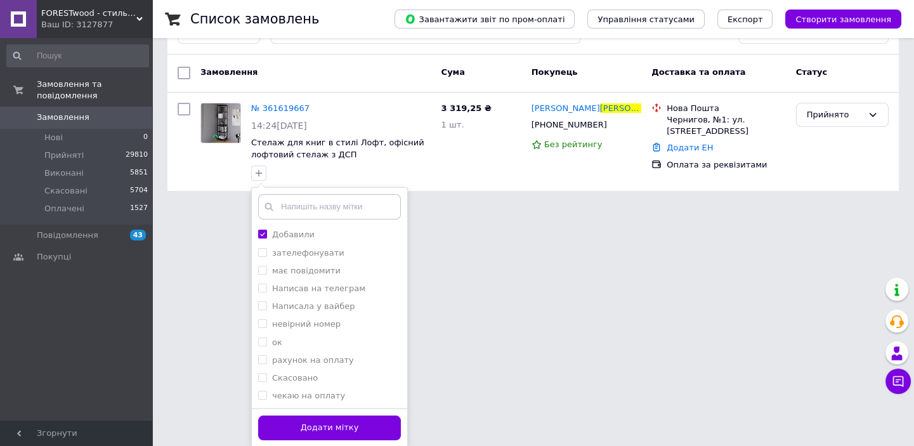
click at [338, 430] on button "Додати мітку" at bounding box center [329, 427] width 143 height 25
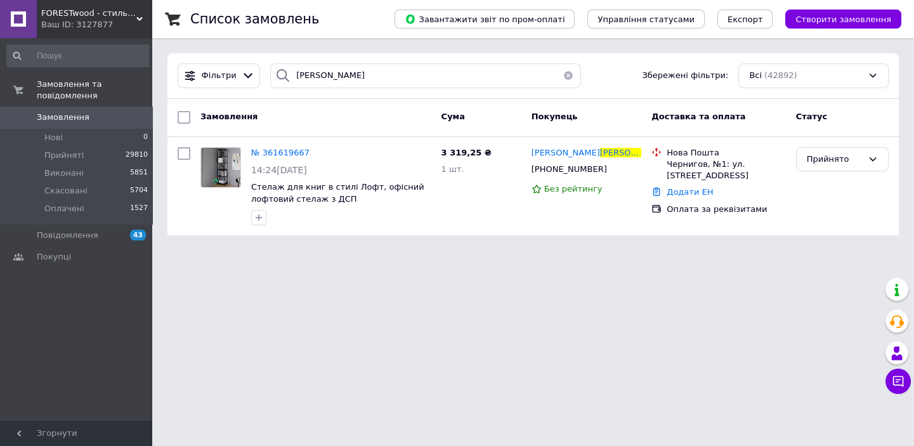
scroll to position [0, 0]
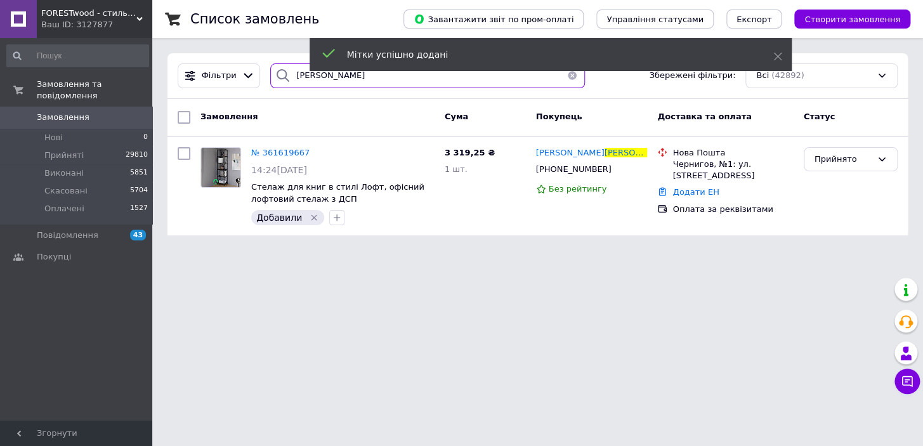
drag, startPoint x: 331, startPoint y: 83, endPoint x: 285, endPoint y: 82, distance: 46.3
click at [285, 82] on div "[PERSON_NAME]" at bounding box center [427, 75] width 315 height 25
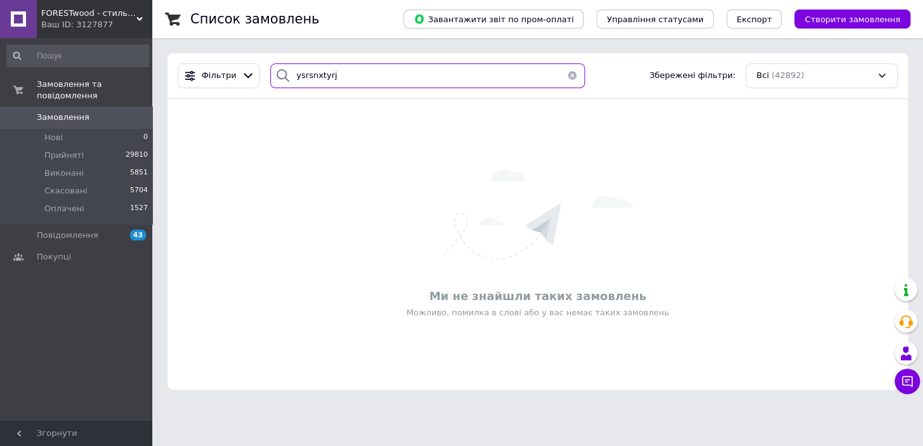
drag, startPoint x: 356, startPoint y: 80, endPoint x: 295, endPoint y: 80, distance: 60.9
click at [295, 80] on input "ysrsnxtyrj" at bounding box center [427, 75] width 315 height 25
type input "y"
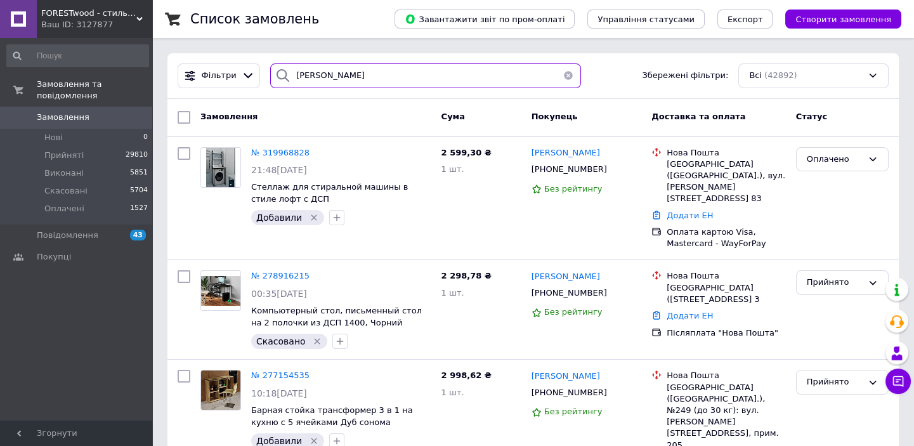
type input "[PERSON_NAME]"
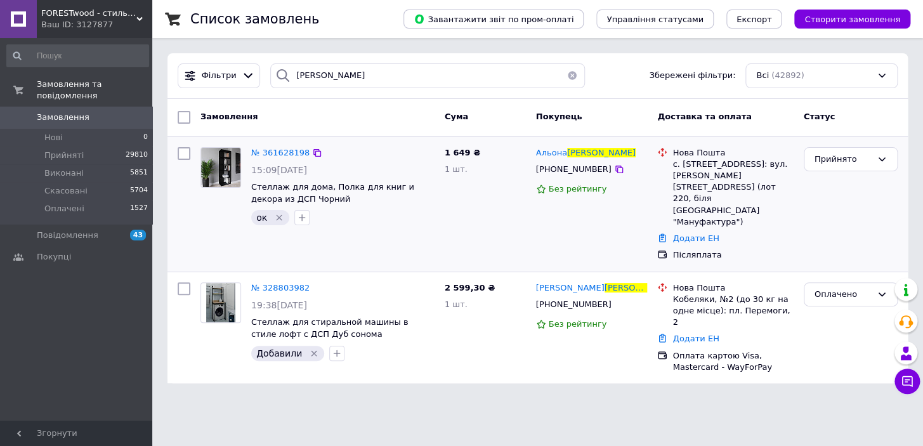
click at [278, 218] on icon "Видалити мітку" at bounding box center [279, 218] width 6 height 6
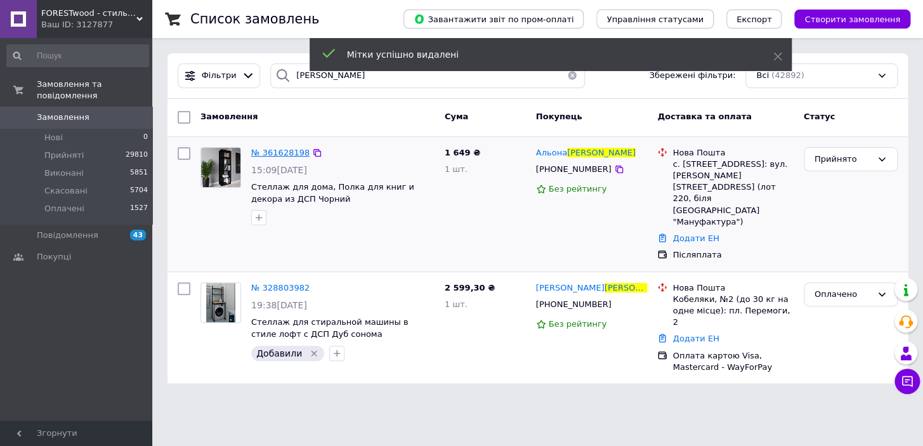
click at [283, 149] on span "№ 361628198" at bounding box center [280, 153] width 58 height 10
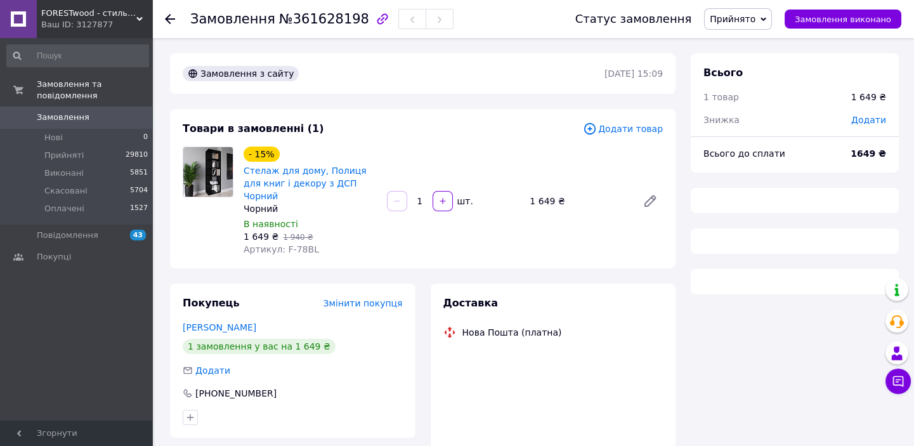
scroll to position [57, 0]
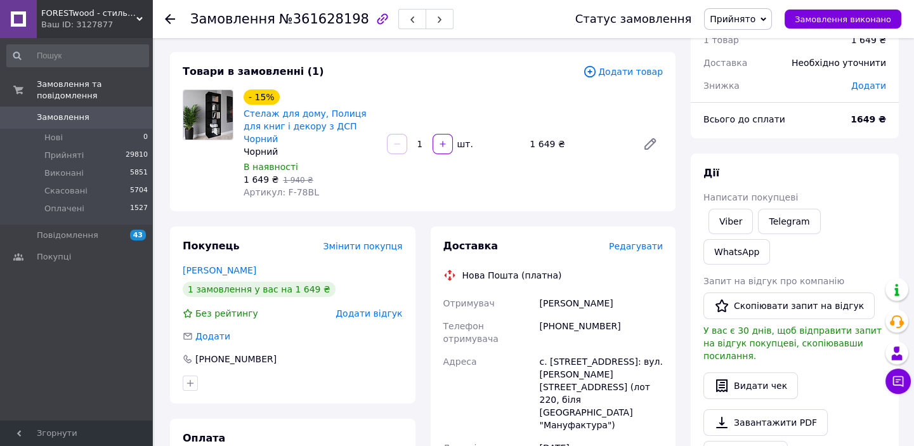
drag, startPoint x: 622, startPoint y: 291, endPoint x: 532, endPoint y: 291, distance: 90.1
click at [532, 292] on div "Отримувач [PERSON_NAME] Телефон отримувача [PHONE_NUMBER] Адреса с. [STREET_ADD…" at bounding box center [553, 445] width 225 height 307
drag, startPoint x: 631, startPoint y: 314, endPoint x: 535, endPoint y: 312, distance: 95.8
click at [535, 312] on div "Отримувач [PERSON_NAME] Телефон отримувача [PHONE_NUMBER] Адреса с. [STREET_ADD…" at bounding box center [553, 445] width 225 height 307
drag, startPoint x: 584, startPoint y: 337, endPoint x: 531, endPoint y: 336, distance: 52.7
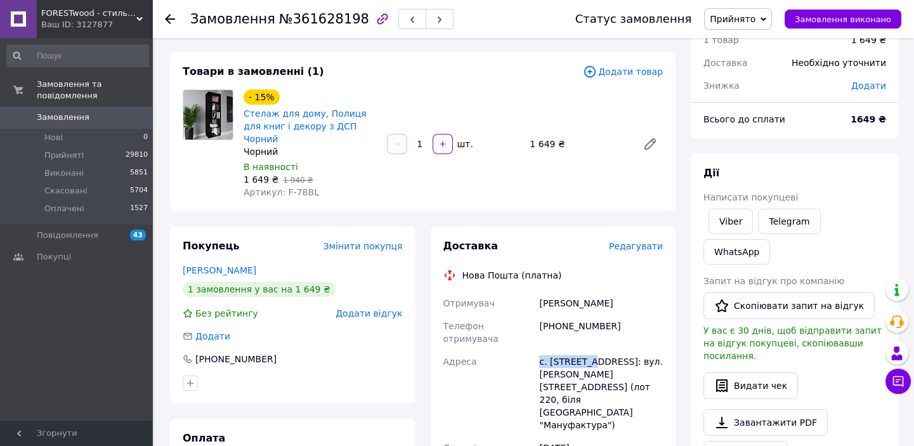
click at [528, 336] on div "Отримувач [PERSON_NAME] Телефон отримувача [PHONE_NUMBER] Адреса с. [STREET_ADD…" at bounding box center [553, 445] width 225 height 307
drag, startPoint x: 281, startPoint y: 179, endPoint x: 334, endPoint y: 179, distance: 52.6
click at [334, 186] on div "Артикул: F-78BL" at bounding box center [310, 192] width 133 height 13
click at [168, 21] on use at bounding box center [170, 19] width 10 height 10
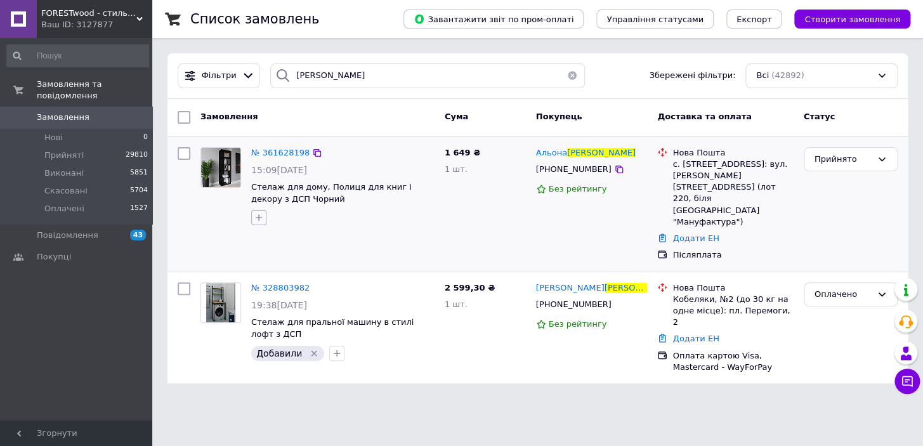
click at [259, 216] on icon "button" at bounding box center [259, 217] width 10 height 10
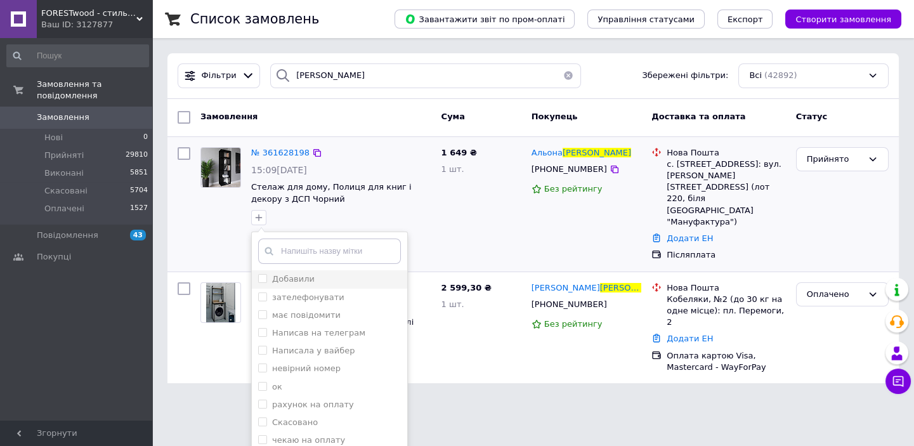
click at [277, 280] on label "Добавили" at bounding box center [293, 279] width 42 height 10
checkbox input "true"
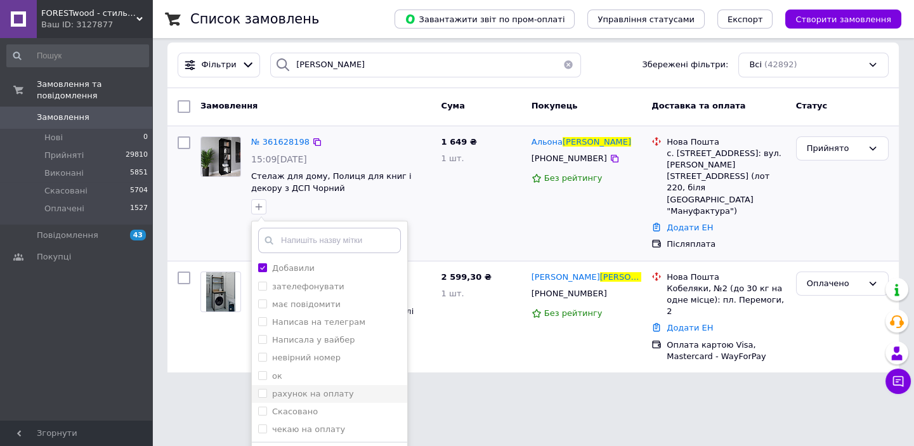
scroll to position [44, 0]
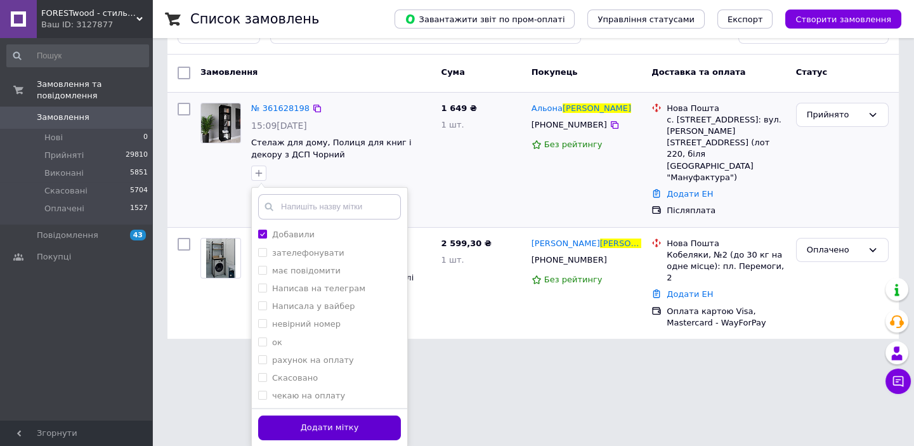
click at [343, 431] on button "Додати мітку" at bounding box center [329, 427] width 143 height 25
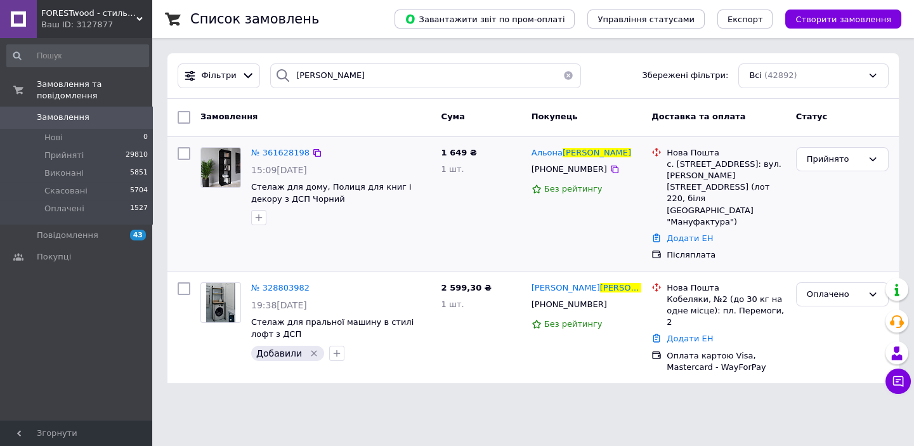
scroll to position [0, 0]
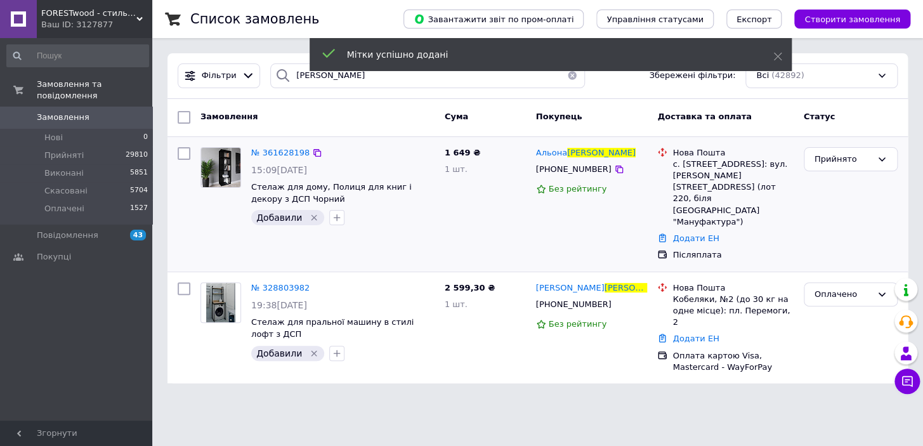
click at [565, 80] on button "button" at bounding box center [571, 75] width 25 height 25
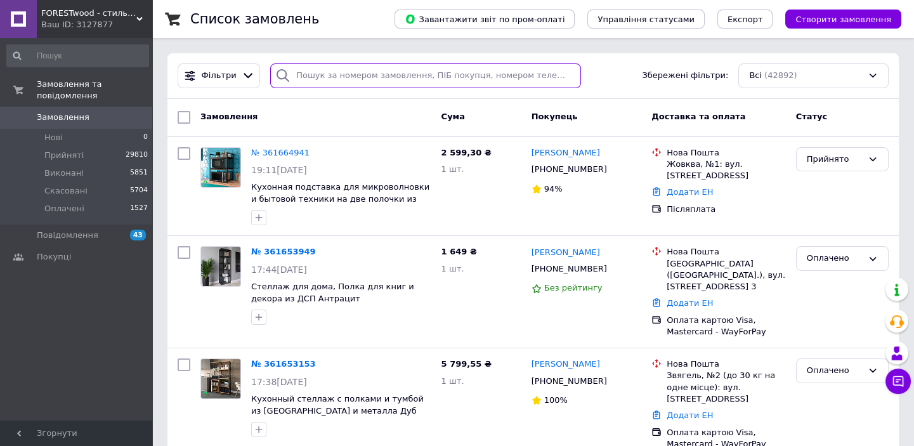
click at [340, 74] on input "search" at bounding box center [425, 75] width 310 height 25
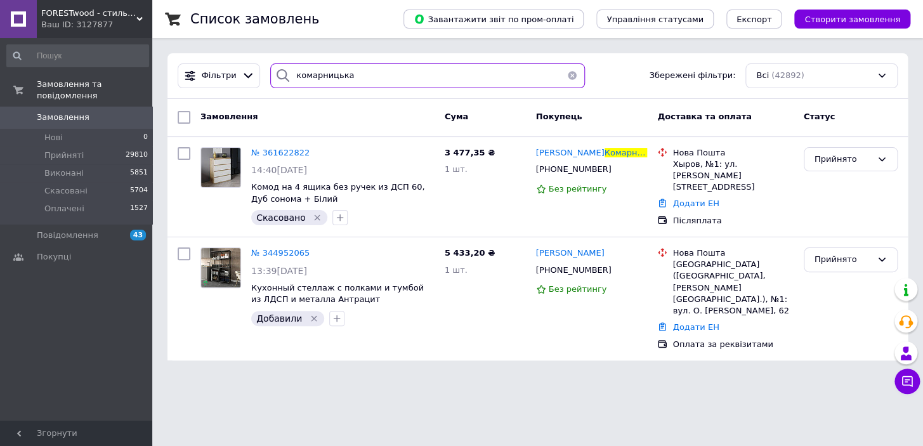
drag, startPoint x: 363, startPoint y: 77, endPoint x: 270, endPoint y: 80, distance: 93.3
click at [270, 80] on div "комарницька" at bounding box center [427, 75] width 315 height 25
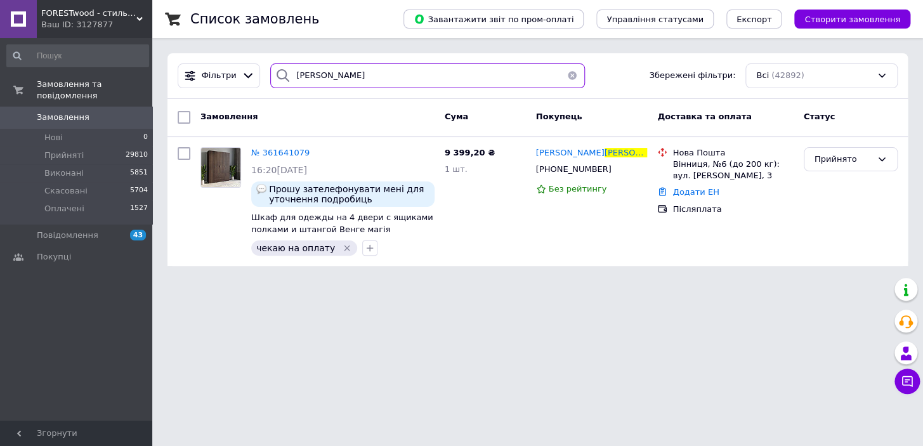
drag, startPoint x: 318, startPoint y: 76, endPoint x: 284, endPoint y: 75, distance: 34.3
click at [284, 75] on div "[PERSON_NAME]" at bounding box center [427, 75] width 315 height 25
type input "[PERSON_NAME]"
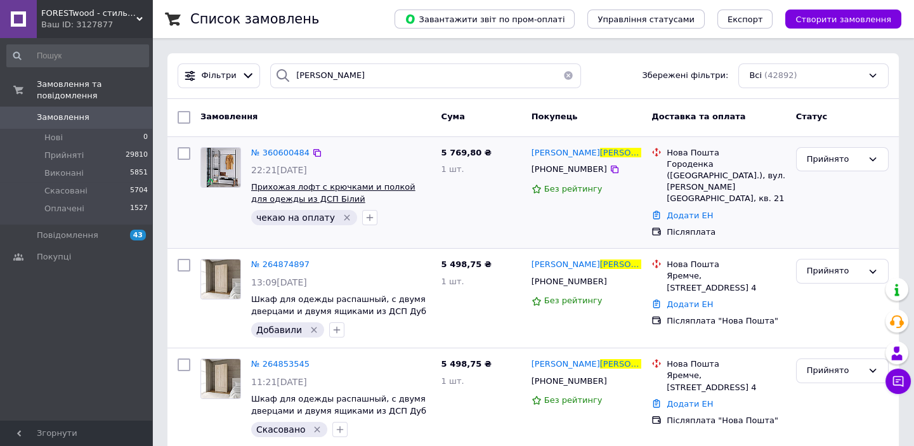
drag, startPoint x: 336, startPoint y: 216, endPoint x: 330, endPoint y: 197, distance: 20.5
click at [342, 216] on icon "Видалити мітку" at bounding box center [347, 217] width 10 height 10
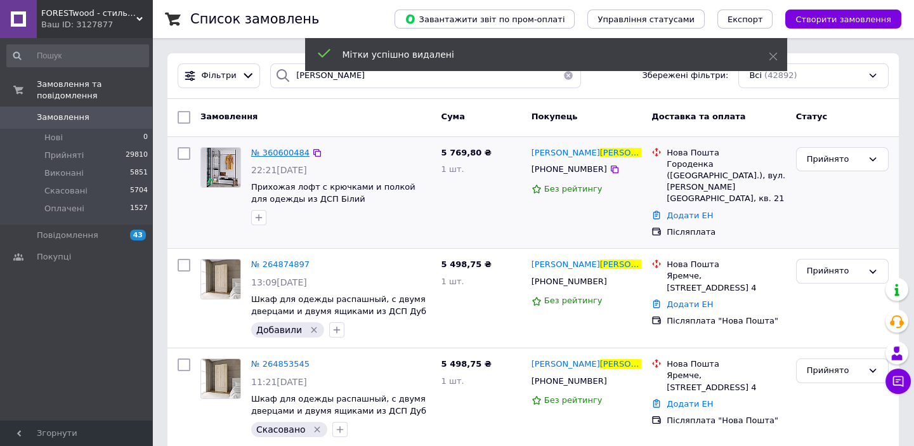
click at [285, 148] on span "№ 360600484" at bounding box center [280, 153] width 58 height 10
